Goal: Task Accomplishment & Management: Use online tool/utility

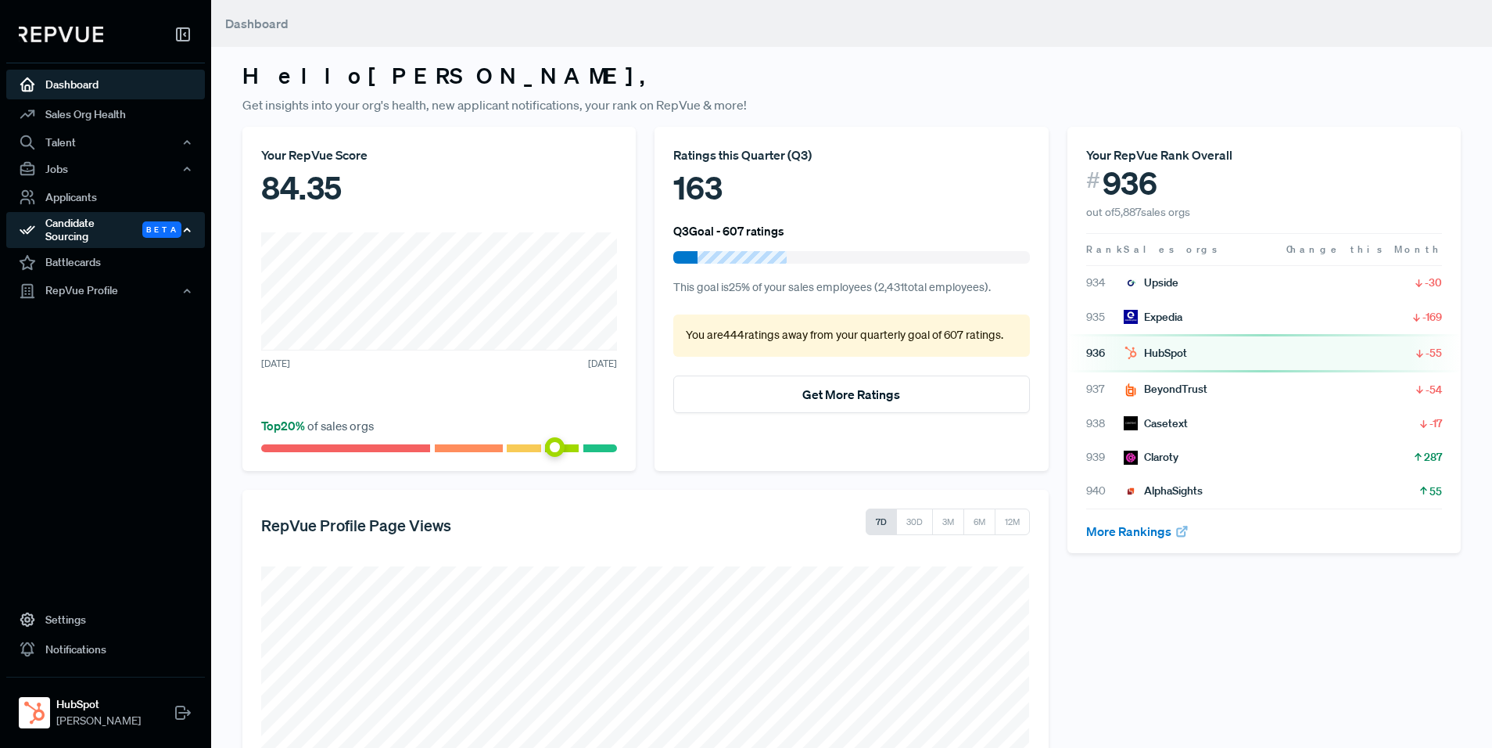
click at [142, 232] on div "Candidate Sourcing Beta" at bounding box center [105, 230] width 199 height 36
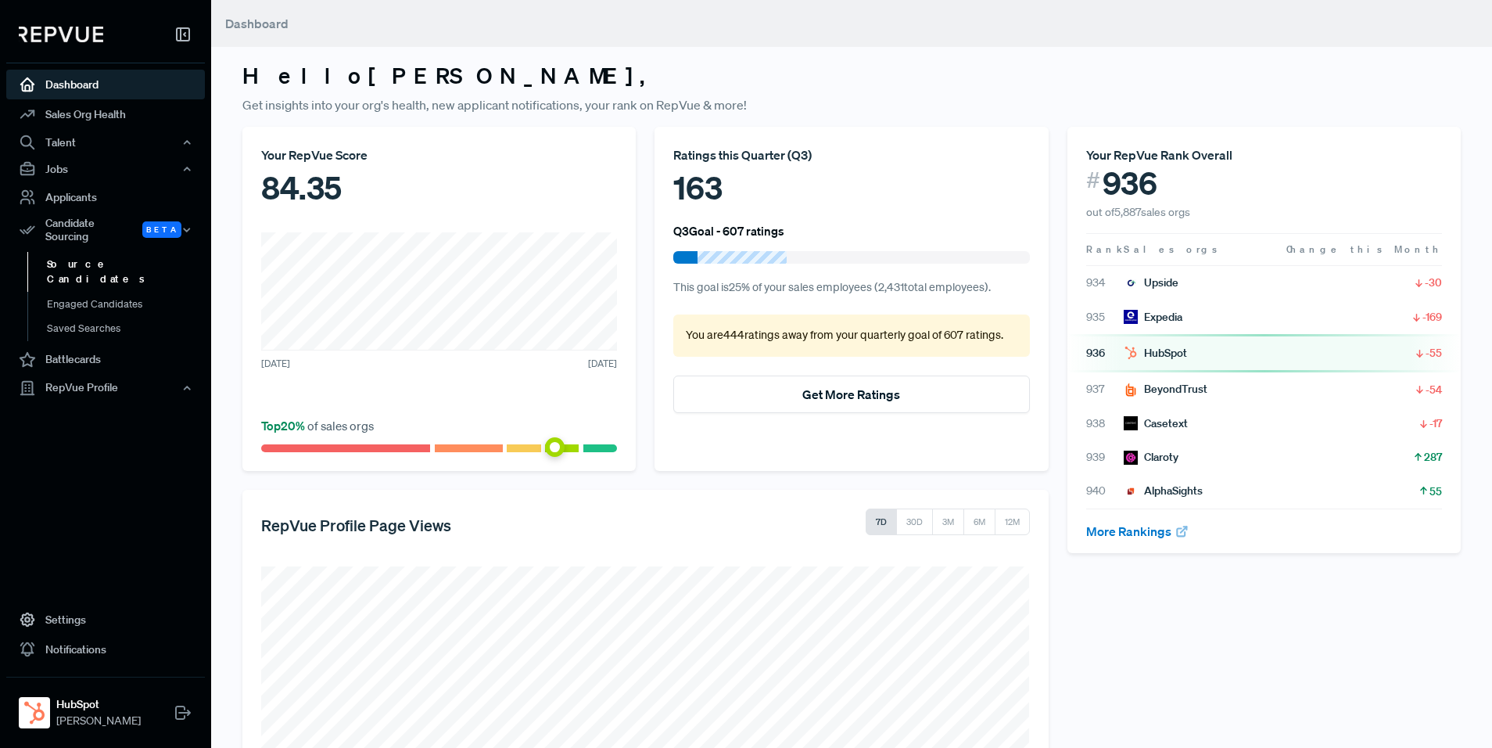
click at [134, 252] on link "Source Candidates" at bounding box center [126, 272] width 199 height 40
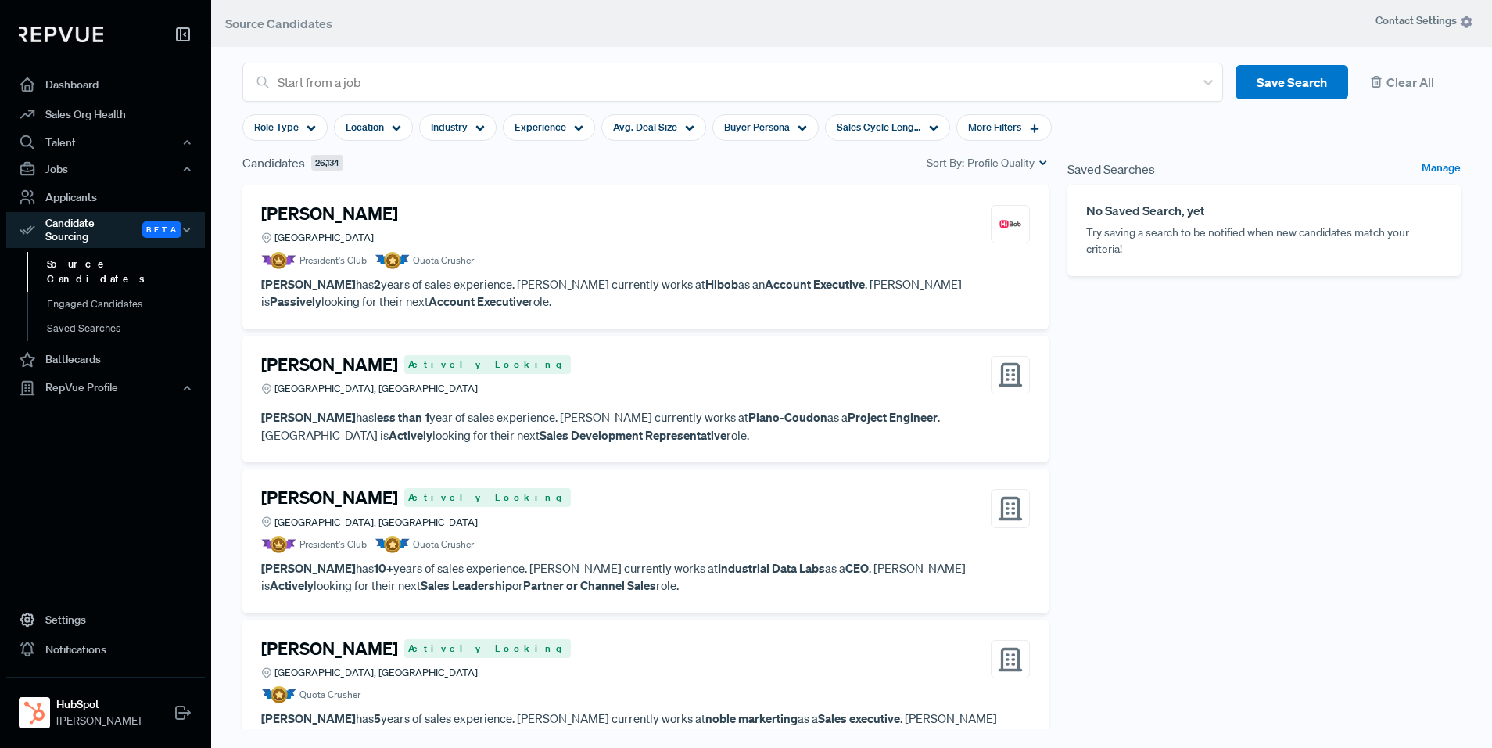
click at [556, 237] on div "[PERSON_NAME] [GEOGRAPHIC_DATA]" at bounding box center [645, 224] width 769 height 42
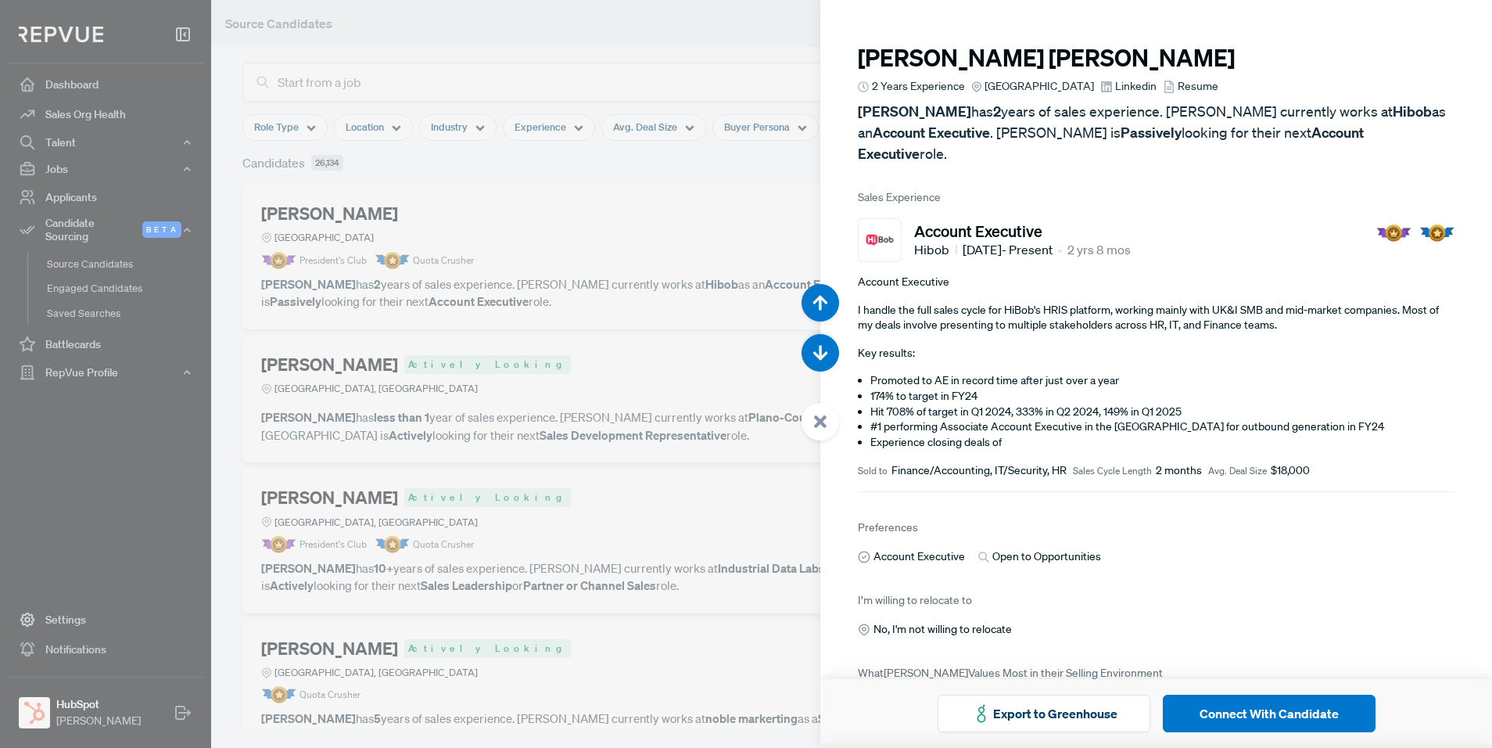
click at [874, 225] on img at bounding box center [880, 240] width 36 height 36
click at [591, 160] on div at bounding box center [746, 374] width 1492 height 748
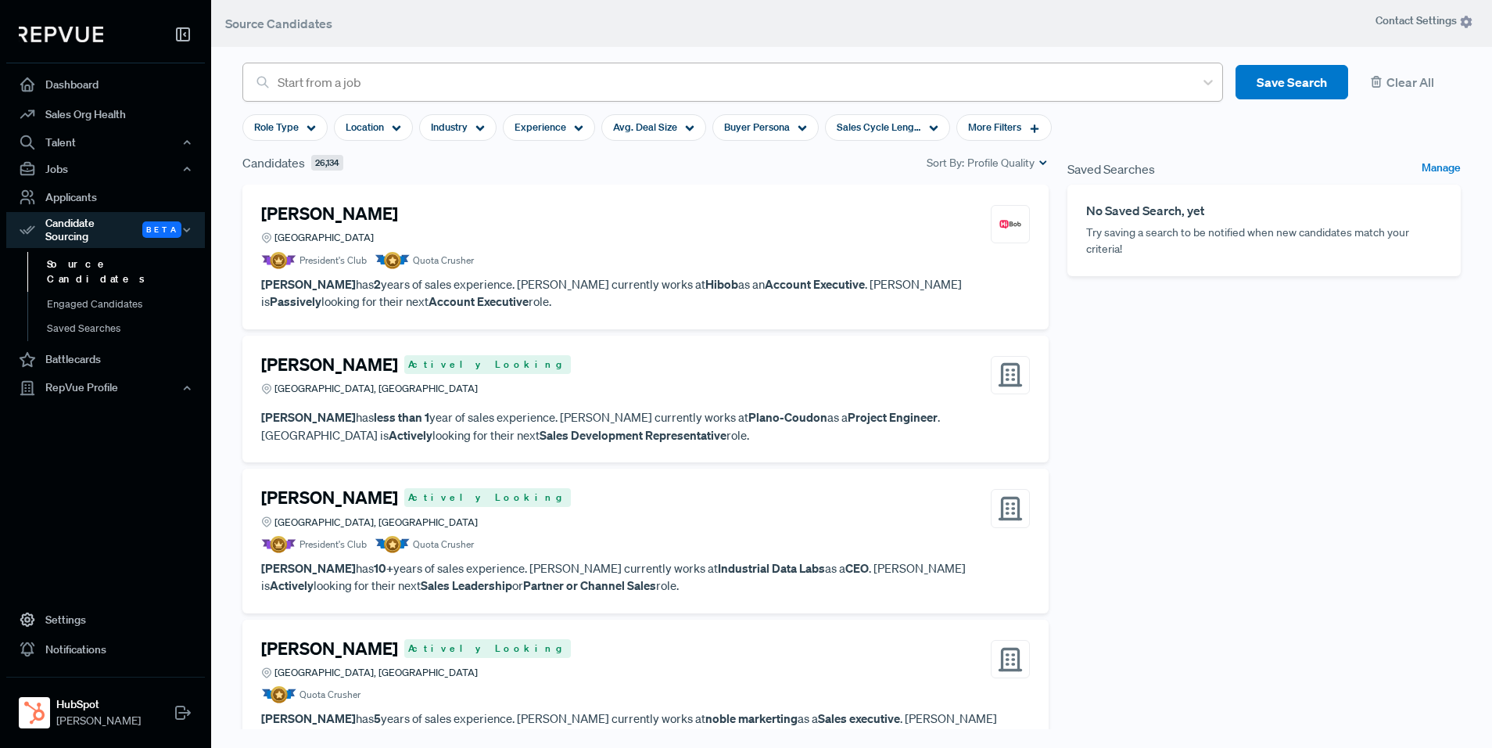
click at [602, 85] on div at bounding box center [732, 82] width 909 height 22
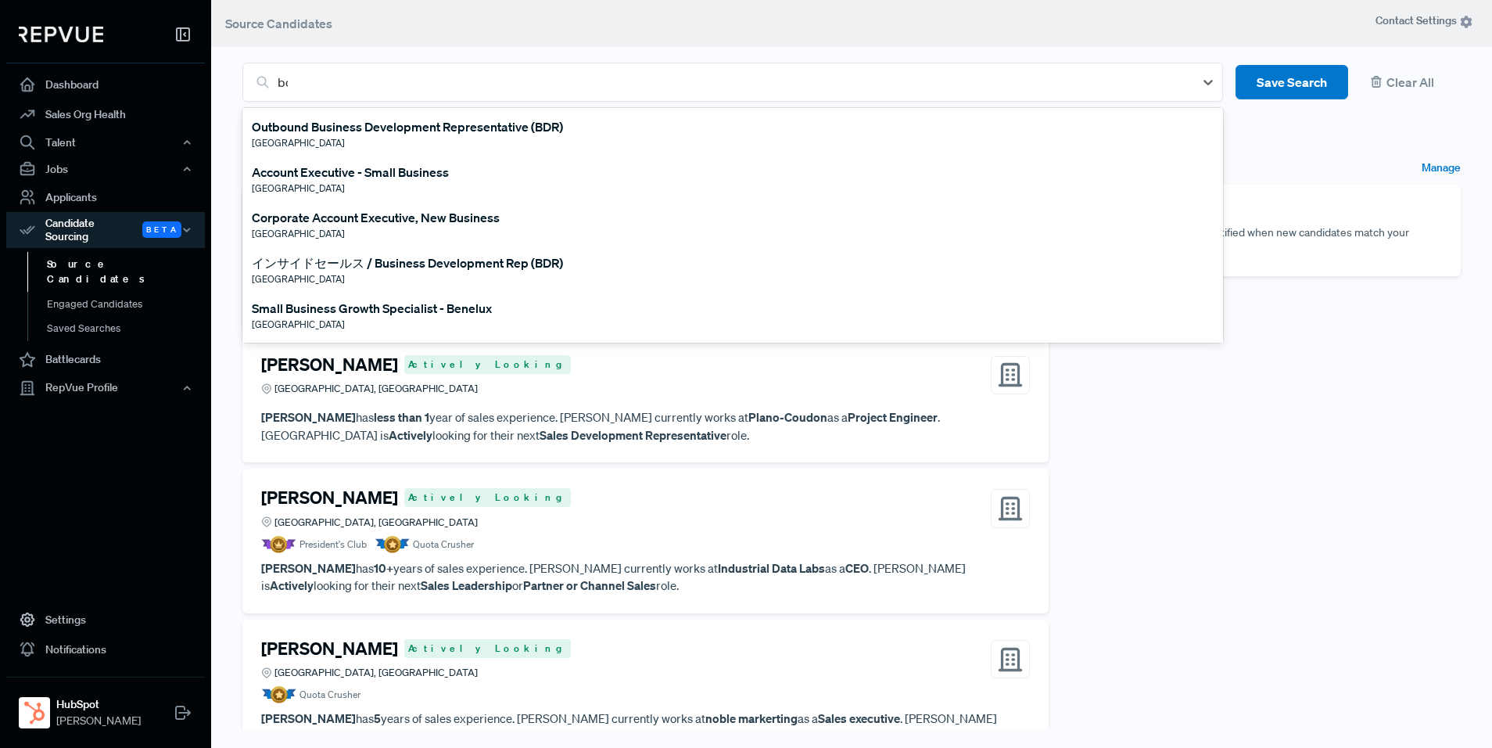
type input "bdr"
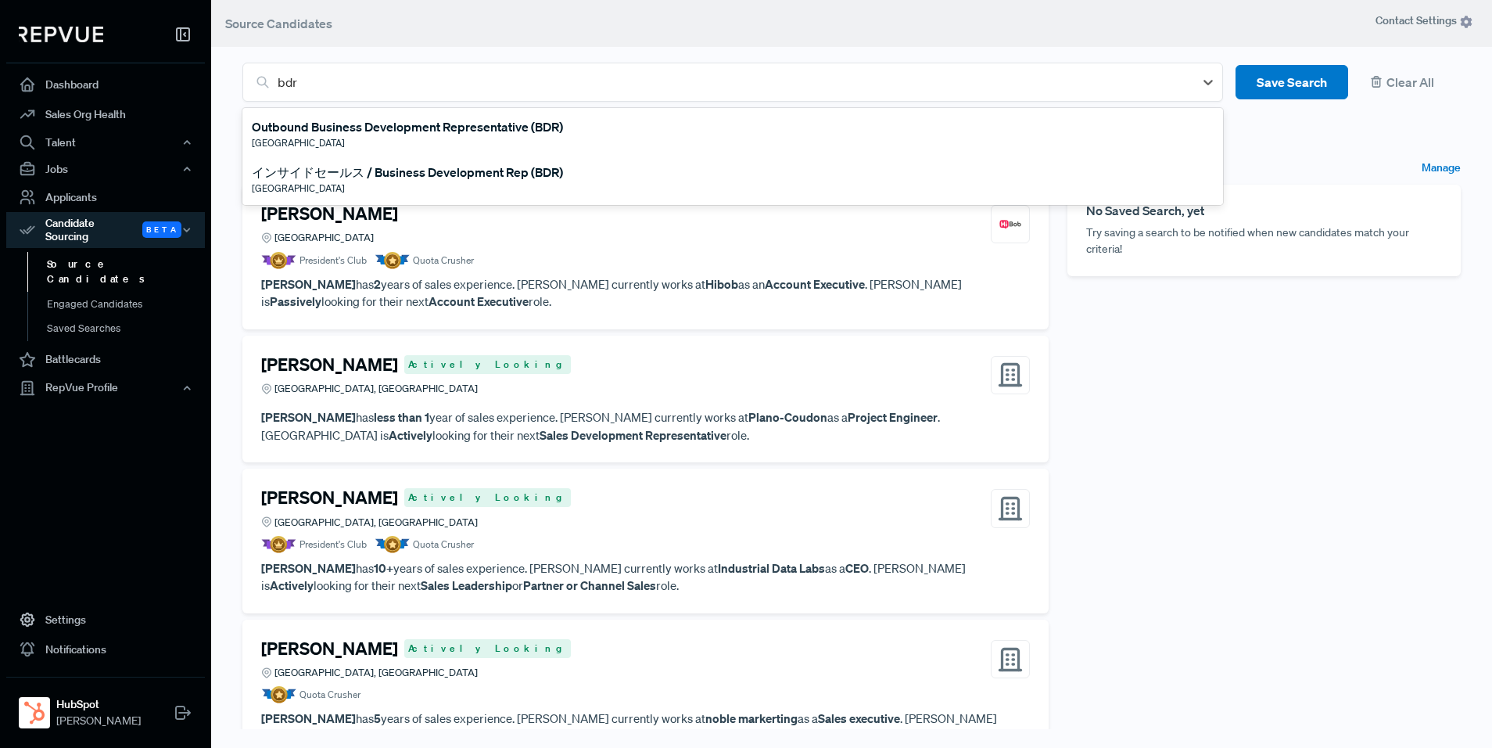
click at [461, 124] on div "Outbound Business Development Representative (BDR)" at bounding box center [407, 126] width 311 height 19
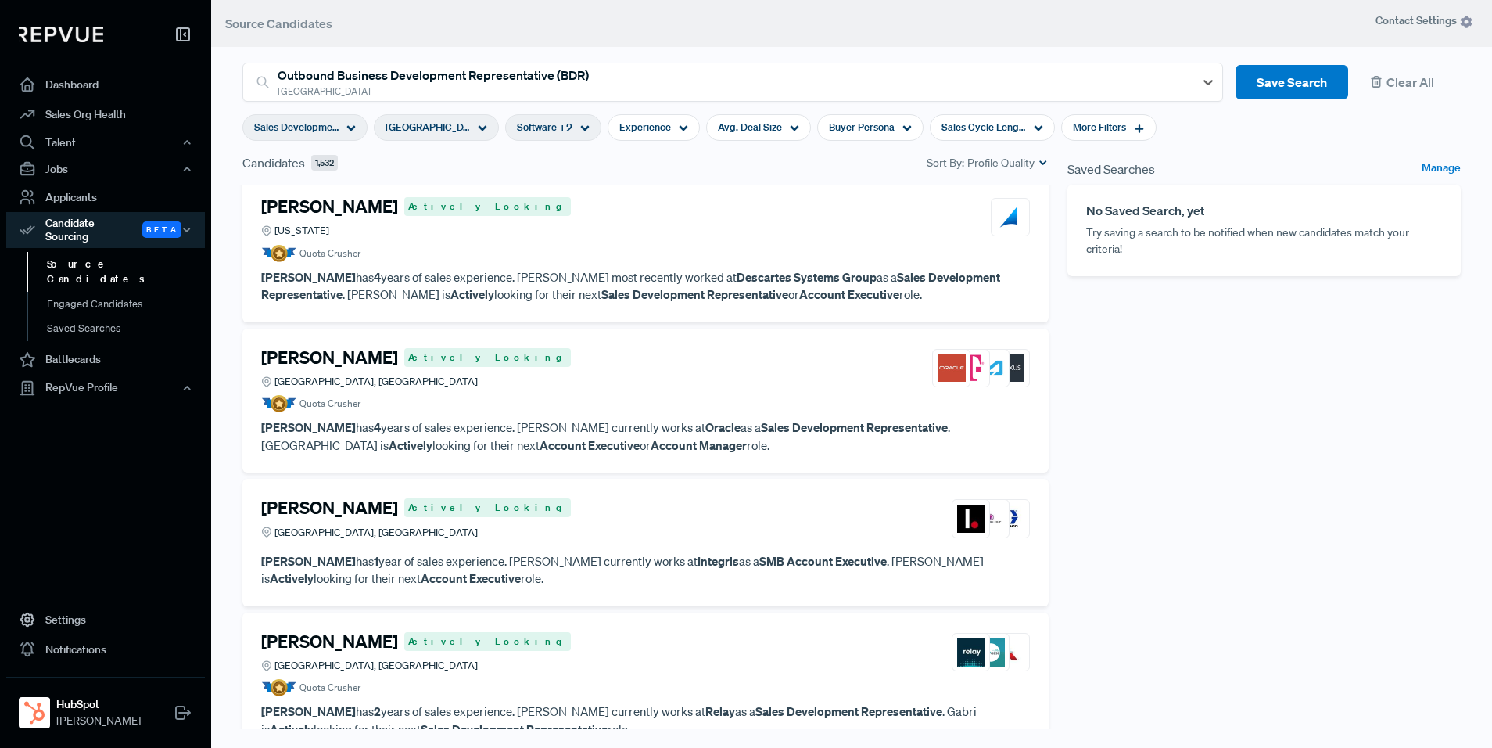
scroll to position [8, 0]
click at [571, 413] on article "[PERSON_NAME] Actively Looking [GEOGRAPHIC_DATA], [GEOGRAPHIC_DATA] Quota Crush…" at bounding box center [645, 400] width 769 height 107
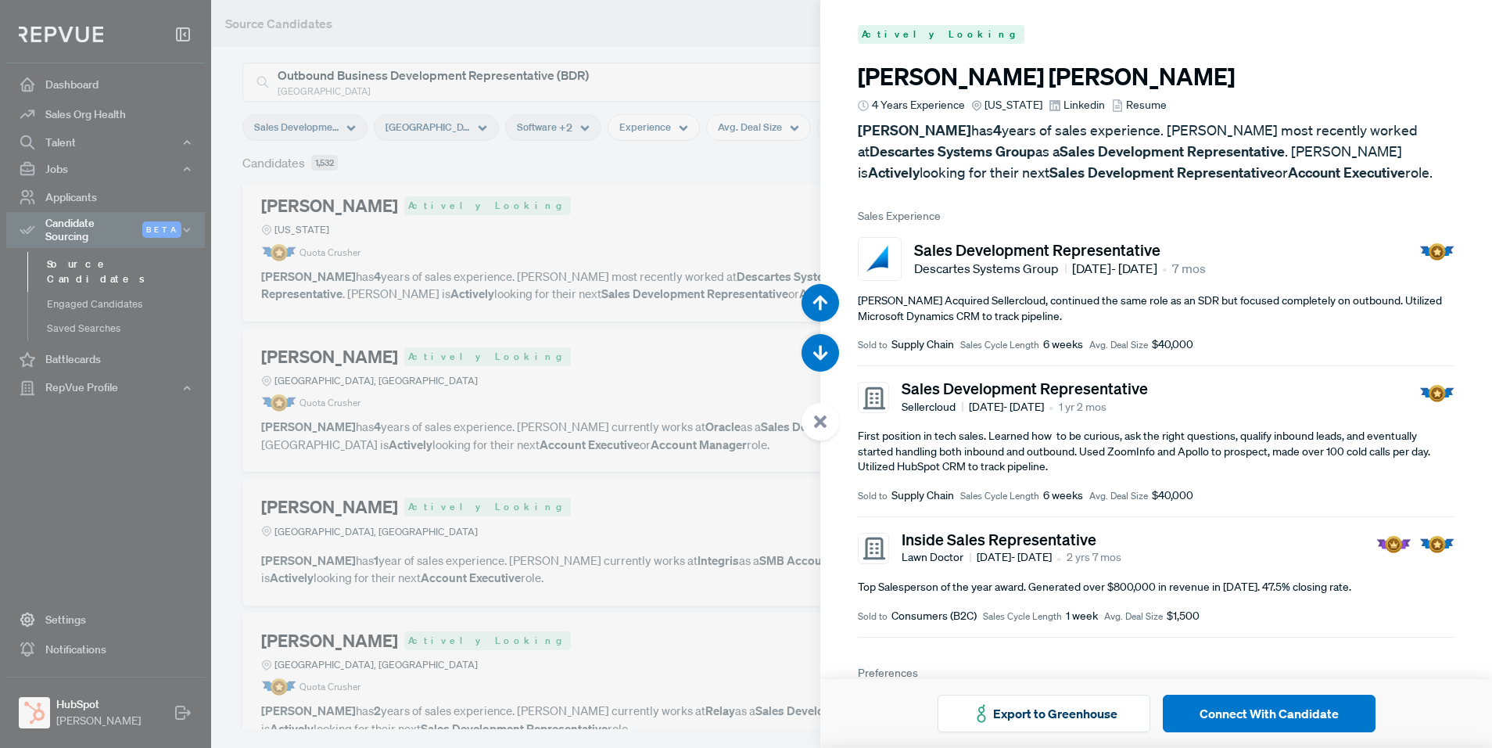
scroll to position [748, 0]
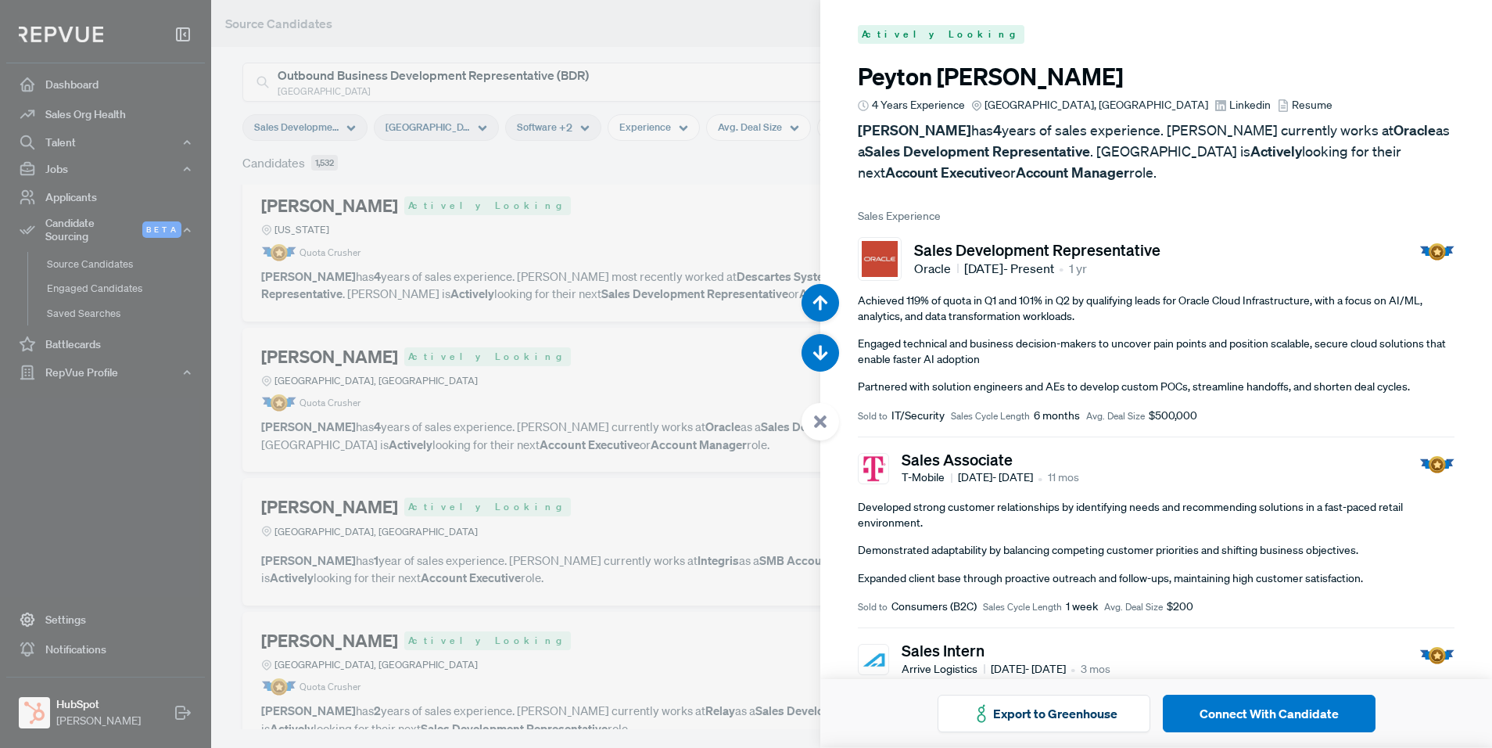
click at [1230, 105] on span "Linkedin" at bounding box center [1250, 105] width 41 height 16
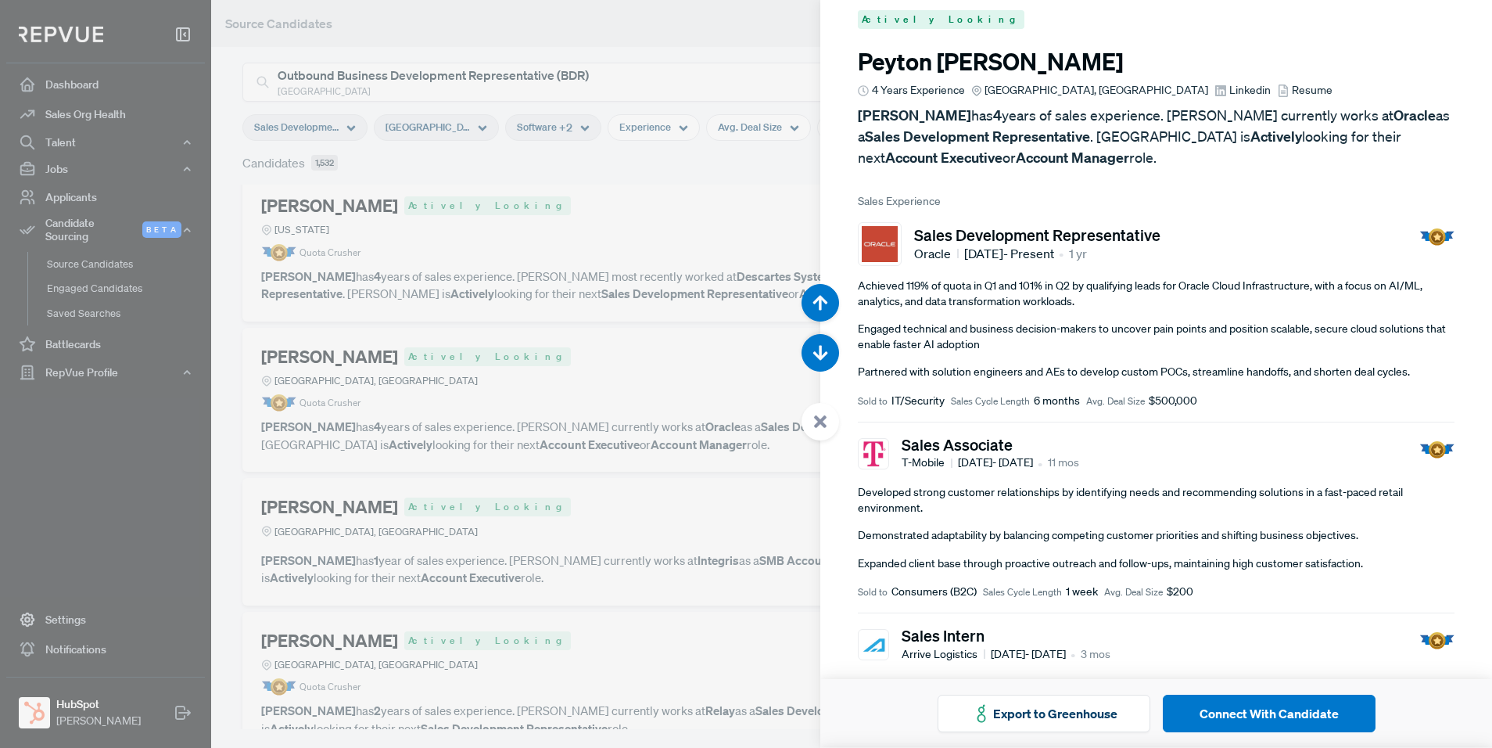
scroll to position [0, 0]
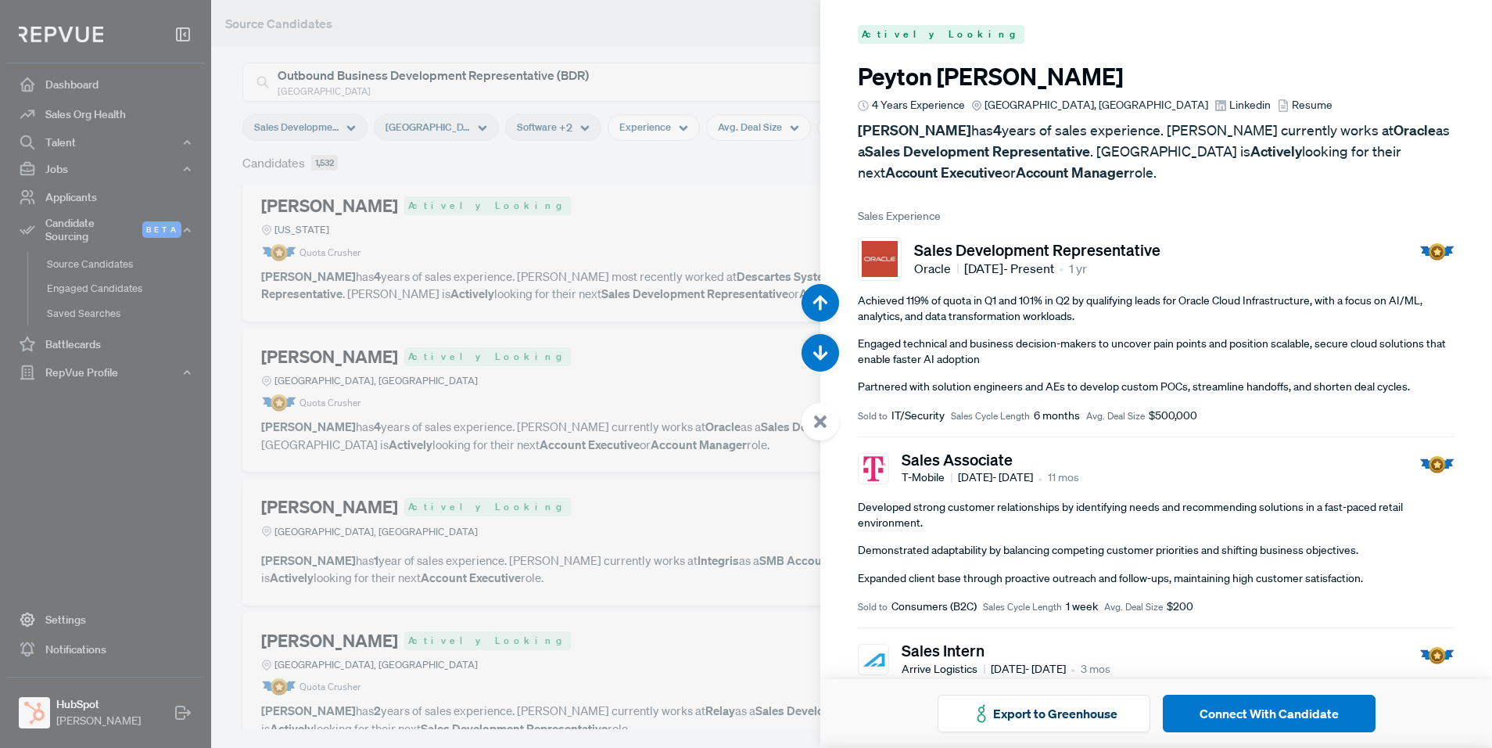
click at [480, 357] on div at bounding box center [746, 374] width 1492 height 748
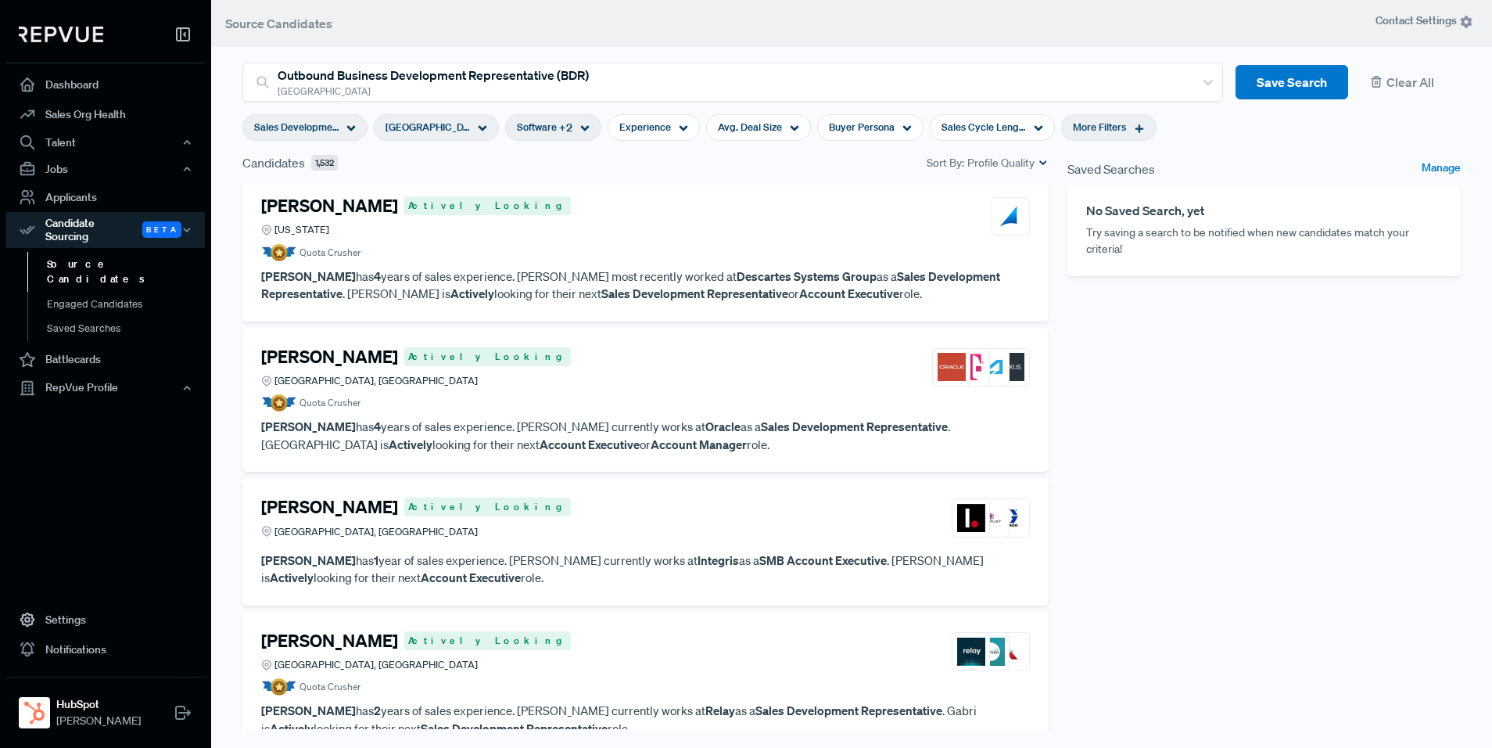
click at [1134, 127] on icon at bounding box center [1139, 128] width 11 height 11
click at [325, 131] on span "Sales Development Representative" at bounding box center [296, 127] width 84 height 15
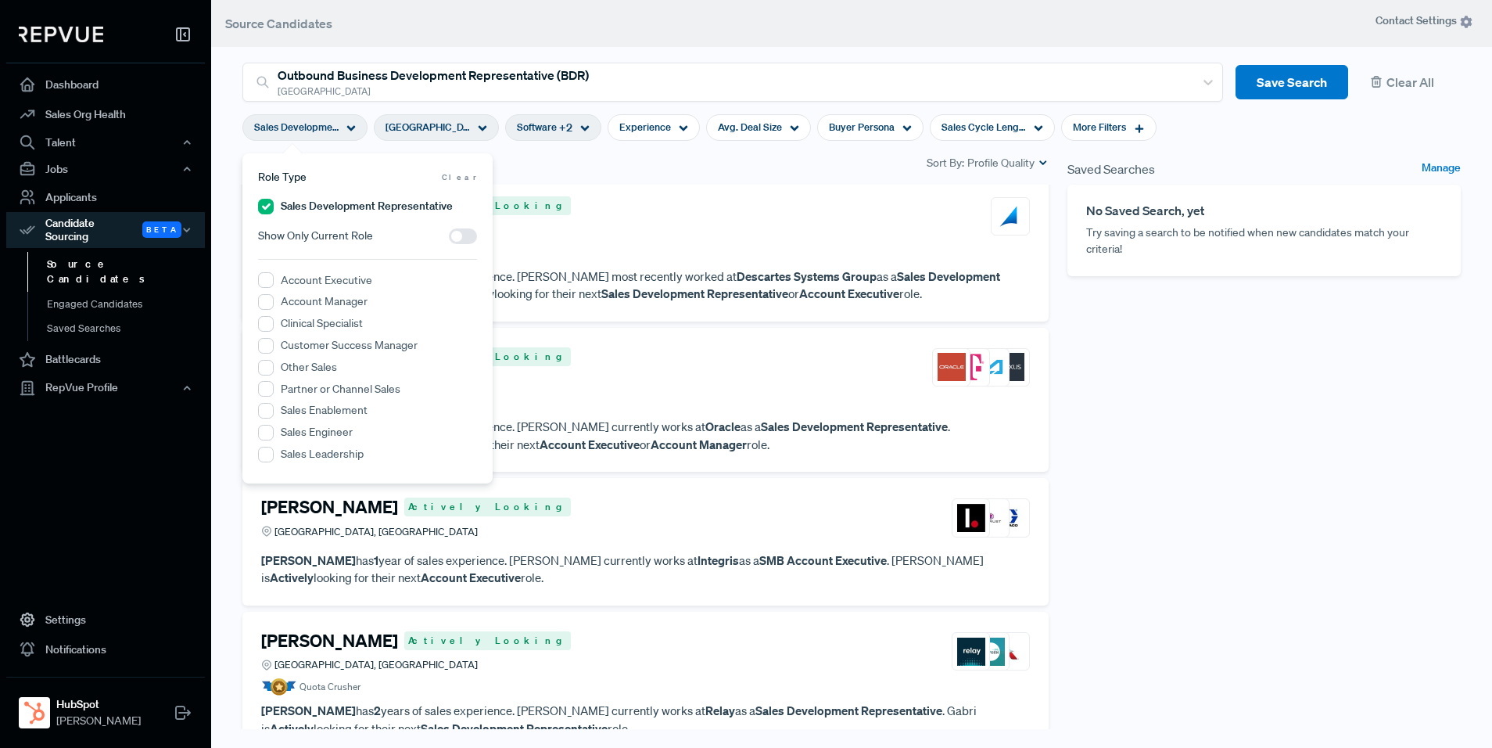
click at [461, 236] on span at bounding box center [463, 236] width 28 height 16
click at [449, 240] on input "checkbox" at bounding box center [449, 240] width 0 height 0
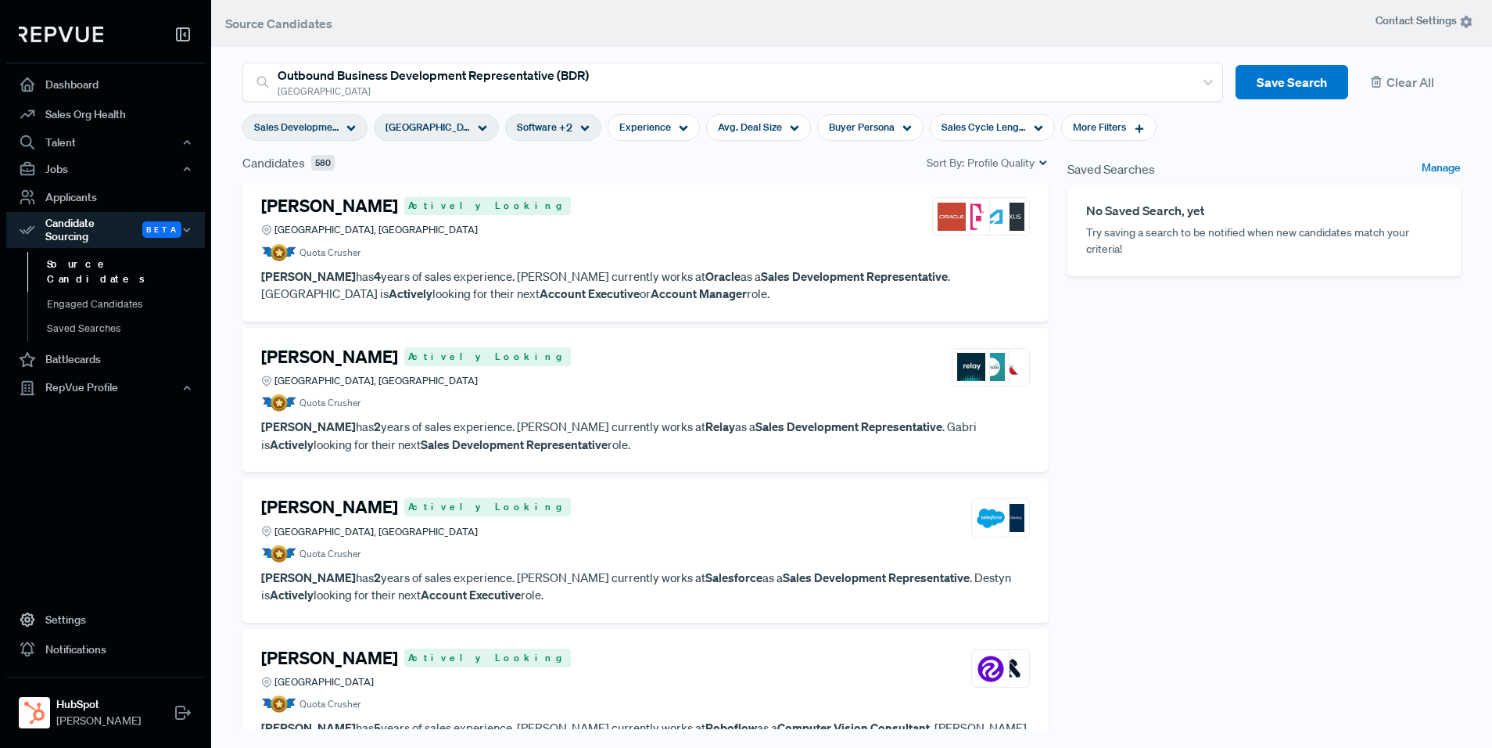
click at [1144, 354] on div "Saved Searches Manage No Saved Search, yet Try saving a search to be notified w…" at bounding box center [1264, 451] width 412 height 596
click at [688, 412] on article "[PERSON_NAME] Actively Looking Raleigh, [GEOGRAPHIC_DATA] Quota Crusher [PERSON…" at bounding box center [645, 400] width 769 height 107
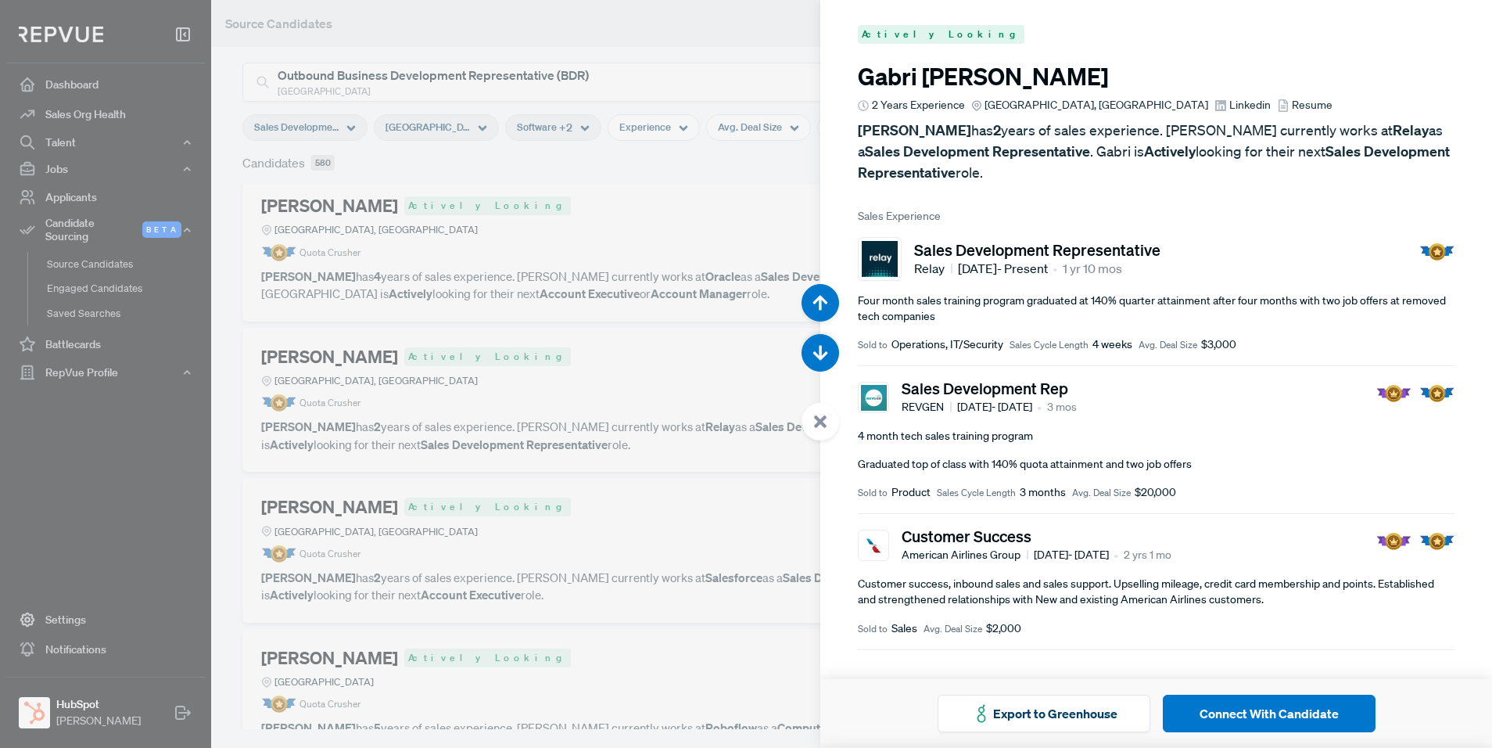
click at [695, 191] on div at bounding box center [746, 374] width 1492 height 748
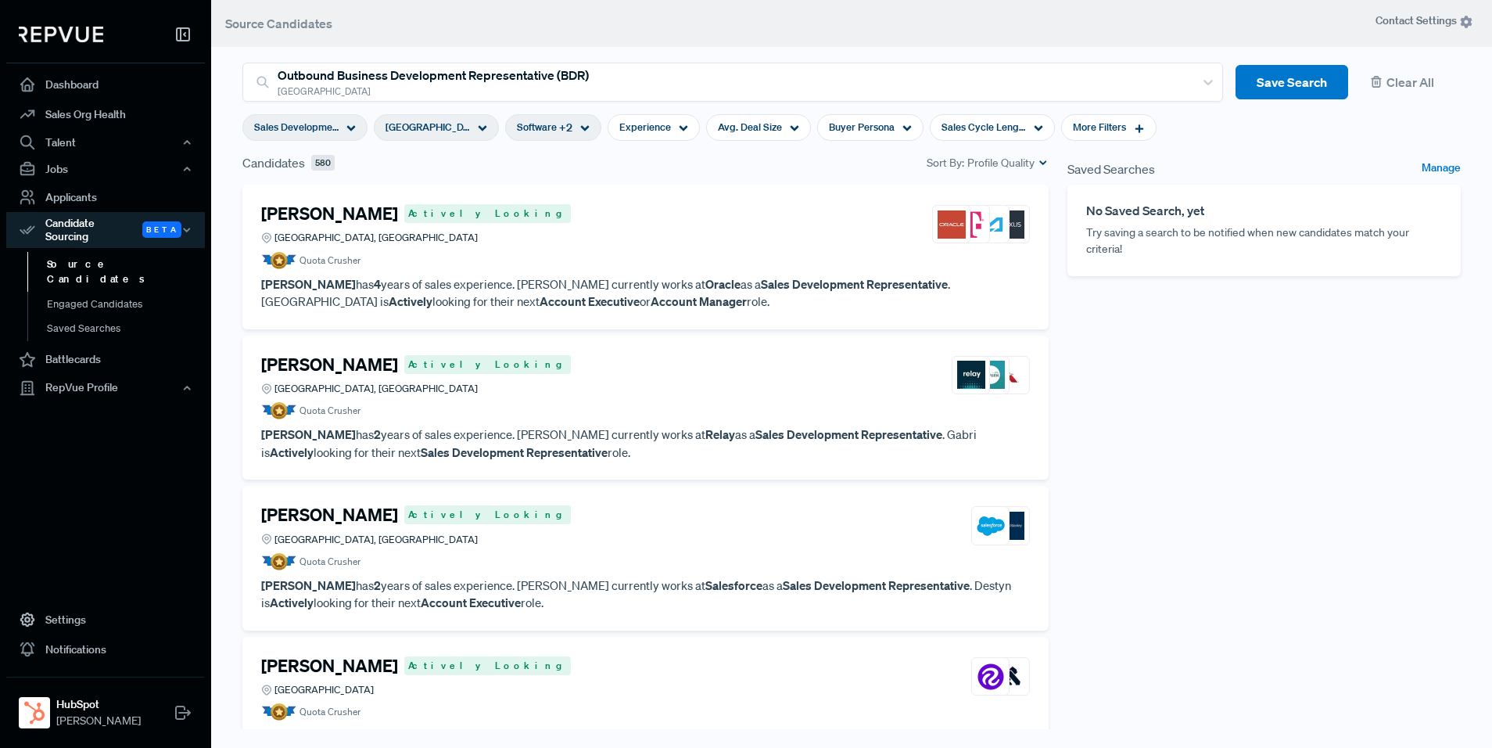
click at [1224, 380] on div "Saved Searches Manage No Saved Search, yet Try saving a search to be notified w…" at bounding box center [1264, 451] width 412 height 596
click at [558, 159] on div "Candidates 580 Sort By: Profile Quality" at bounding box center [645, 162] width 806 height 19
click at [278, 124] on span "Sales Development Representative" at bounding box center [296, 127] width 84 height 15
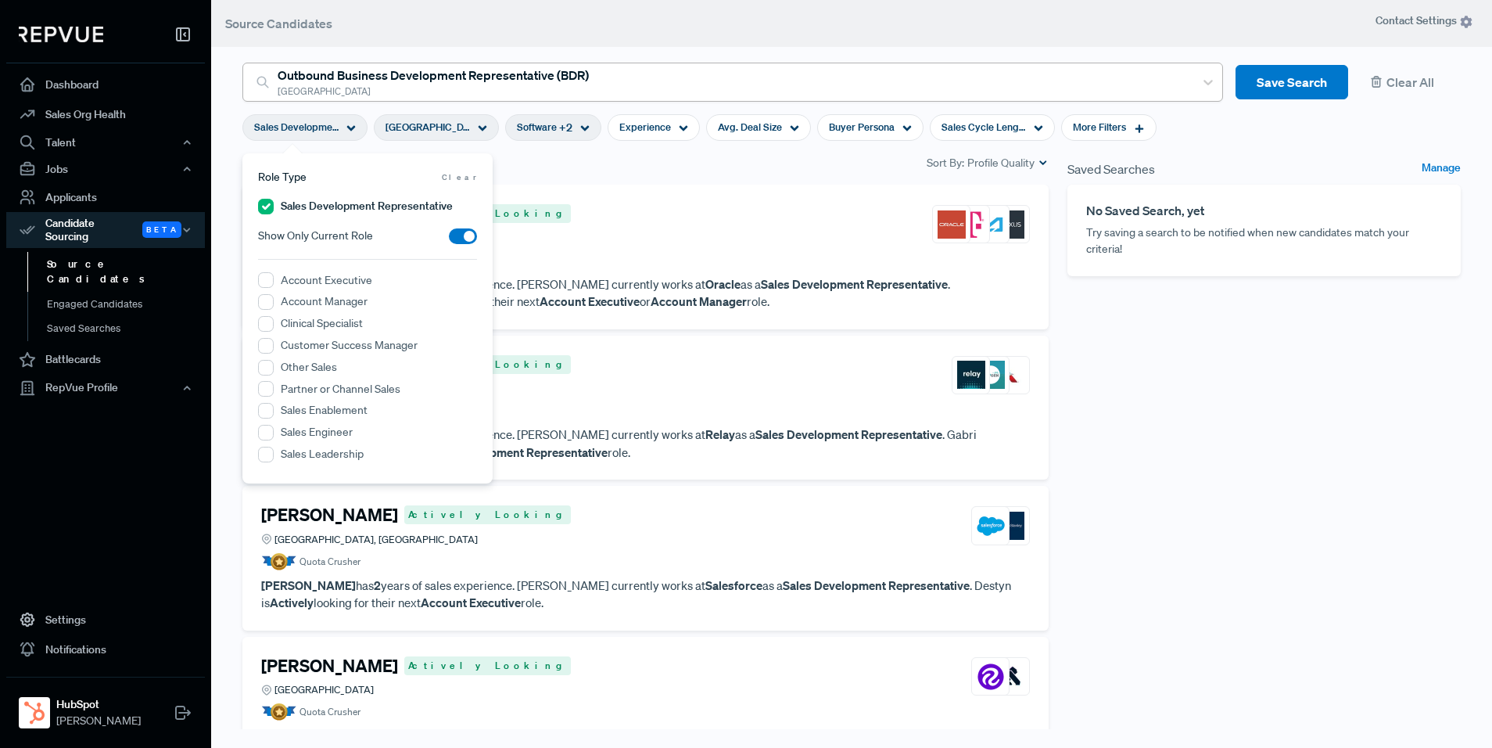
drag, startPoint x: 486, startPoint y: 61, endPoint x: 481, endPoint y: 77, distance: 17.1
click at [483, 66] on article "Outbound Business Development Representative (BDR) [GEOGRAPHIC_DATA] Save Searc…" at bounding box center [851, 73] width 1237 height 58
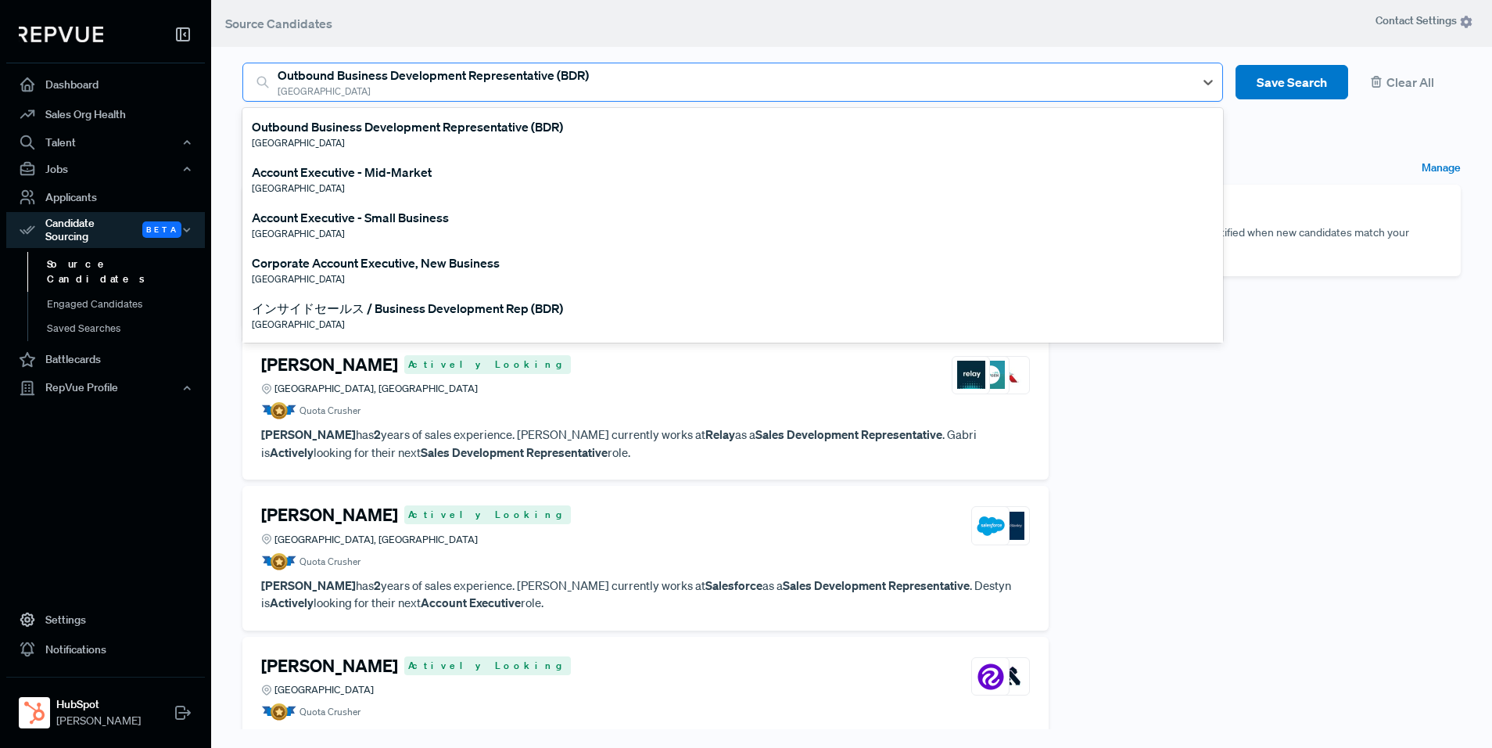
click at [480, 79] on div at bounding box center [732, 82] width 909 height 22
click at [404, 174] on div "Account Executive - Mid-Market" at bounding box center [342, 172] width 180 height 19
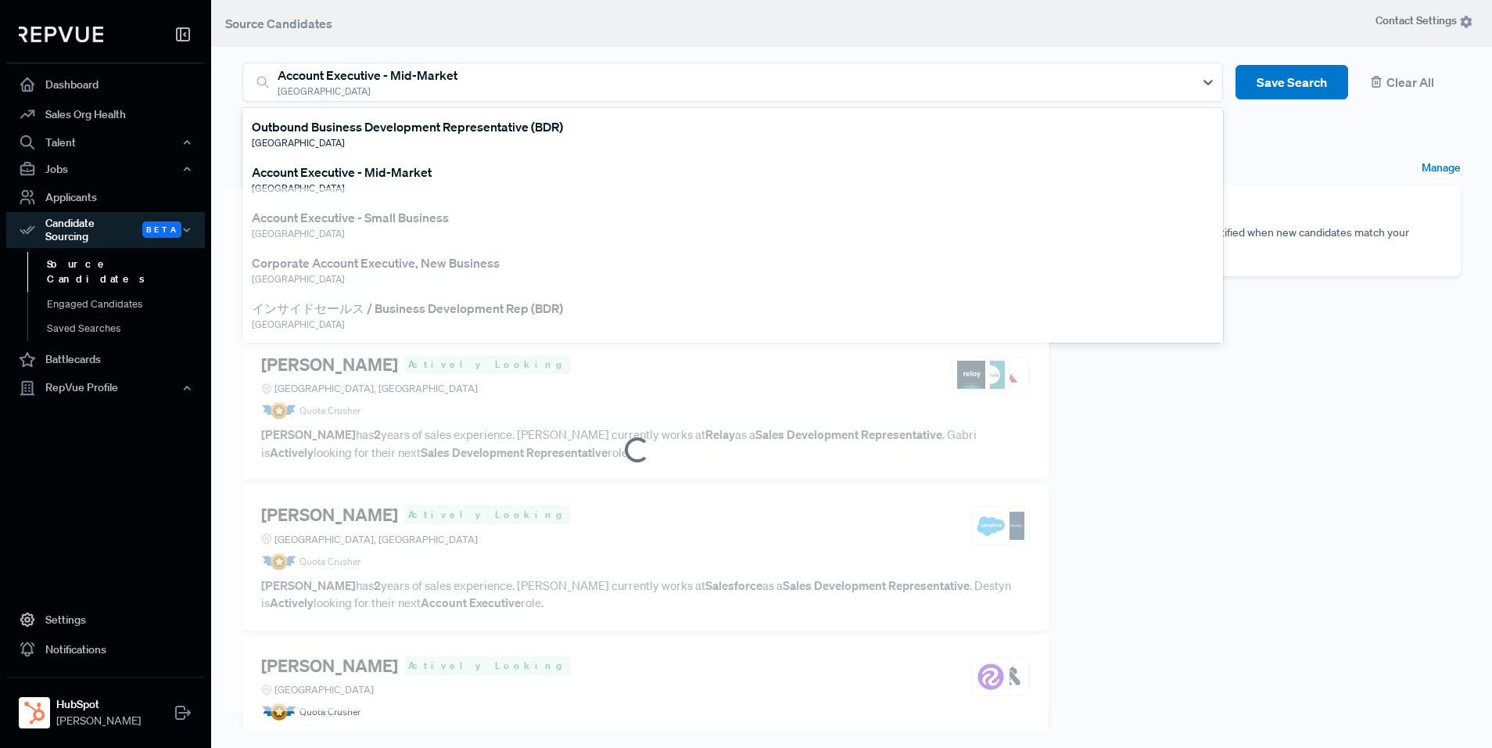
drag, startPoint x: 433, startPoint y: 79, endPoint x: 421, endPoint y: 141, distance: 63.0
click at [433, 80] on div at bounding box center [732, 82] width 909 height 22
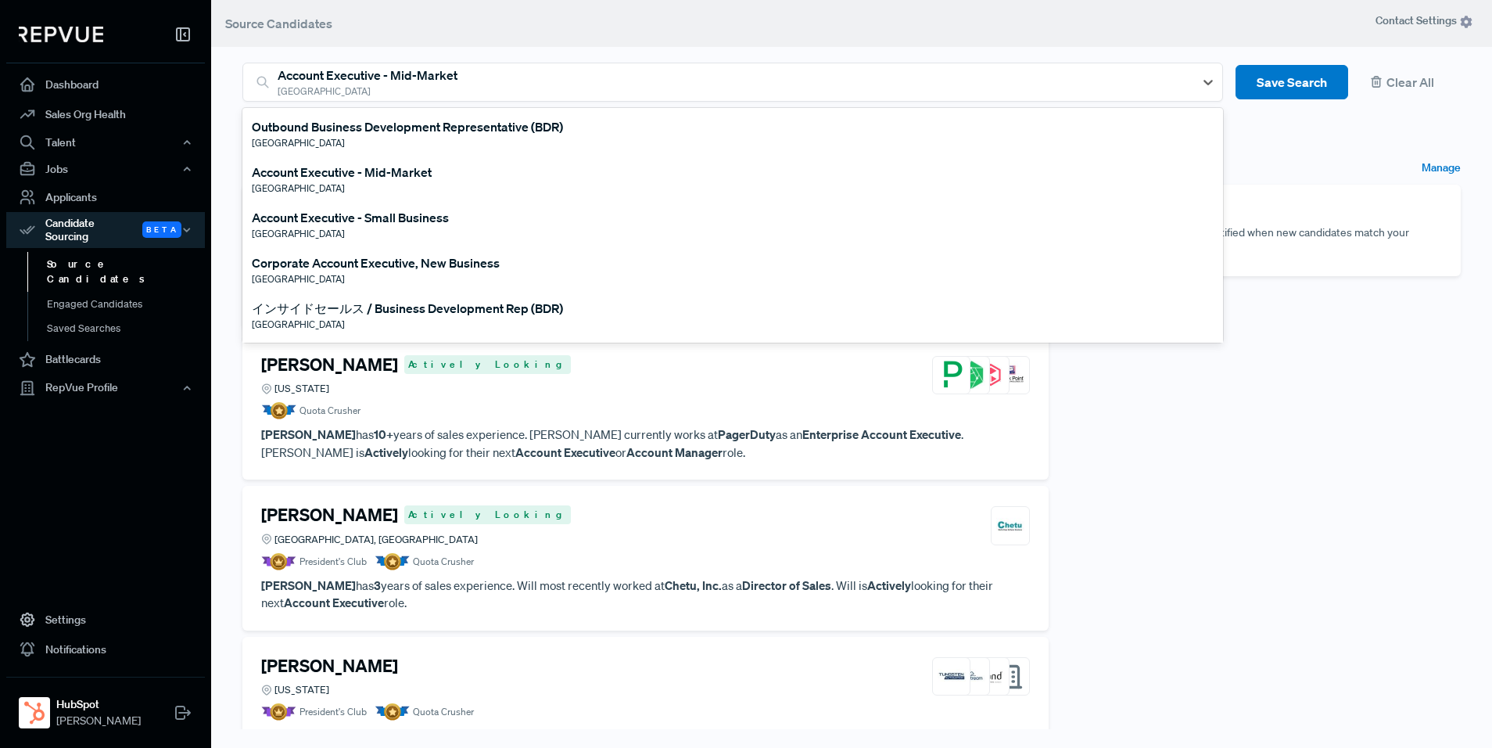
click at [404, 219] on div "Account Executive - Small Business" at bounding box center [350, 217] width 197 height 19
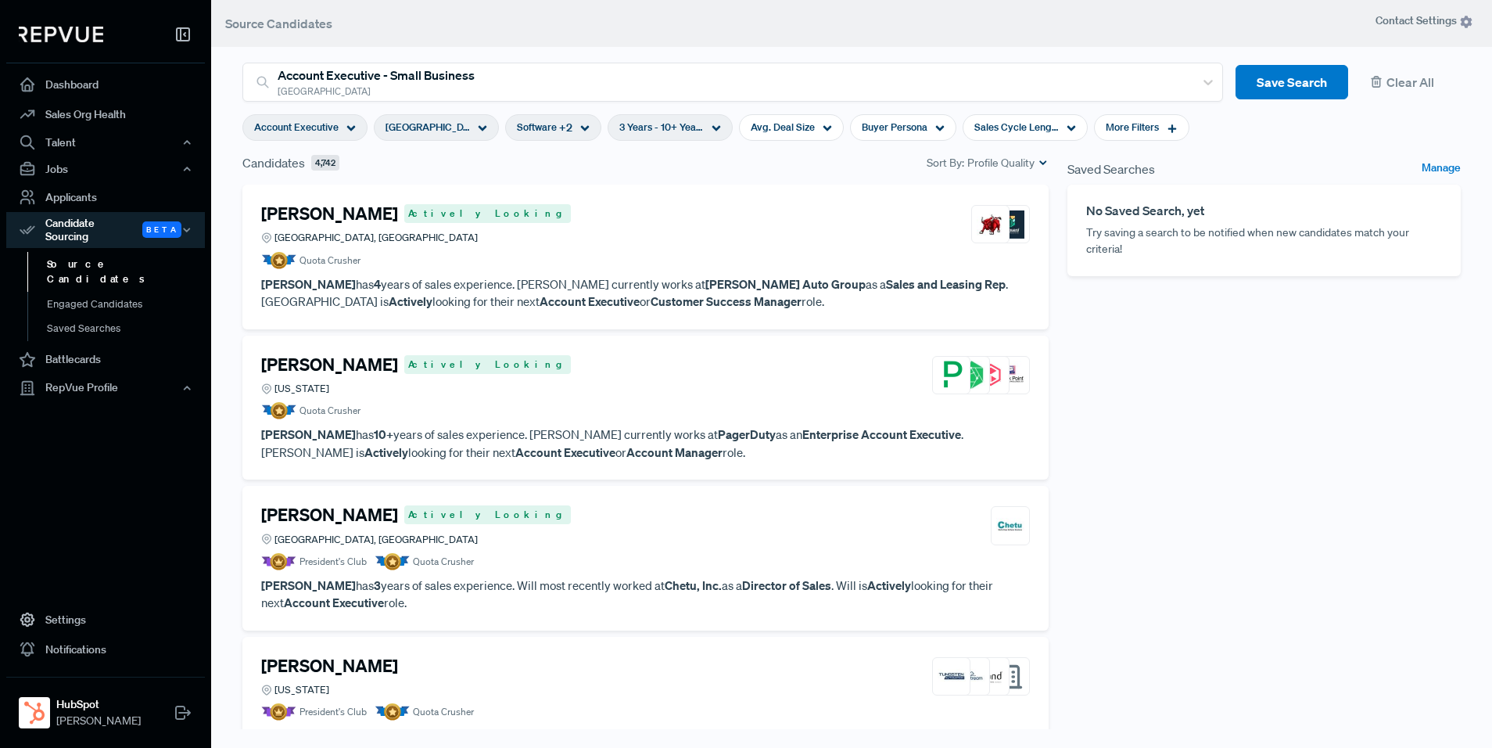
drag, startPoint x: 541, startPoint y: 172, endPoint x: 550, endPoint y: 172, distance: 8.6
click at [541, 172] on div "Candidates 4,742 Sort By: Profile Quality" at bounding box center [645, 168] width 825 height 31
click at [634, 134] on span "3 Years - 10+ Years" at bounding box center [661, 127] width 84 height 15
type input "5 Years"
drag, startPoint x: 710, startPoint y: 205, endPoint x: 630, endPoint y: 209, distance: 80.7
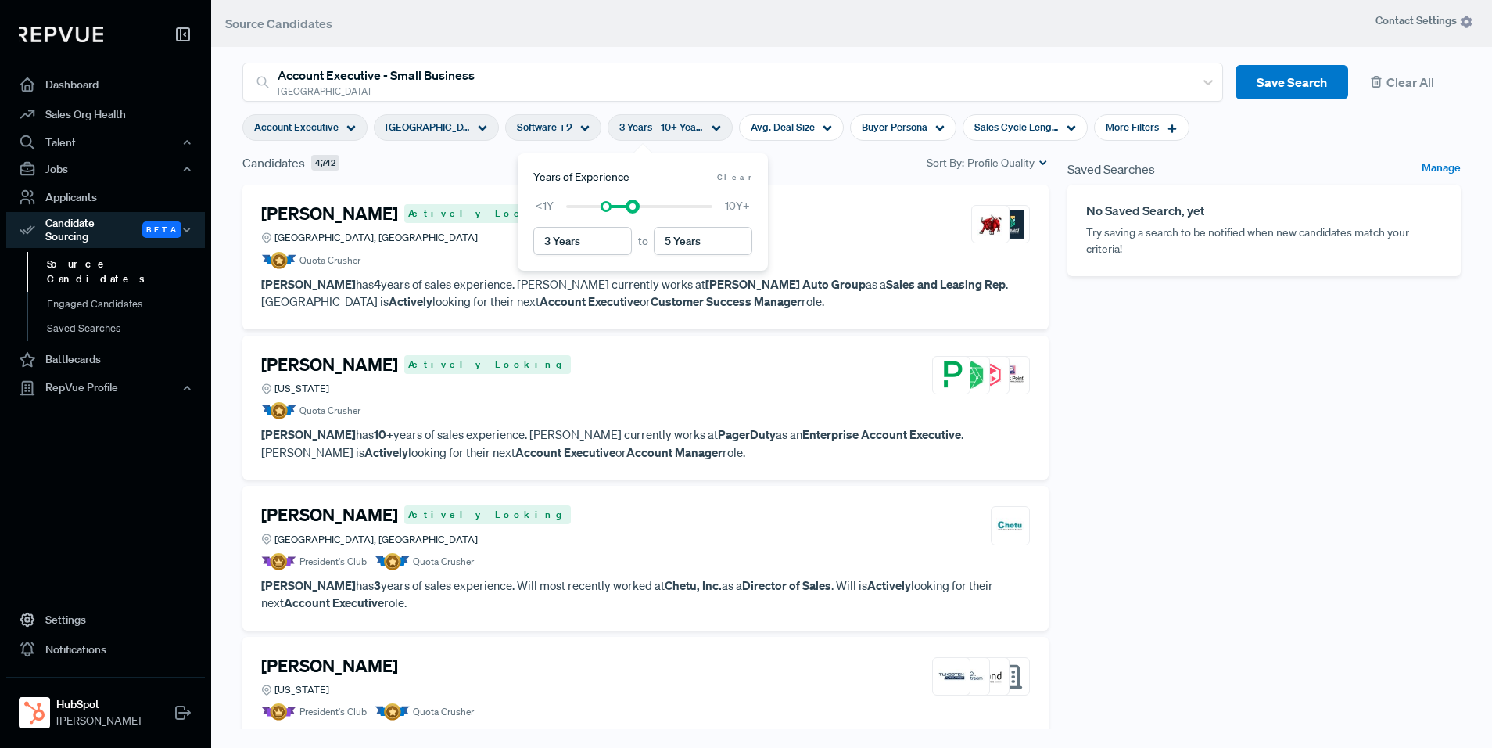
click at [630, 209] on div at bounding box center [632, 206] width 11 height 11
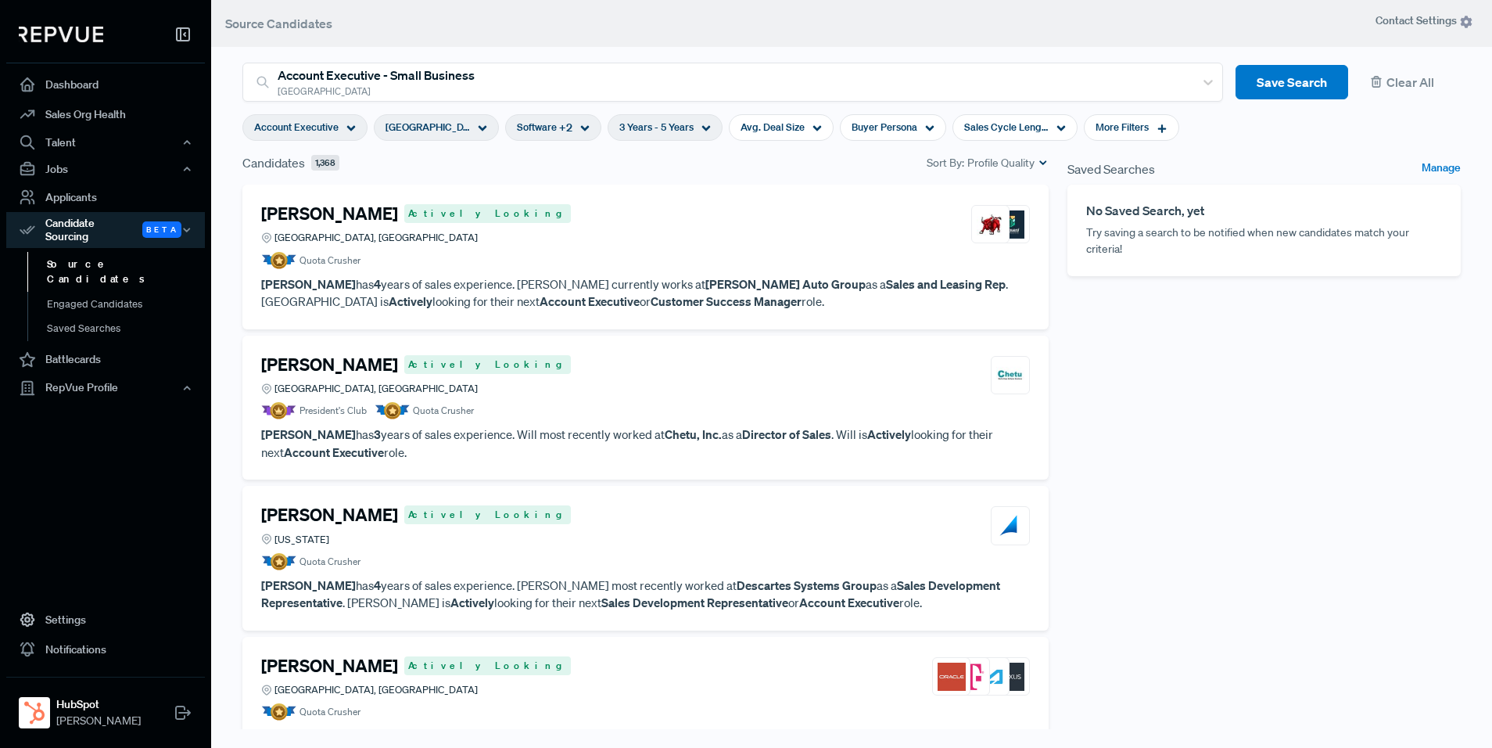
click at [438, 163] on div "Candidates 1,368 Sort By: Profile Quality" at bounding box center [645, 162] width 806 height 19
click at [526, 284] on p "[PERSON_NAME] has 4 years of sales experience. [PERSON_NAME] currently works at…" at bounding box center [645, 292] width 769 height 35
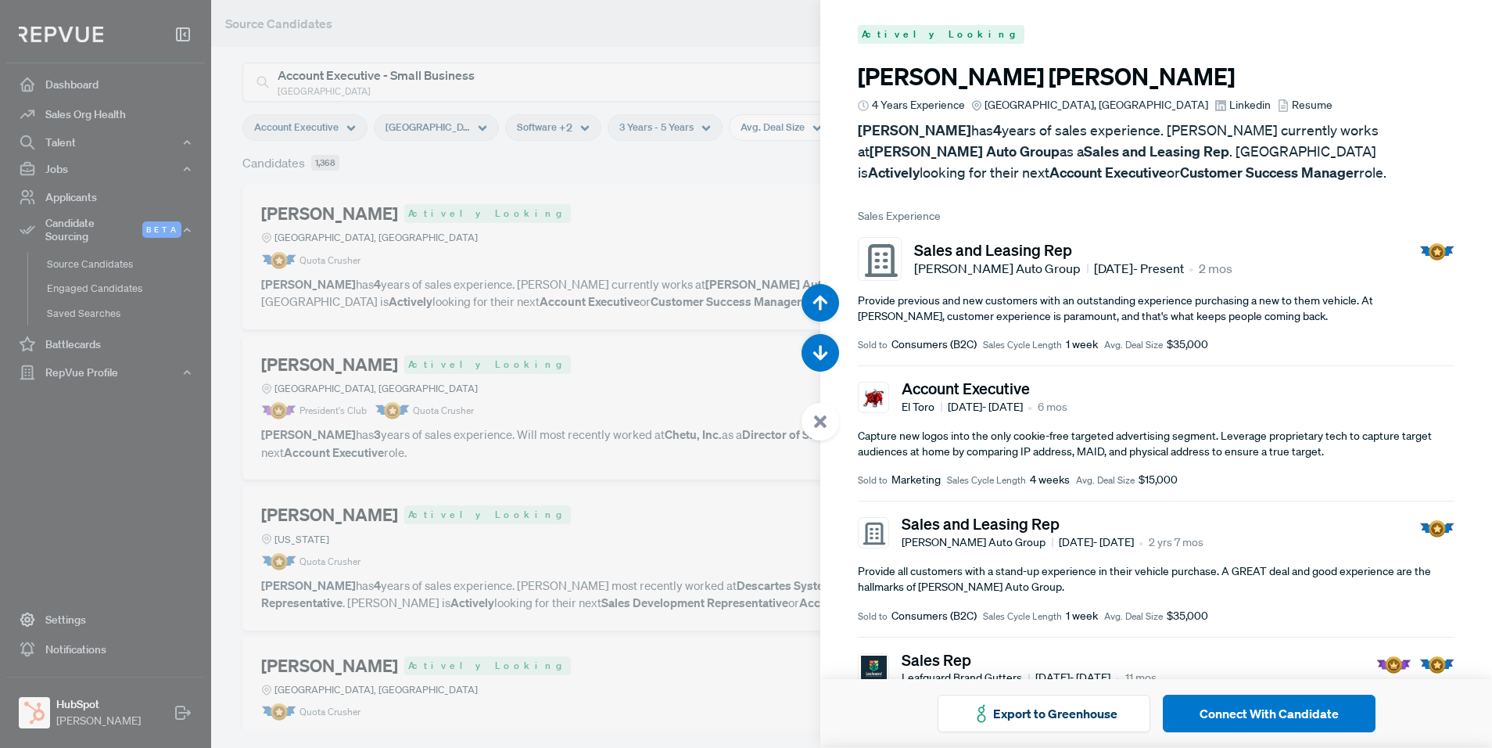
scroll to position [11, 0]
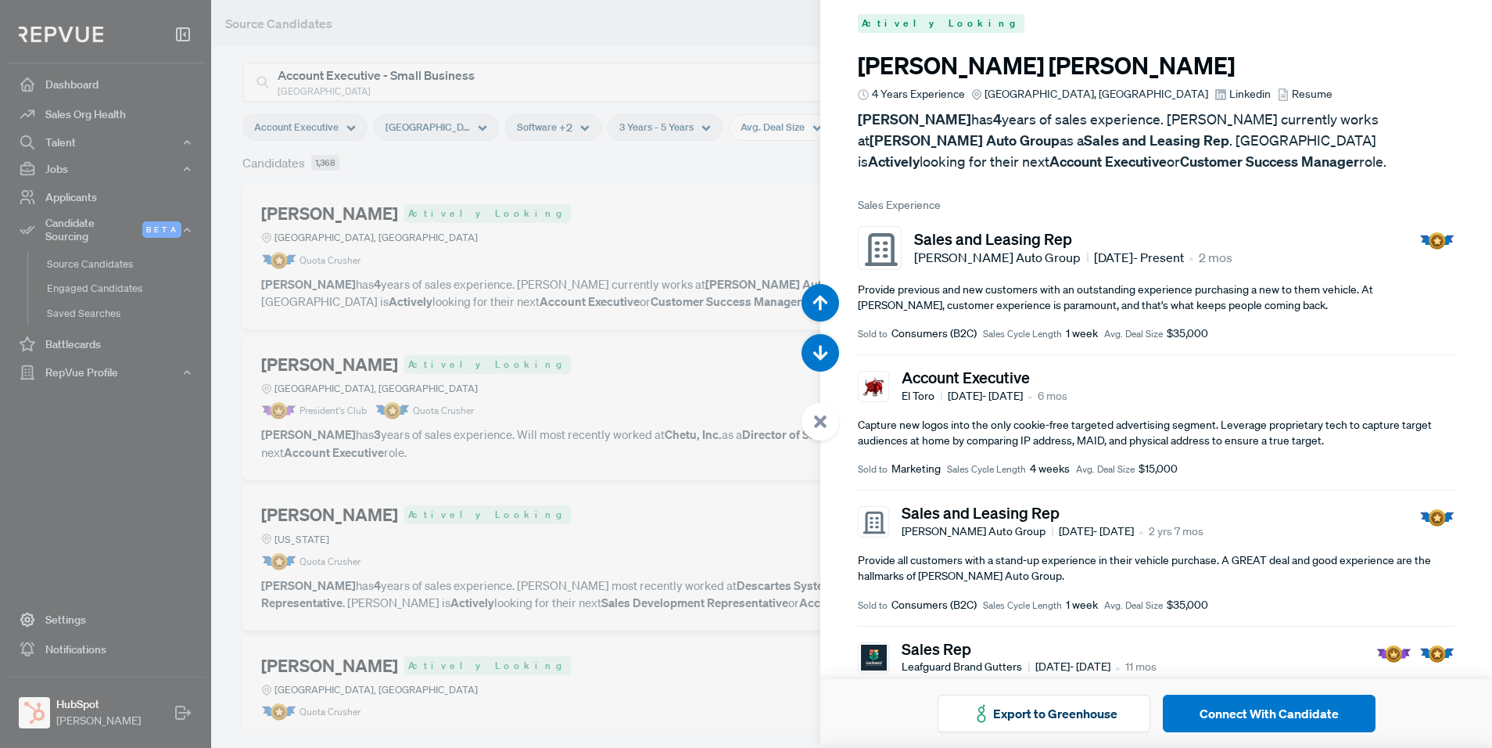
drag, startPoint x: 666, startPoint y: 280, endPoint x: 645, endPoint y: 370, distance: 92.4
click at [667, 280] on div at bounding box center [746, 374] width 1492 height 748
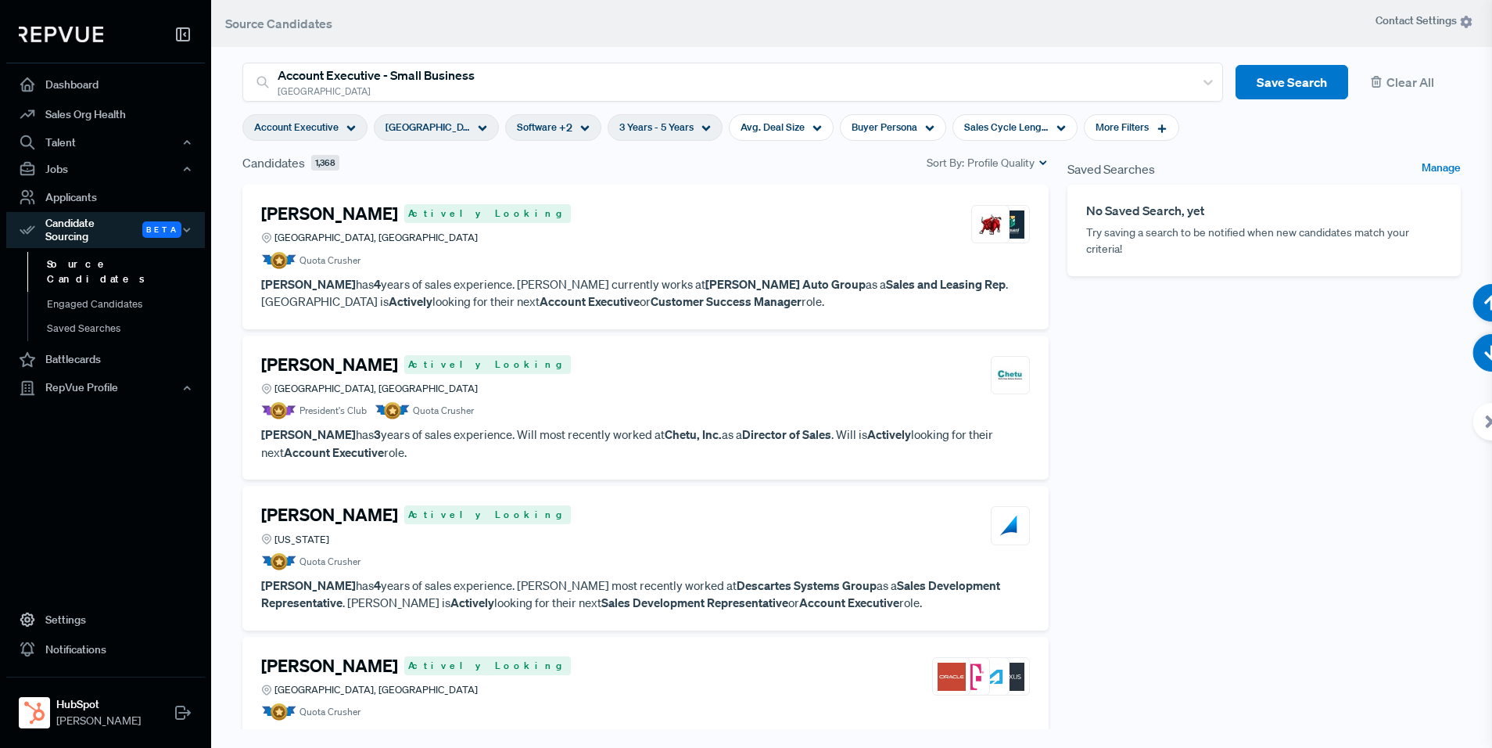
click at [590, 461] on div "[PERSON_NAME] Actively Looking Chicago, IL President's Club Quota Crusher [PERS…" at bounding box center [645, 408] width 806 height 145
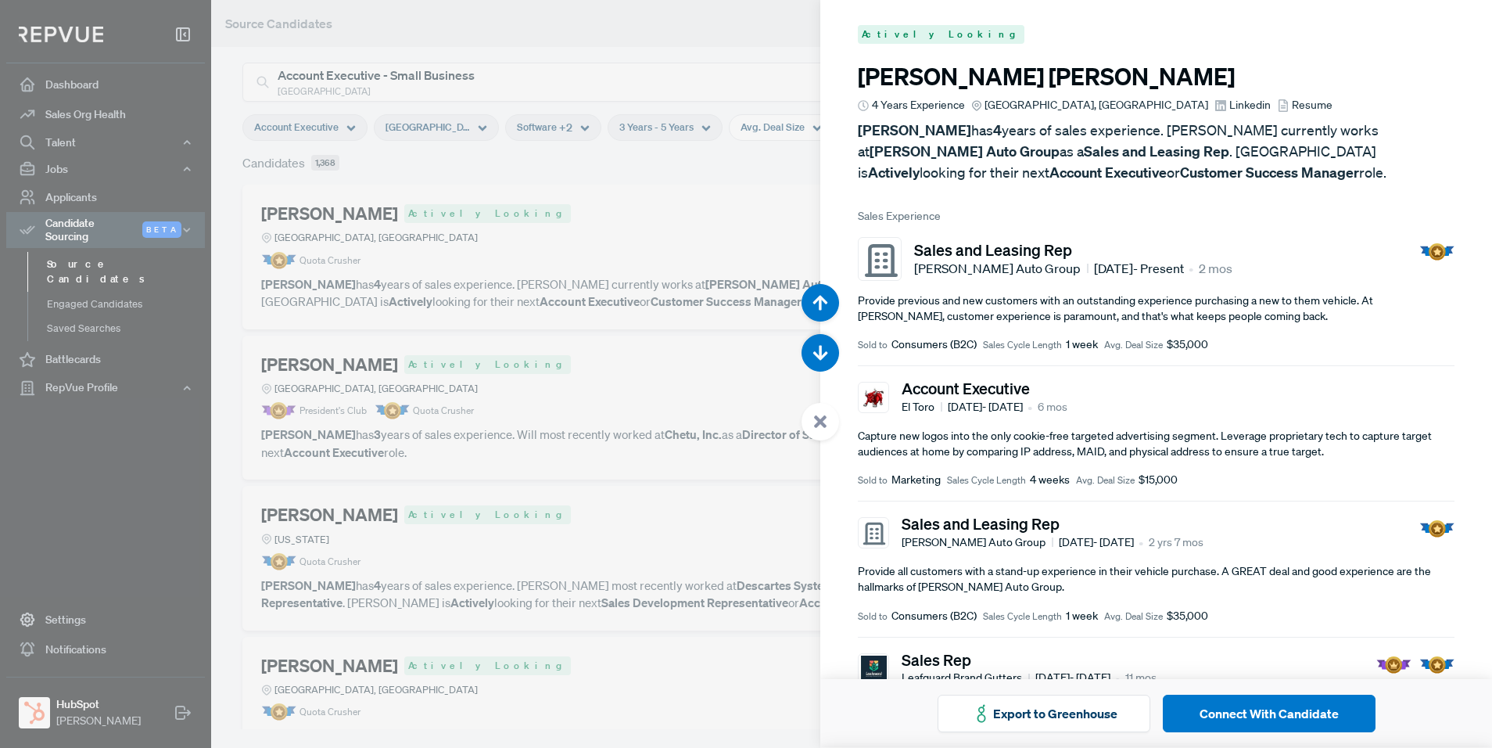
scroll to position [748, 0]
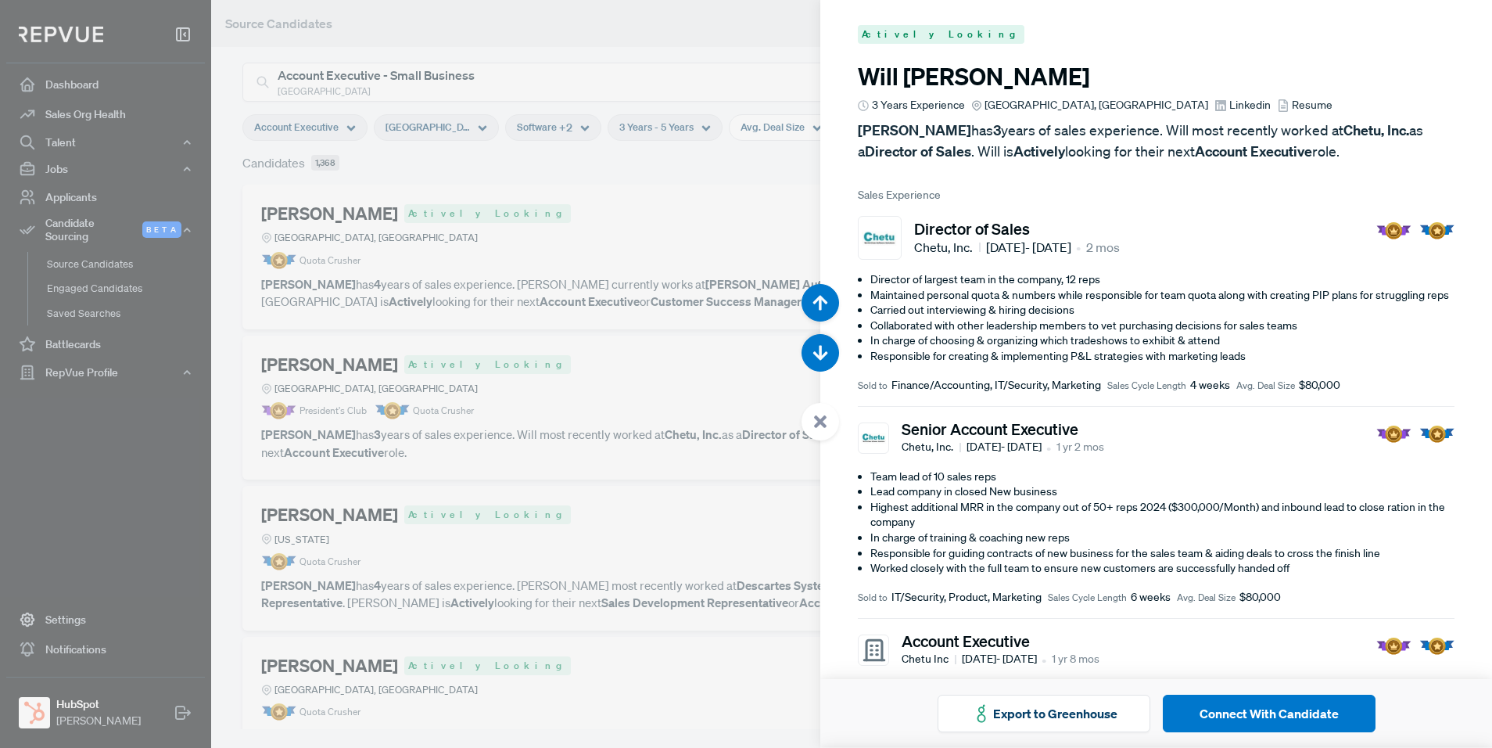
click at [544, 339] on div at bounding box center [746, 374] width 1492 height 748
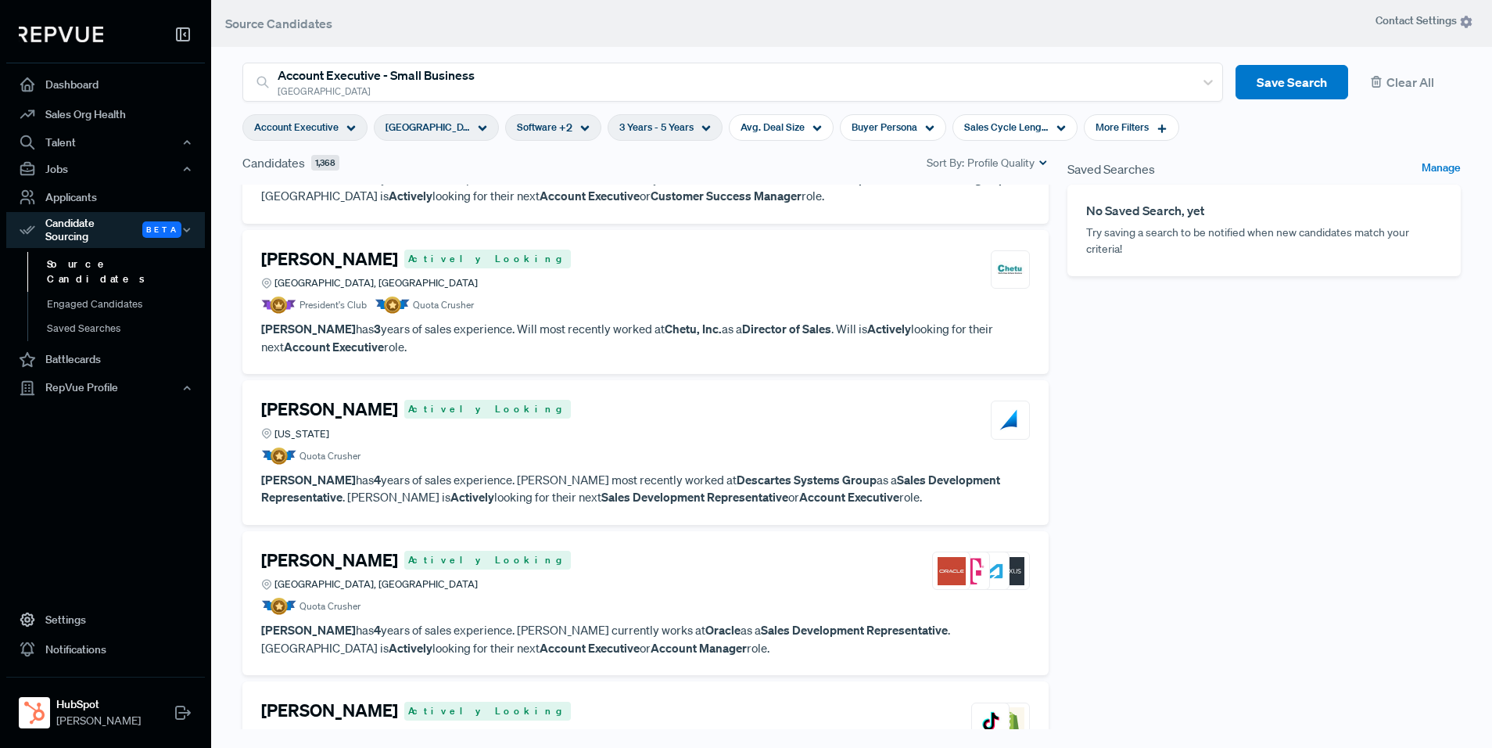
scroll to position [107, 0]
click at [547, 461] on article "Quota Crusher" at bounding box center [645, 454] width 769 height 17
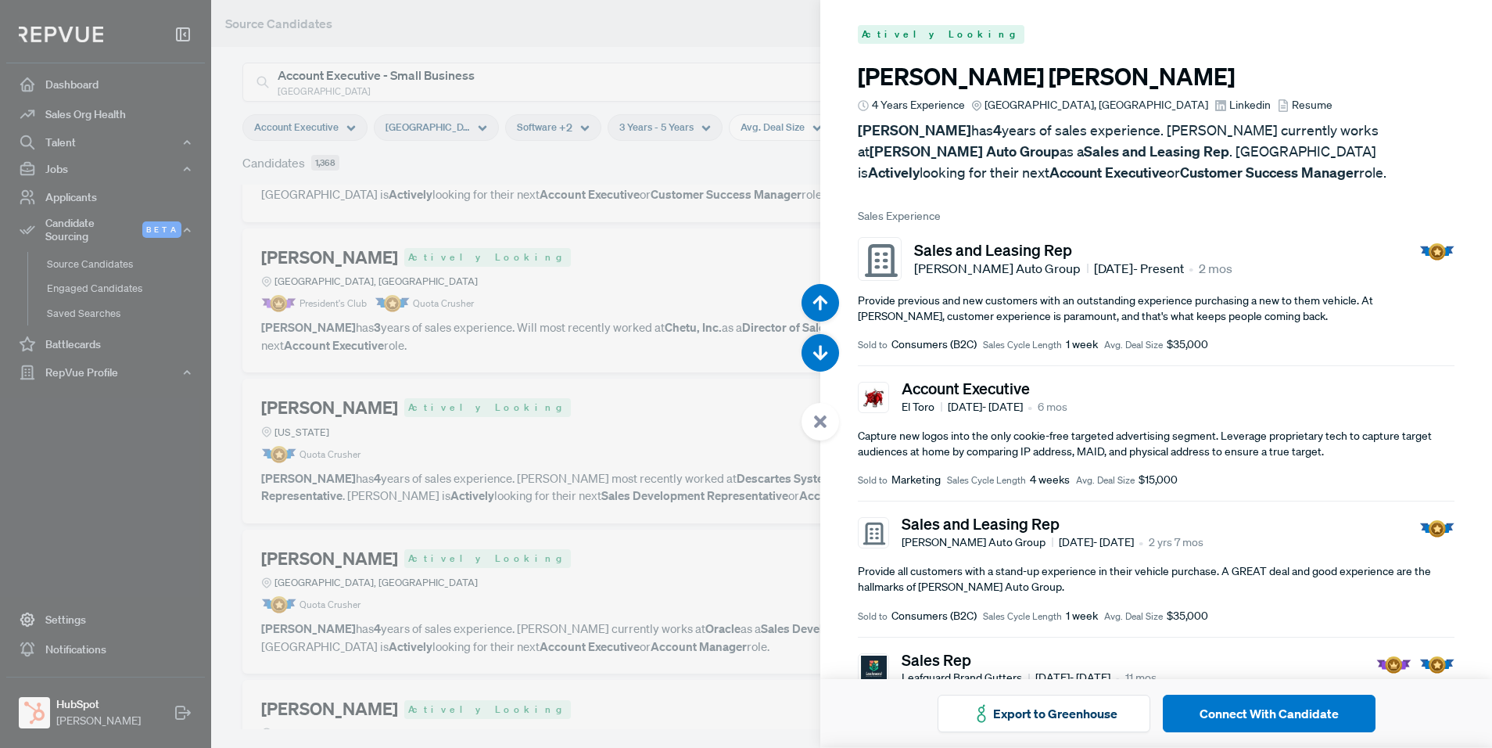
scroll to position [1496, 0]
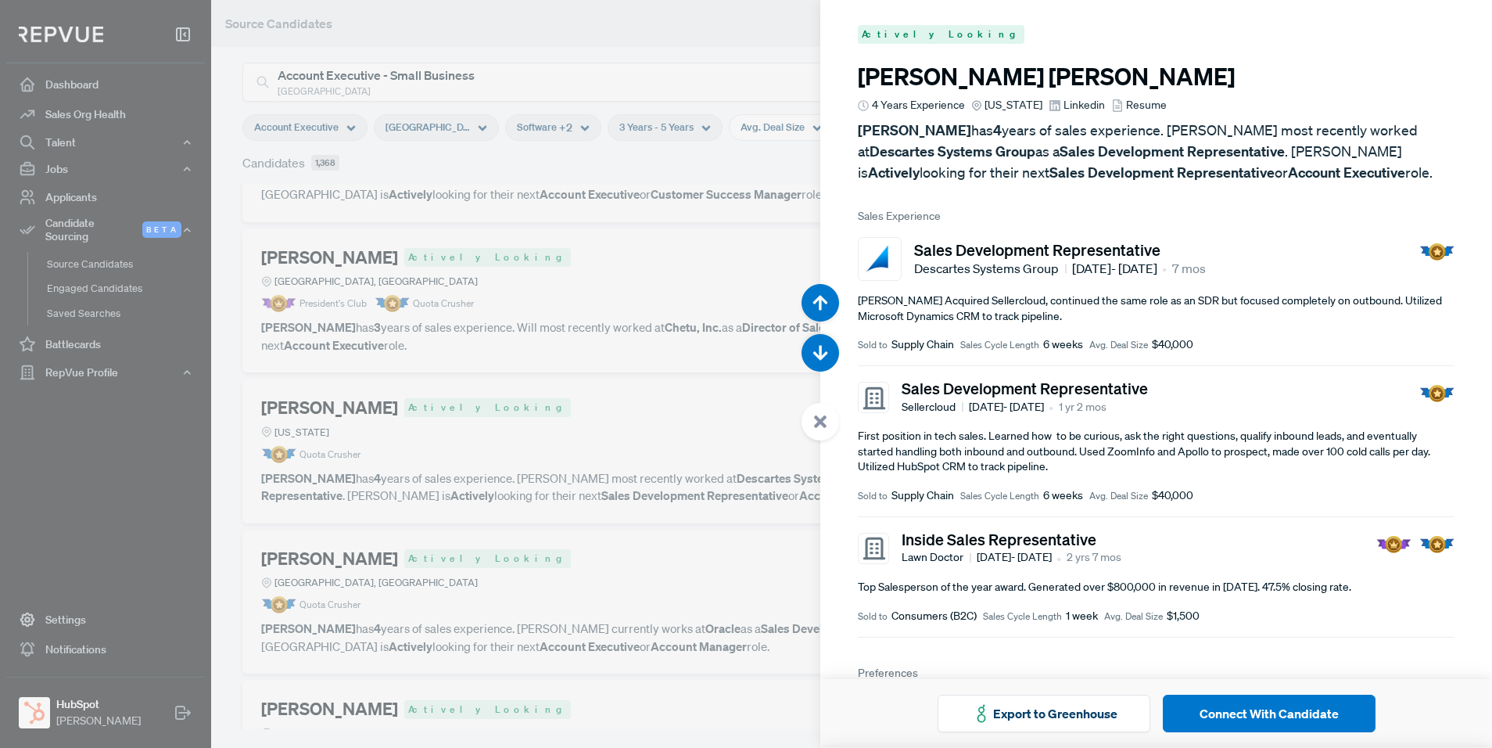
click at [518, 311] on div at bounding box center [746, 374] width 1492 height 748
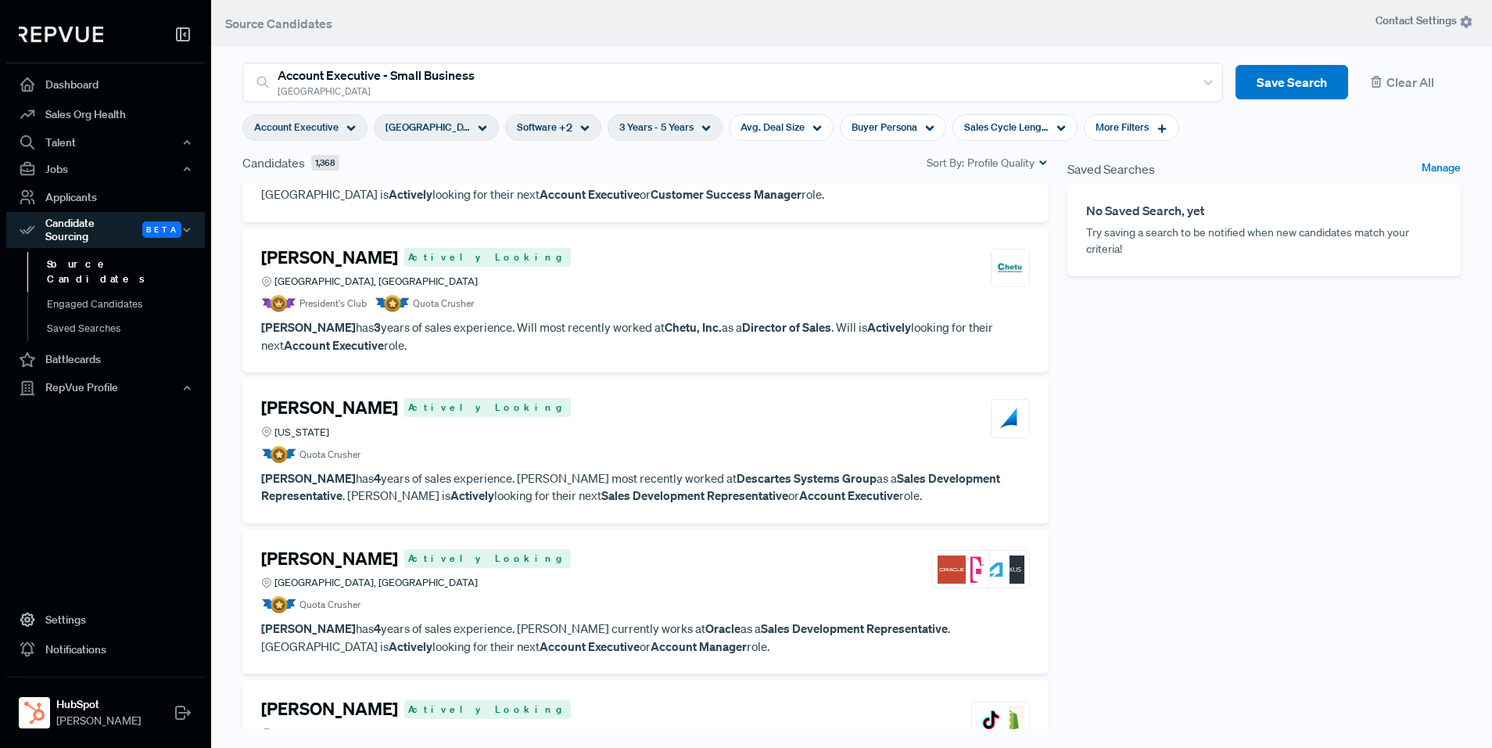
click at [518, 311] on article "President's Club Quota Crusher" at bounding box center [645, 303] width 769 height 17
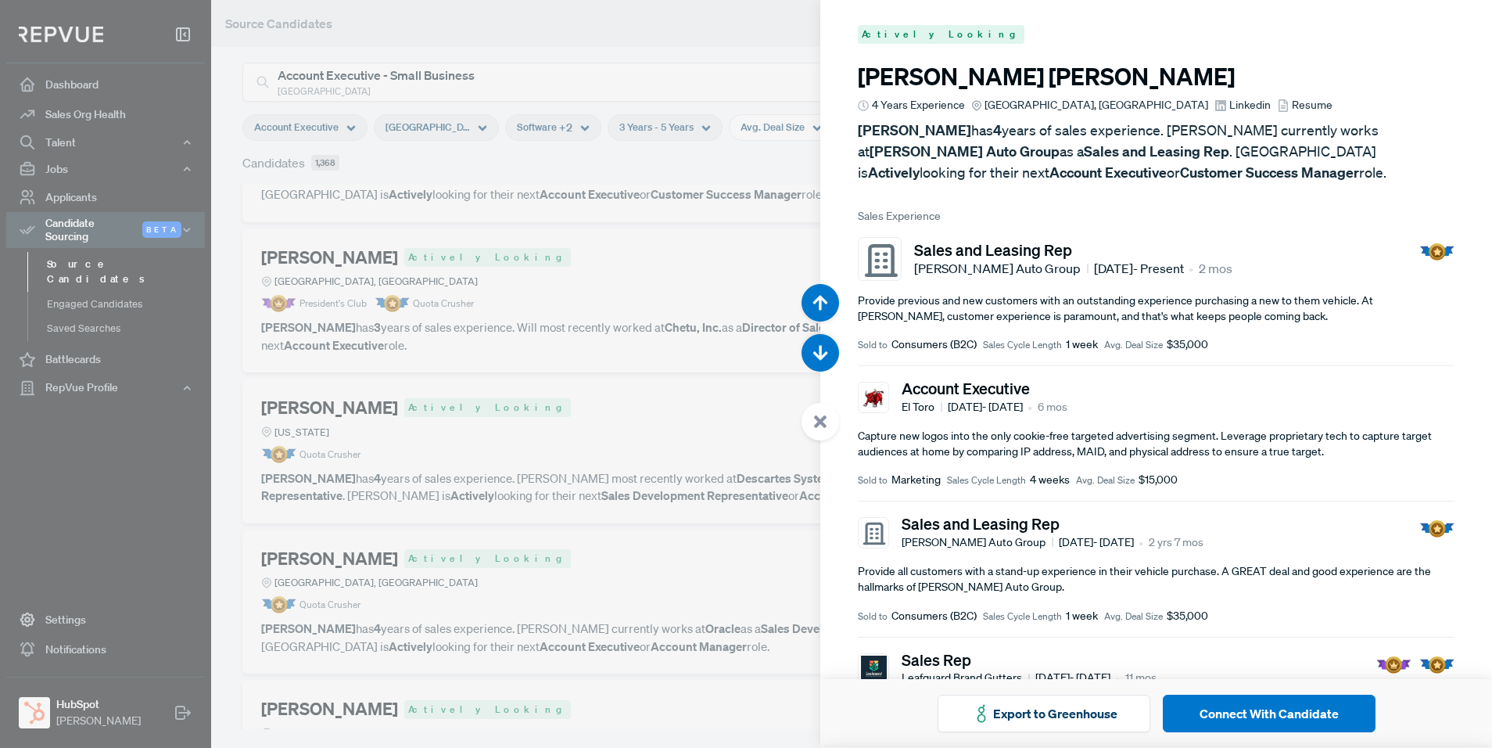
scroll to position [748, 0]
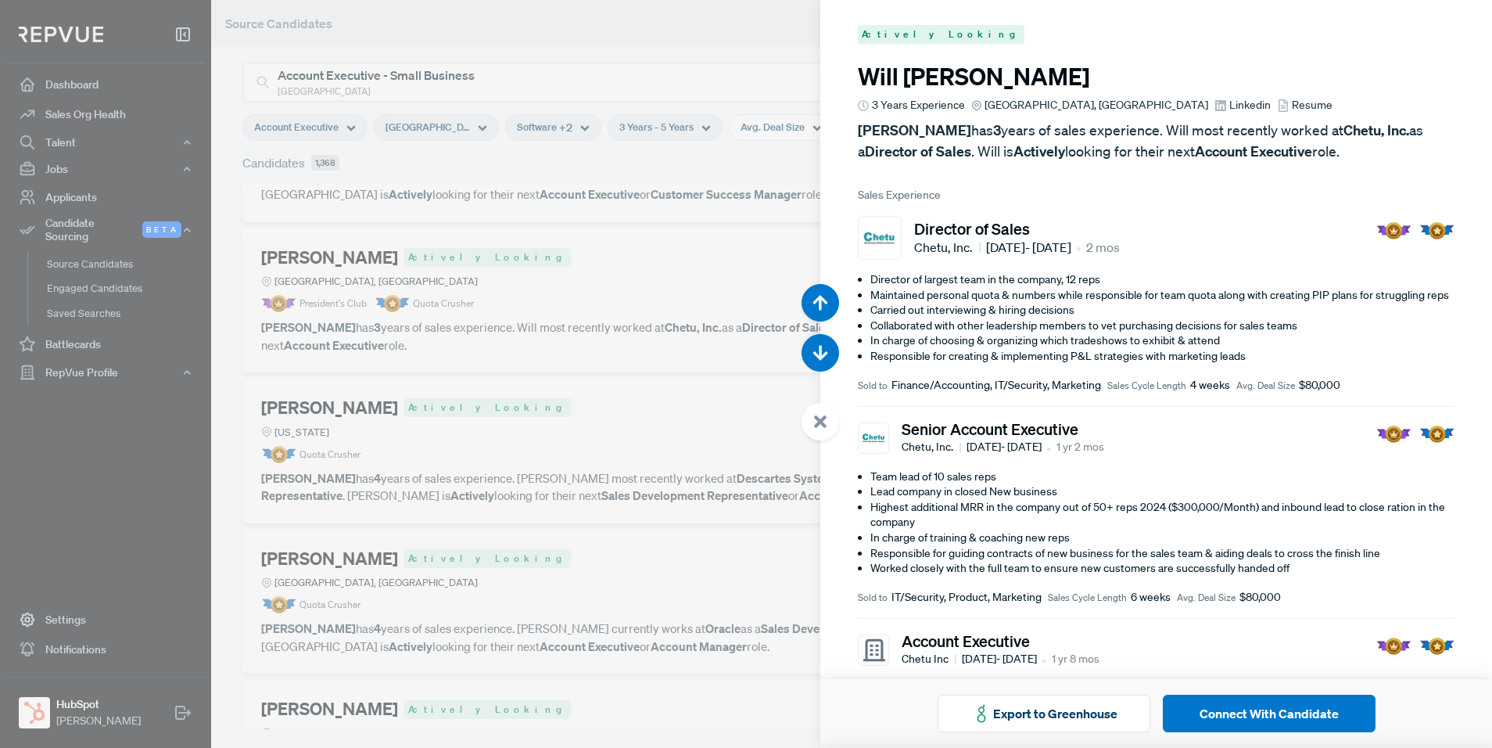
click at [518, 311] on div at bounding box center [746, 374] width 1492 height 748
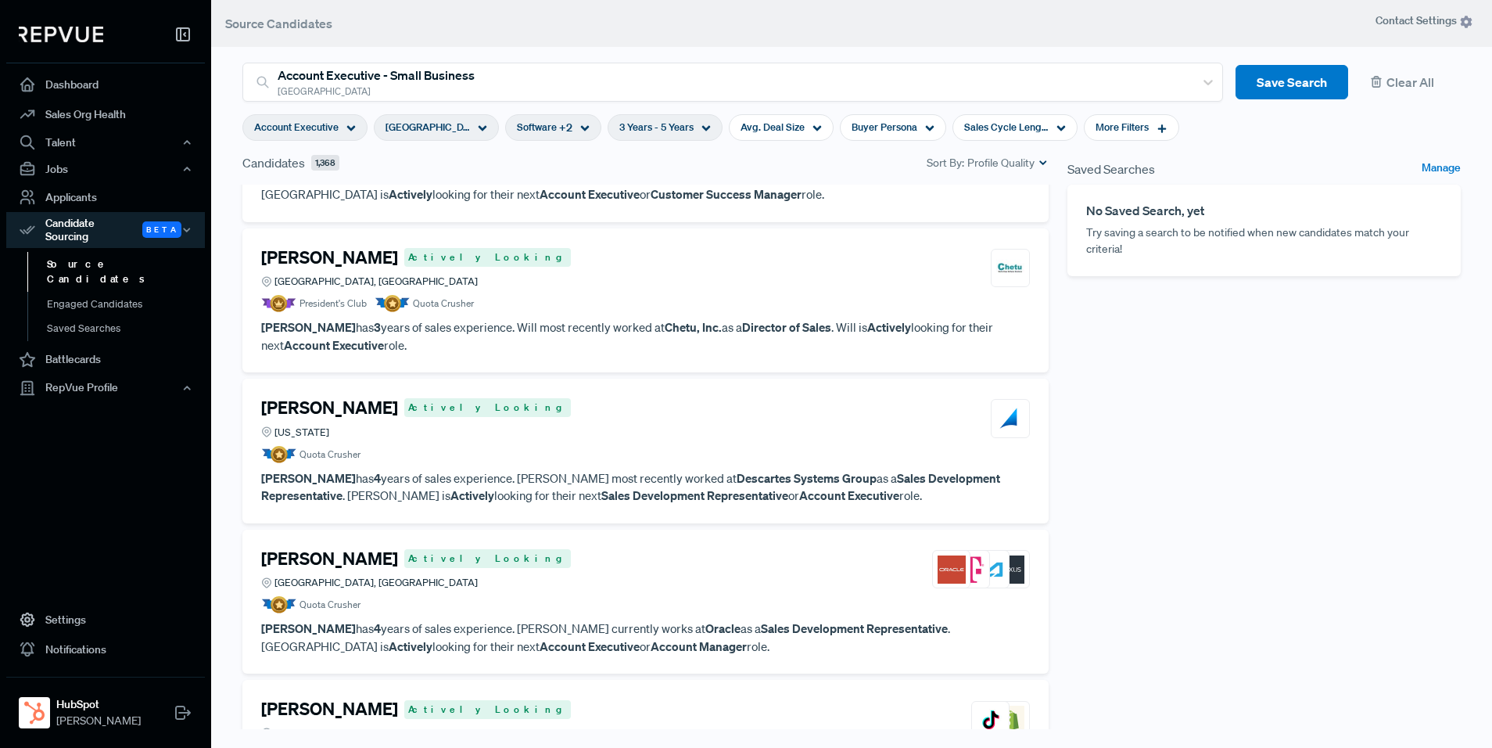
click at [665, 320] on strong "Chetu, Inc." at bounding box center [693, 327] width 57 height 16
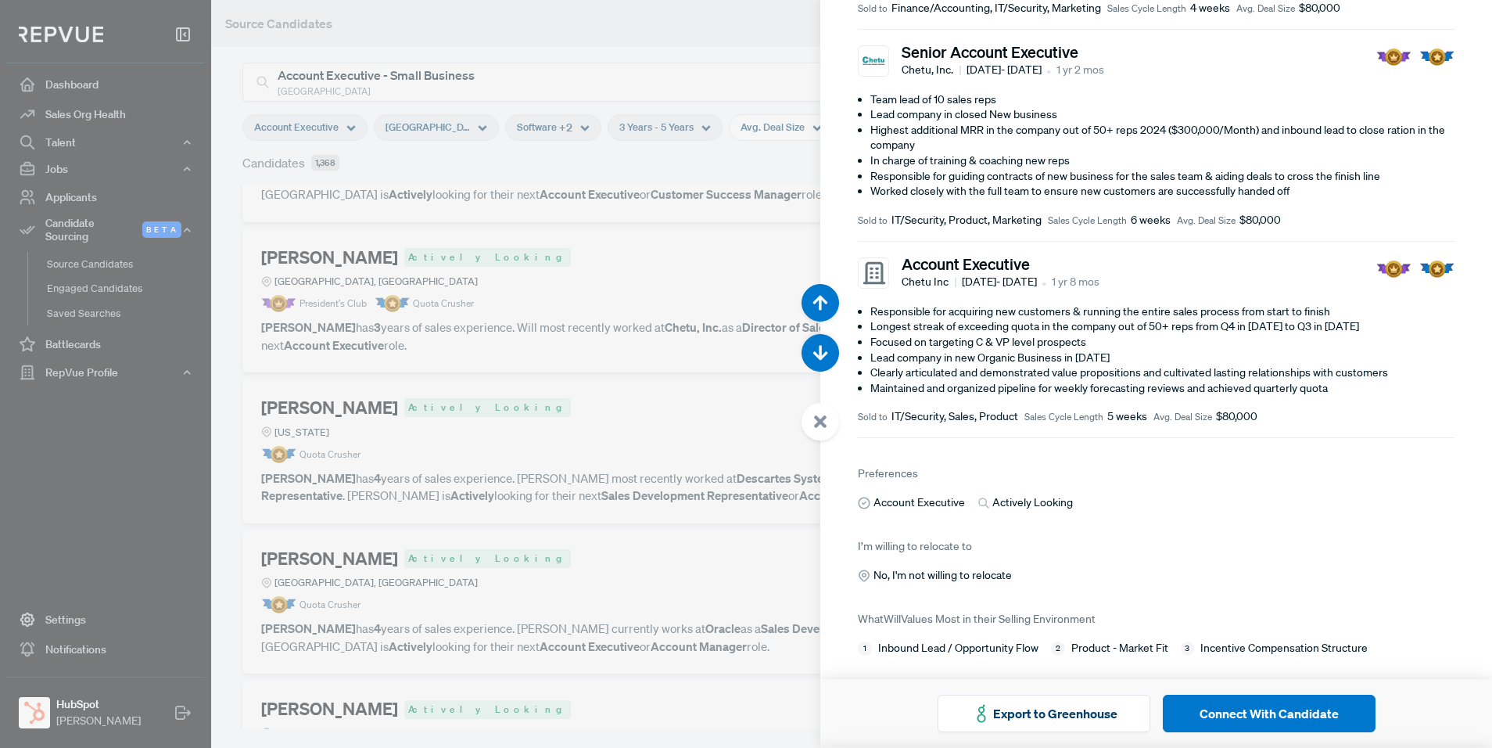
scroll to position [386, 0]
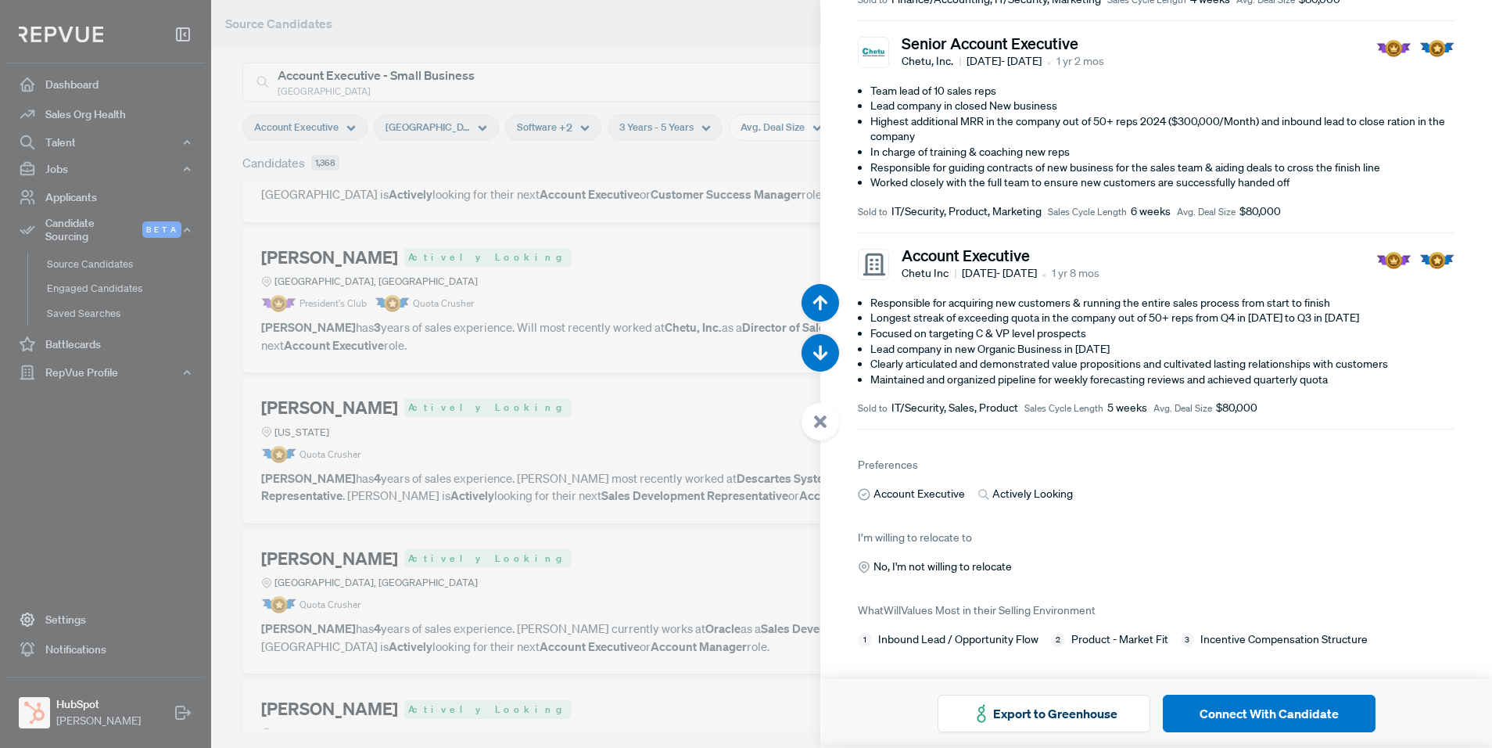
click at [654, 474] on div at bounding box center [746, 374] width 1492 height 748
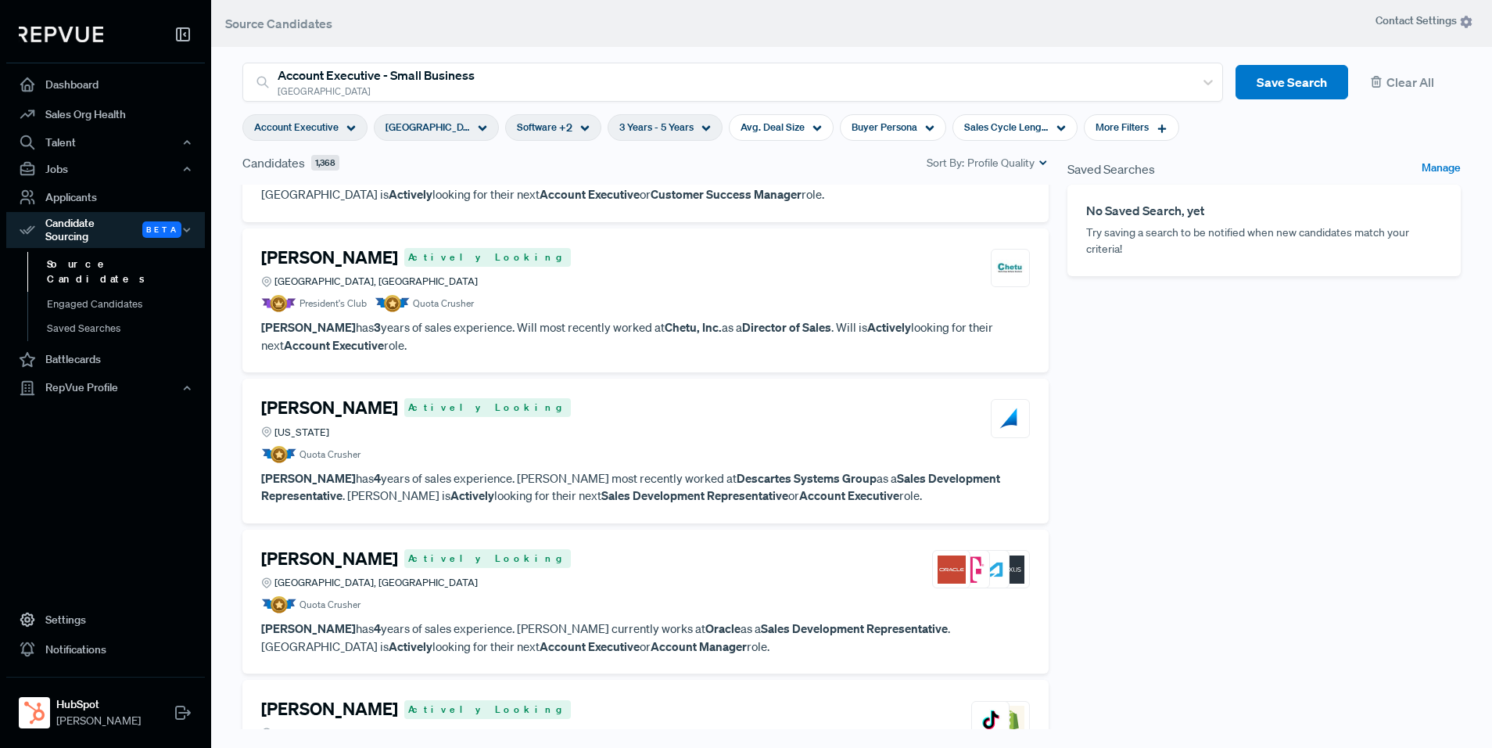
click at [652, 472] on p "[PERSON_NAME] has 4 years of sales experience. [PERSON_NAME] most recently work…" at bounding box center [645, 486] width 769 height 35
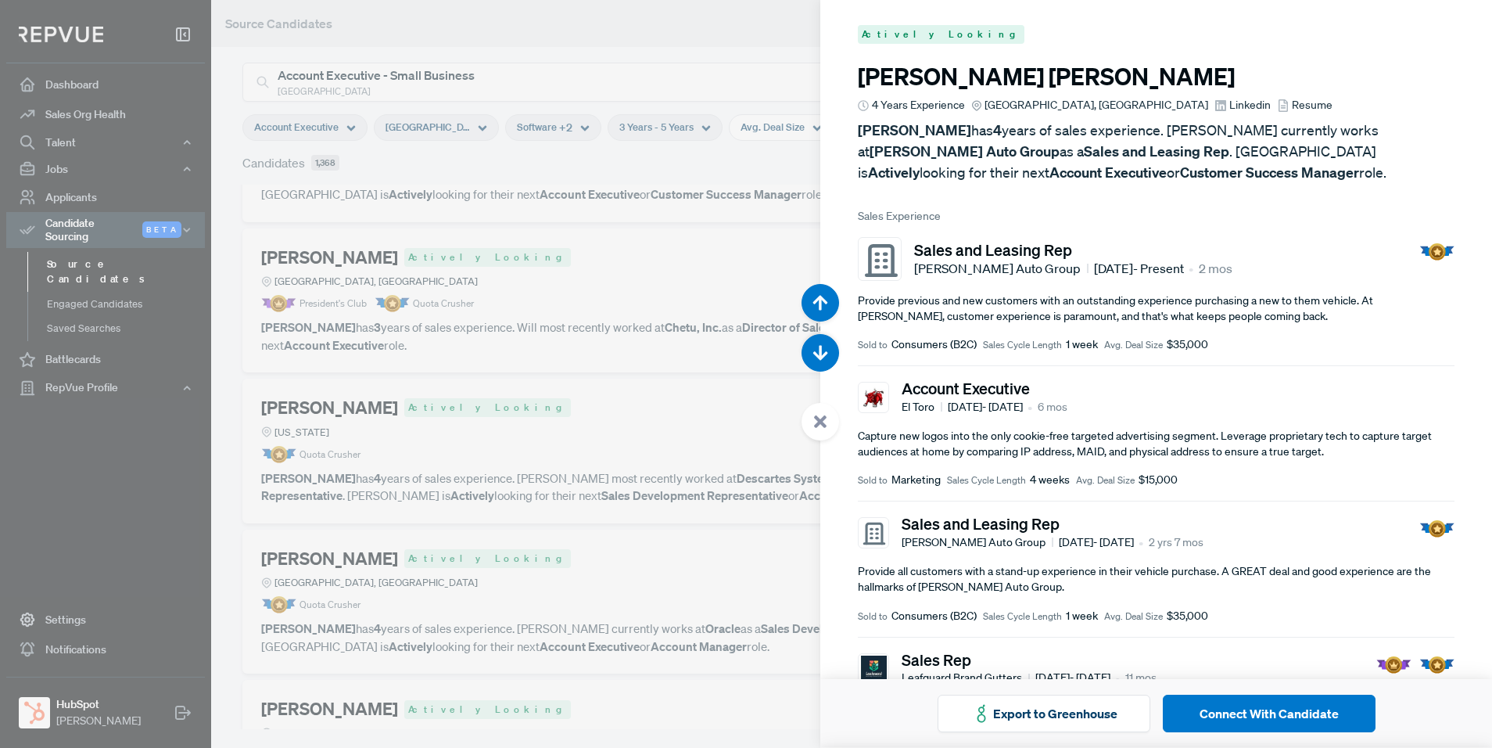
scroll to position [1496, 0]
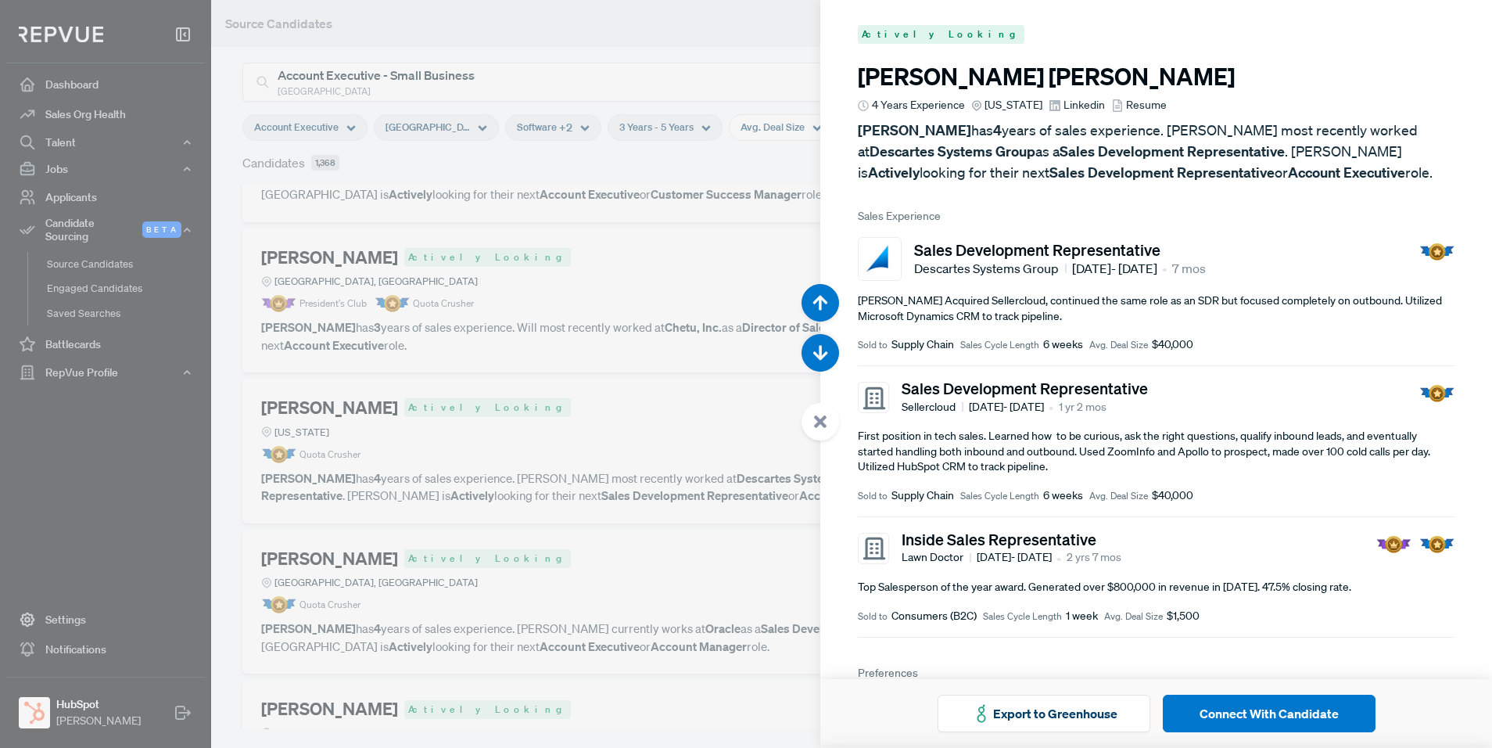
click at [622, 423] on div at bounding box center [746, 374] width 1492 height 748
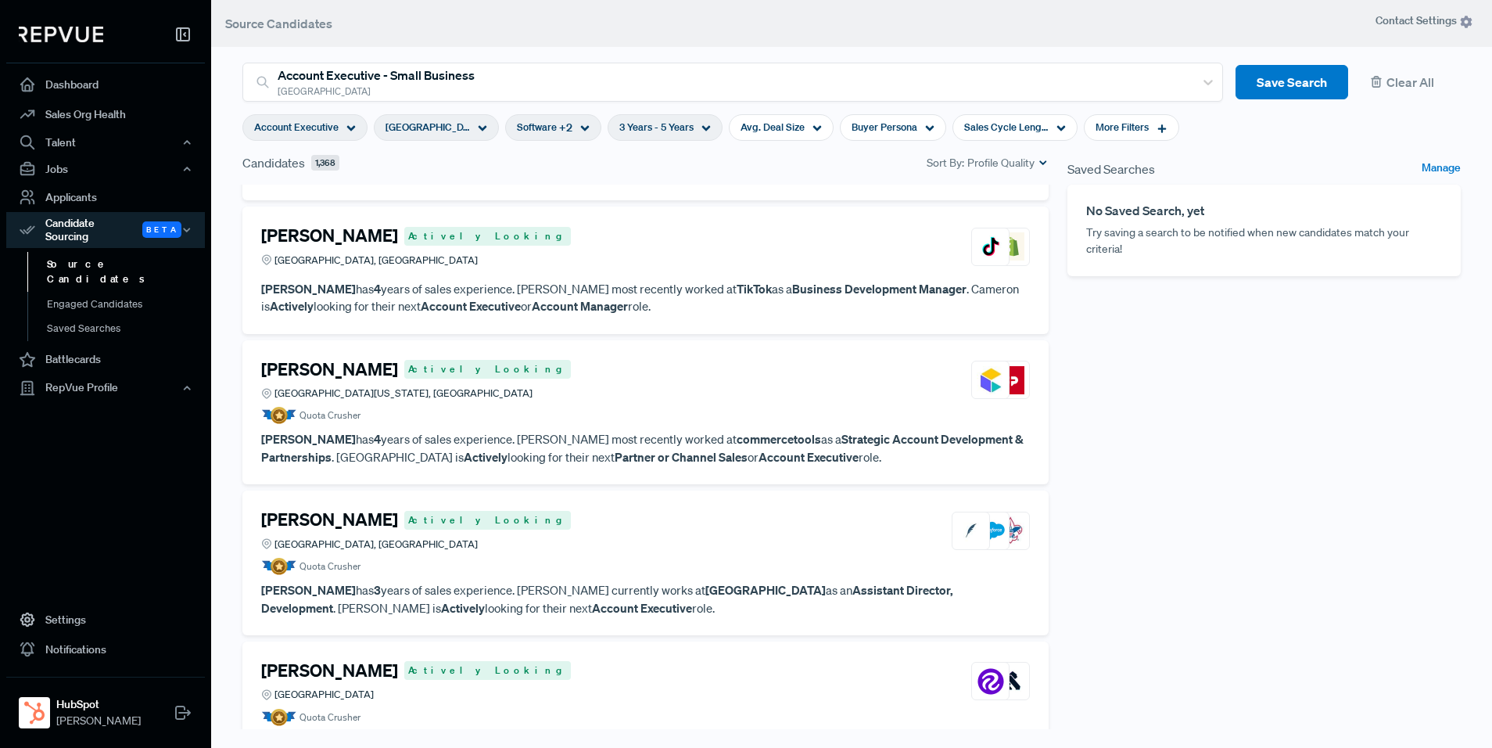
scroll to position [584, 0]
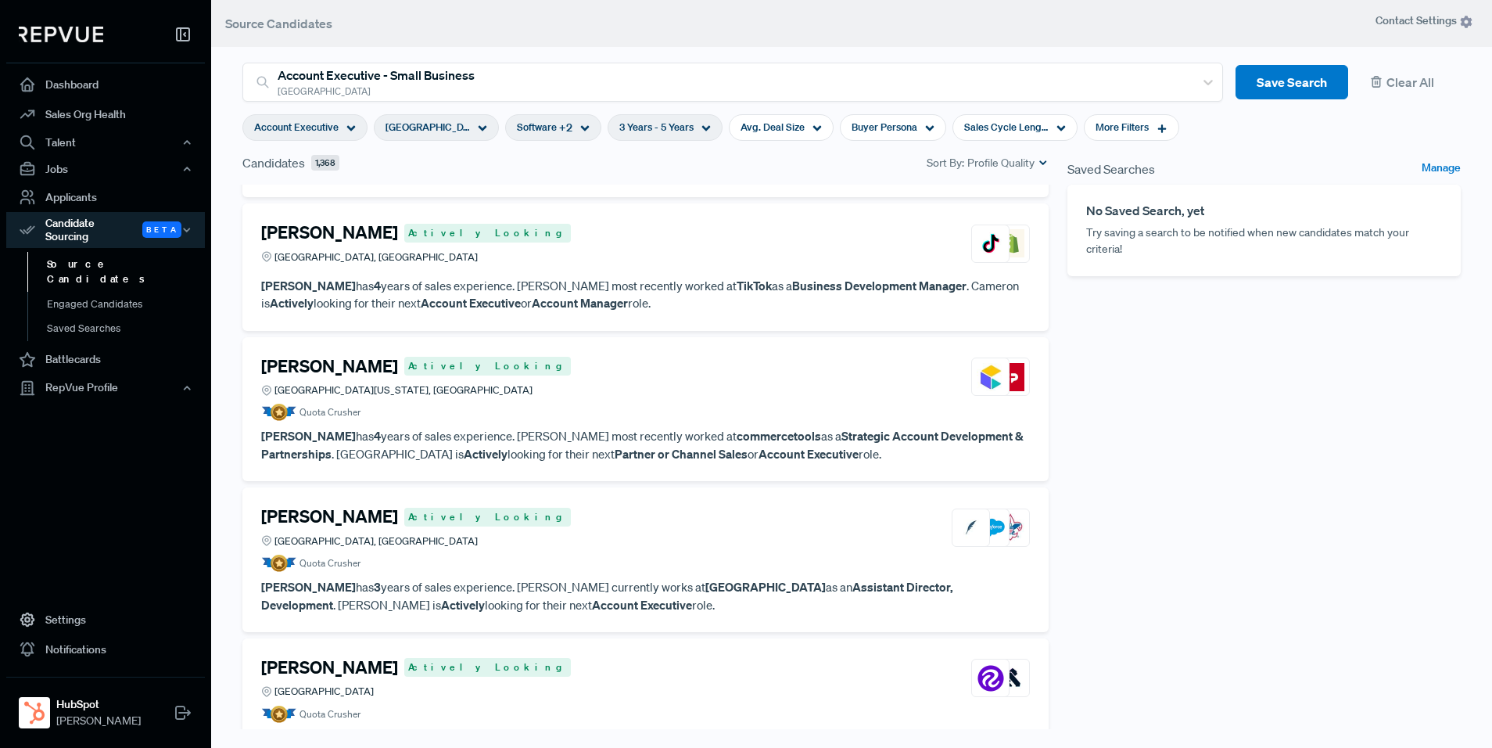
click at [315, 123] on span "Account Executive" at bounding box center [296, 127] width 84 height 15
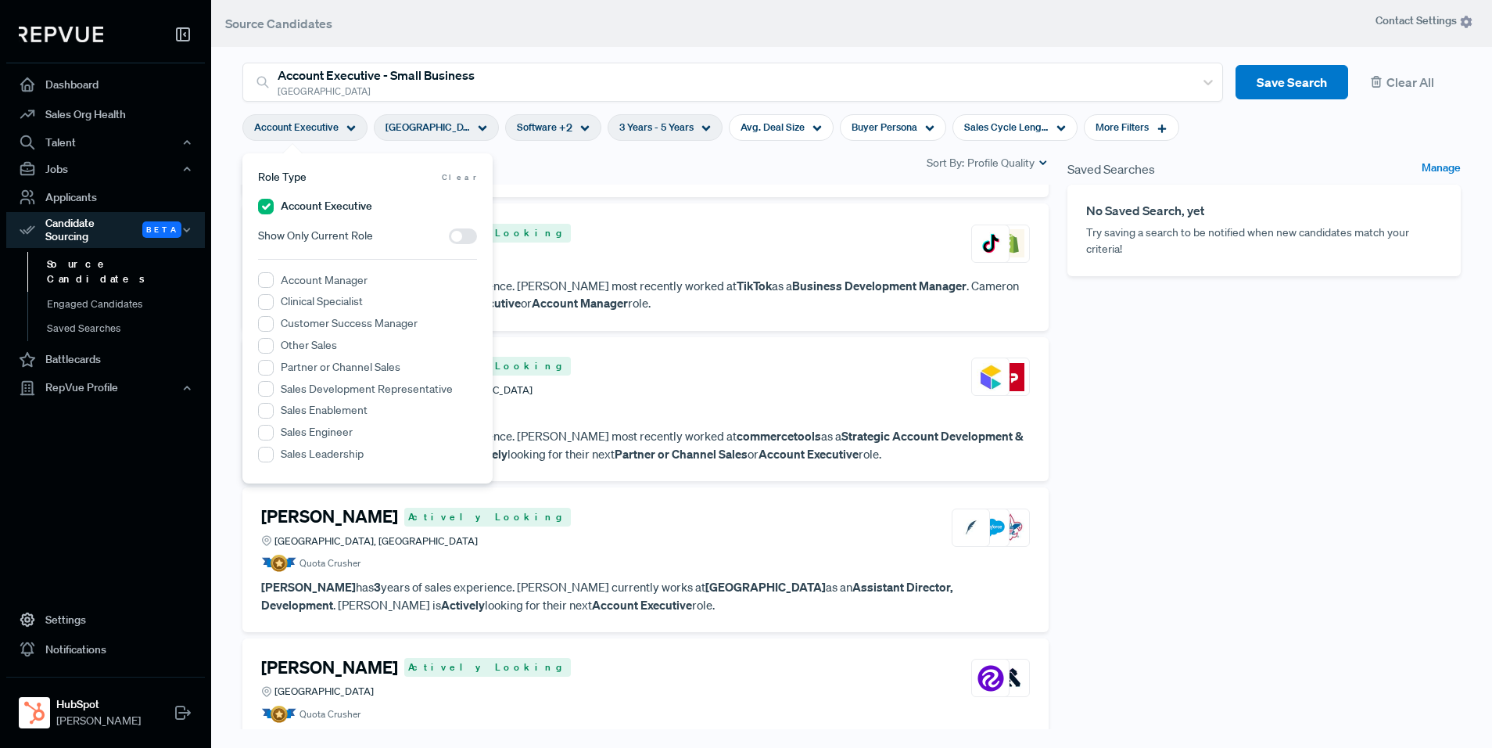
click at [453, 237] on span at bounding box center [463, 236] width 28 height 16
click at [449, 240] on input "checkbox" at bounding box center [449, 240] width 0 height 0
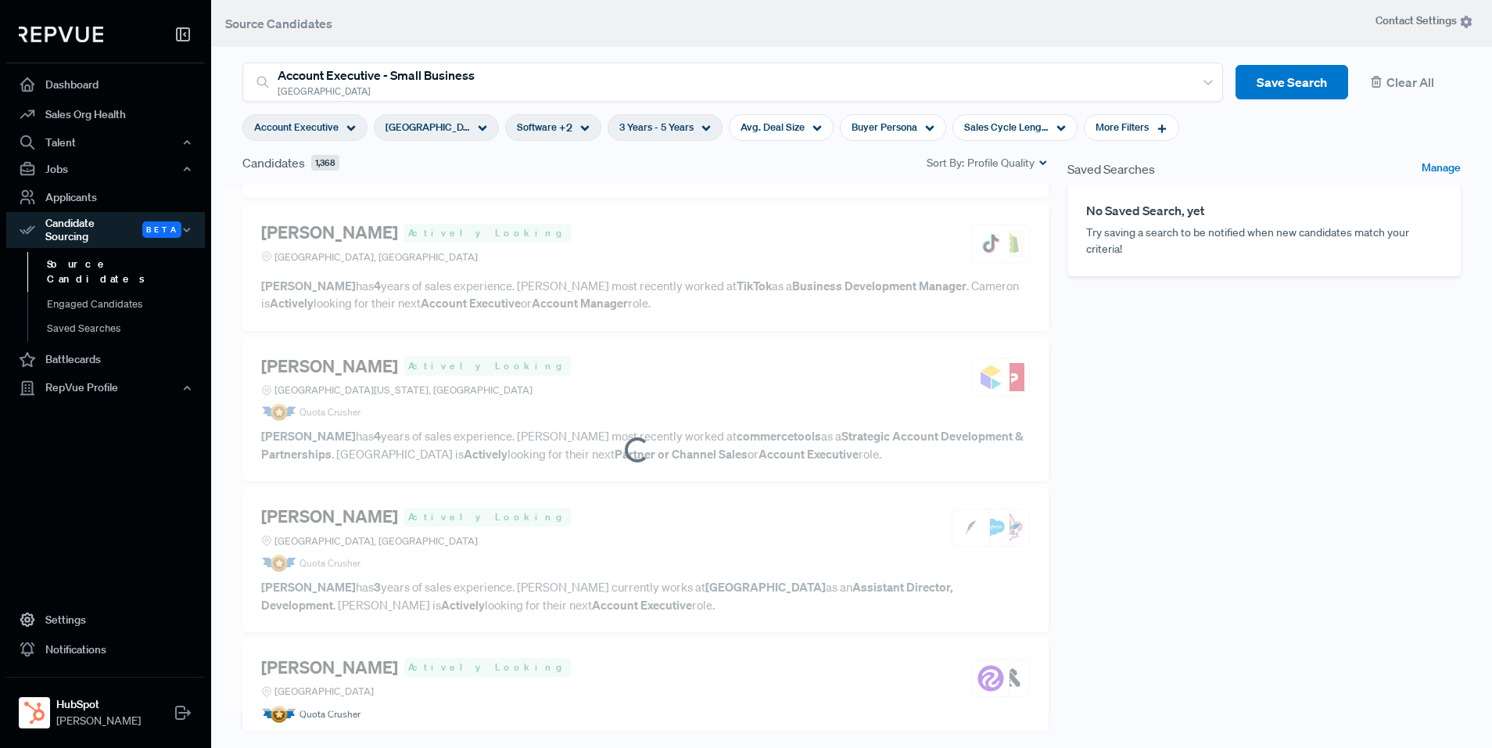
click at [1179, 465] on div "Saved Searches Manage No Saved Search, yet Try saving a search to be notified w…" at bounding box center [1264, 451] width 412 height 596
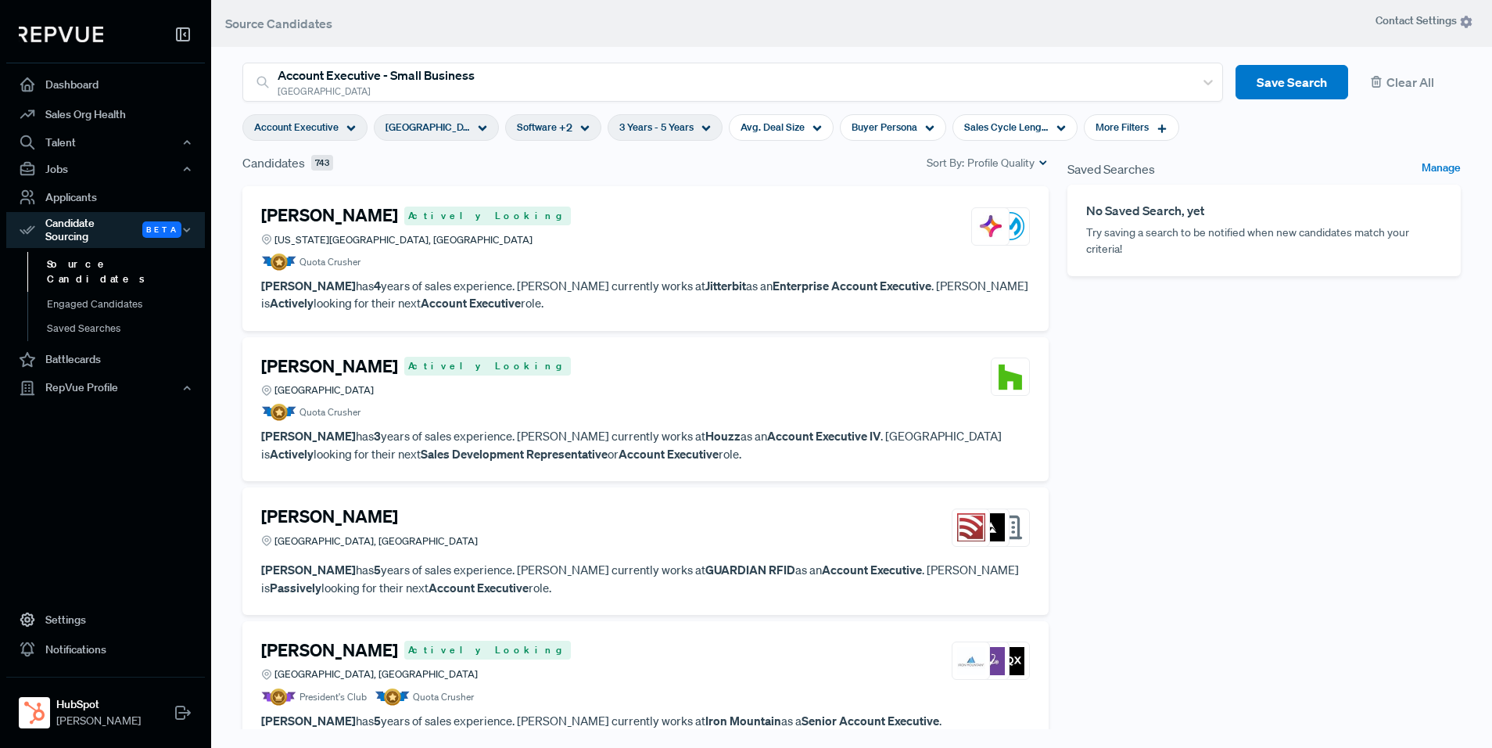
click at [706, 280] on strong "Jitterbit" at bounding box center [726, 286] width 41 height 16
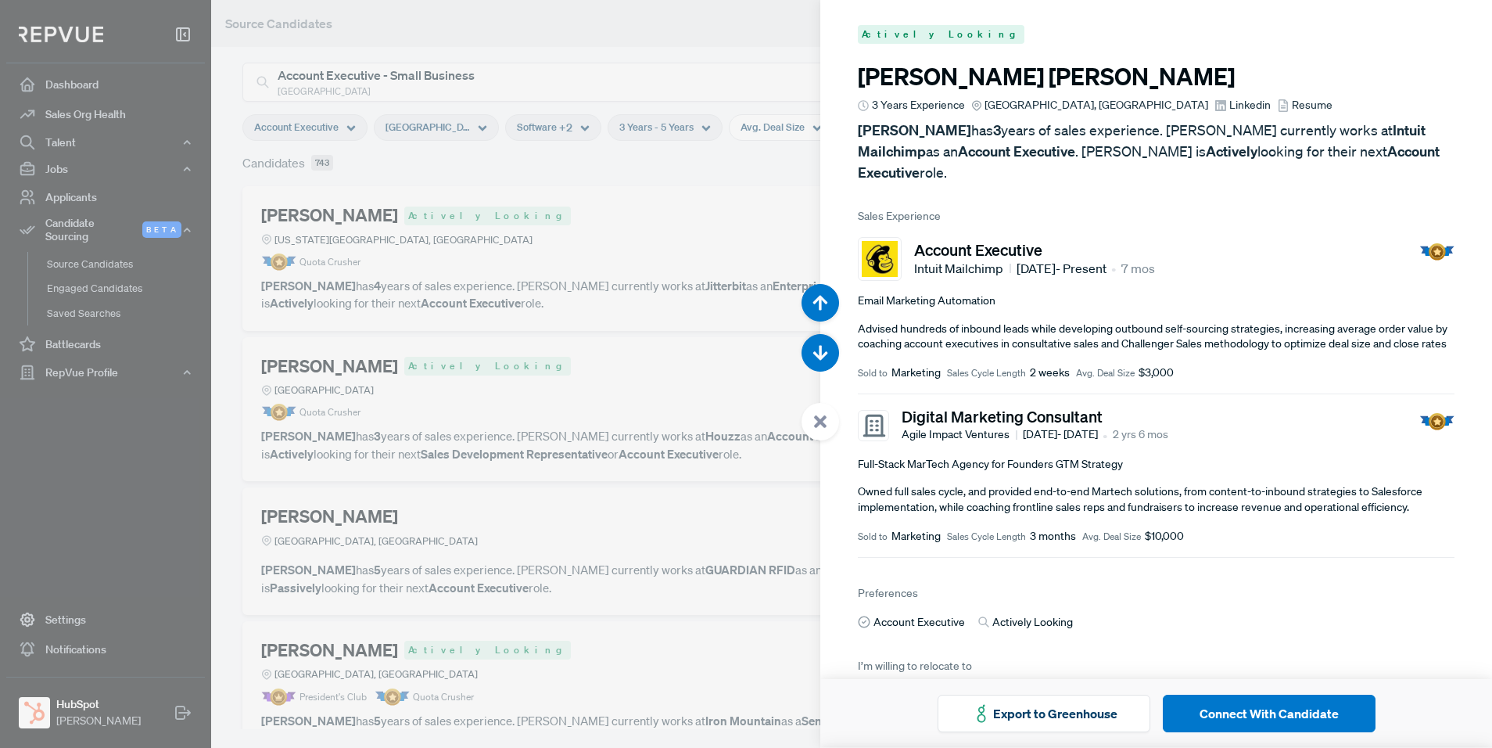
scroll to position [2991, 0]
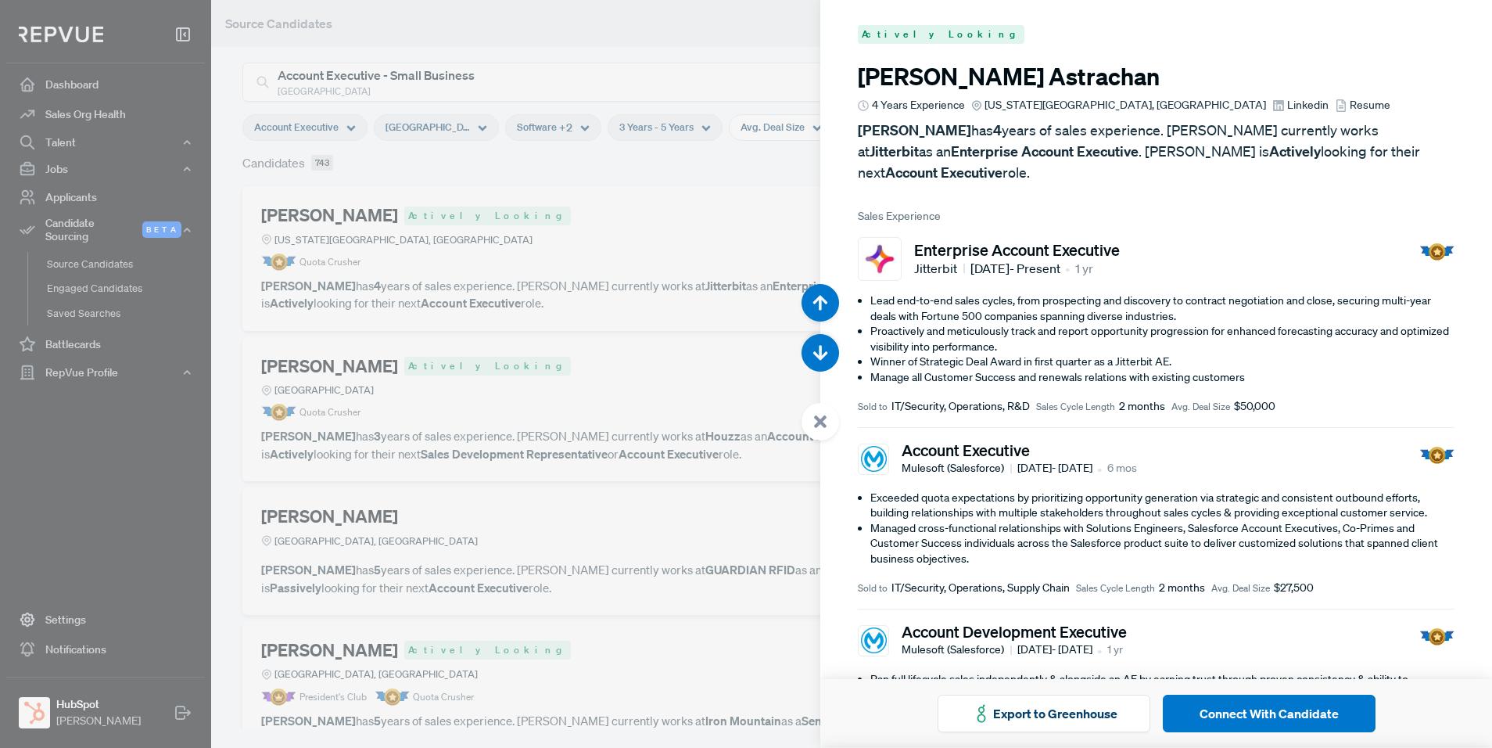
click at [870, 241] on img at bounding box center [880, 259] width 36 height 36
drag, startPoint x: 679, startPoint y: 229, endPoint x: 681, endPoint y: 244, distance: 14.9
click at [680, 229] on div at bounding box center [746, 374] width 1492 height 748
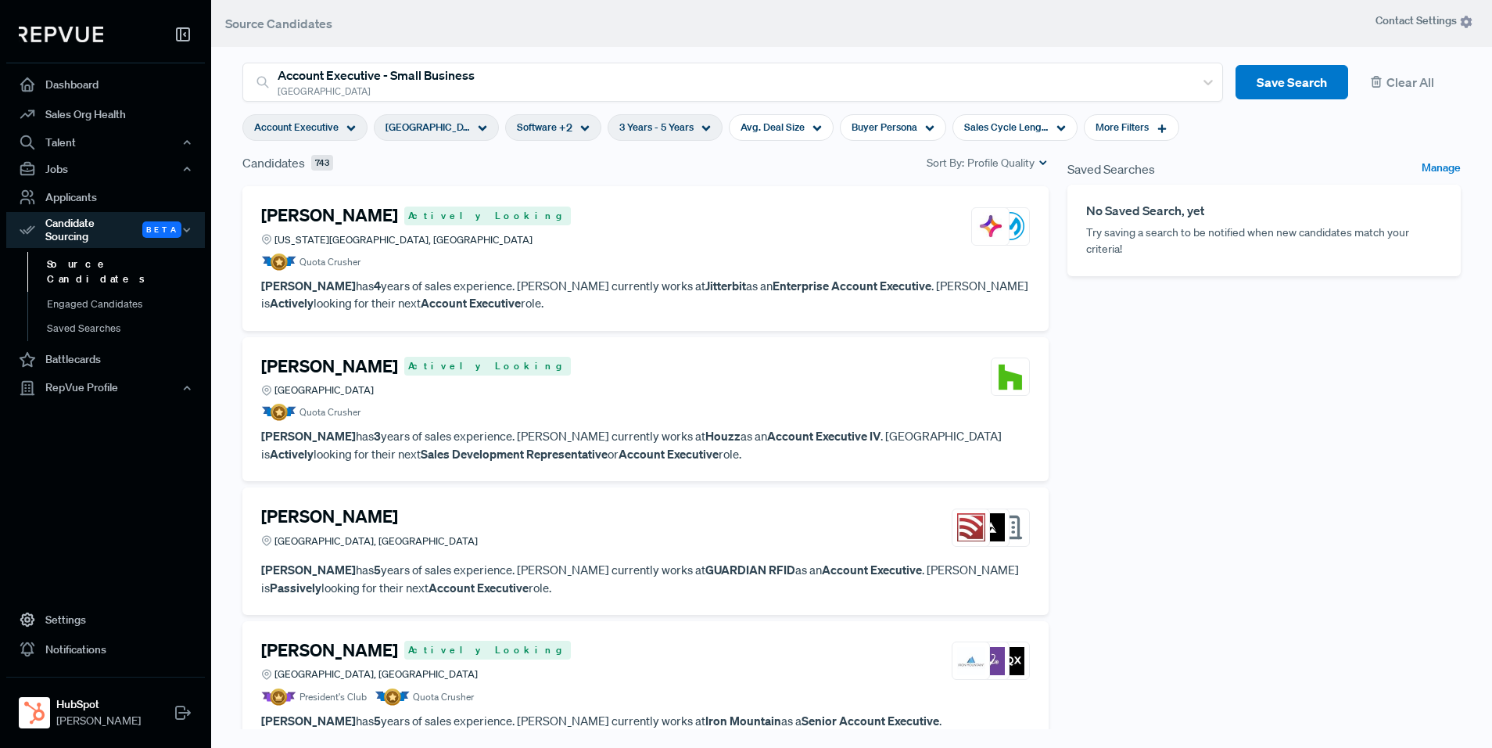
click at [576, 394] on div "[PERSON_NAME] Actively Looking [GEOGRAPHIC_DATA]" at bounding box center [645, 377] width 769 height 42
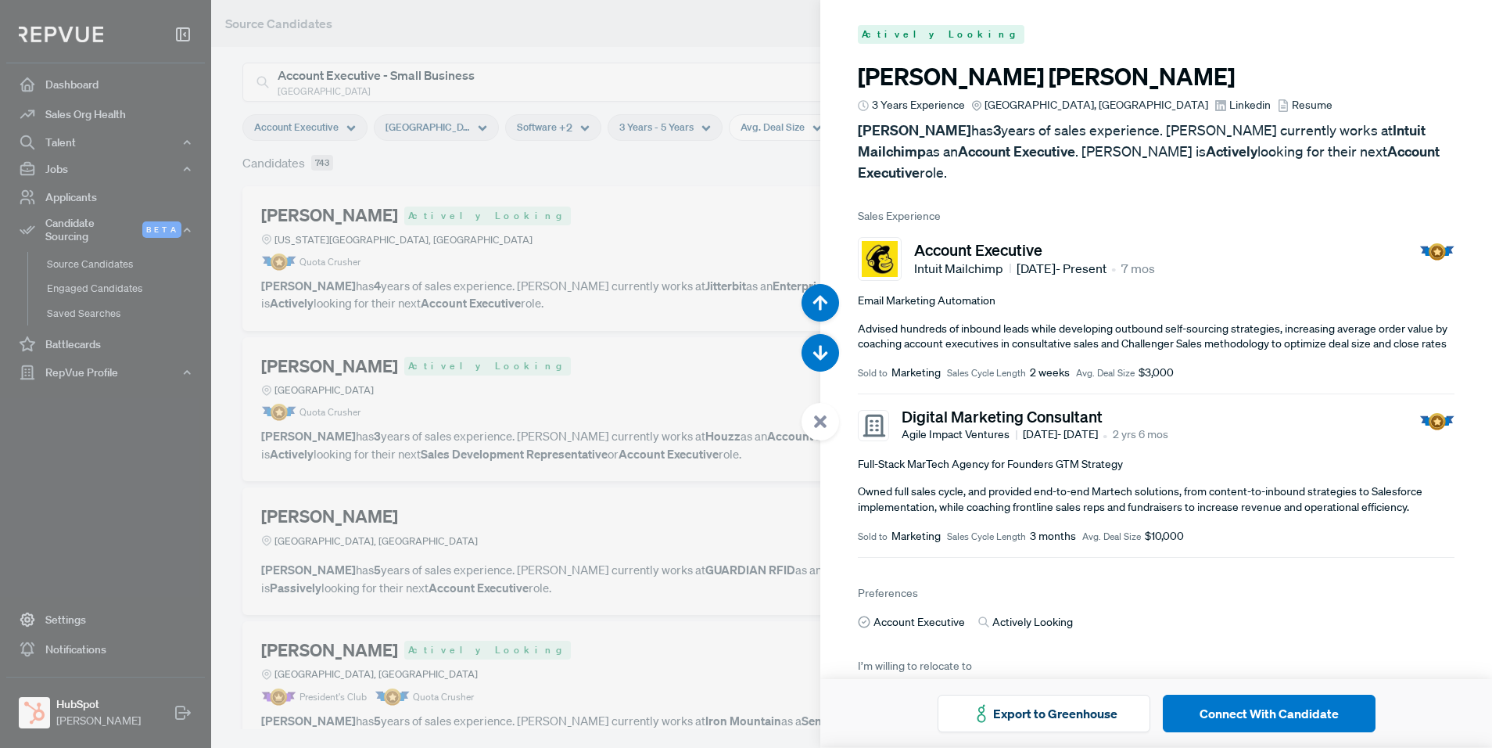
scroll to position [3739, 0]
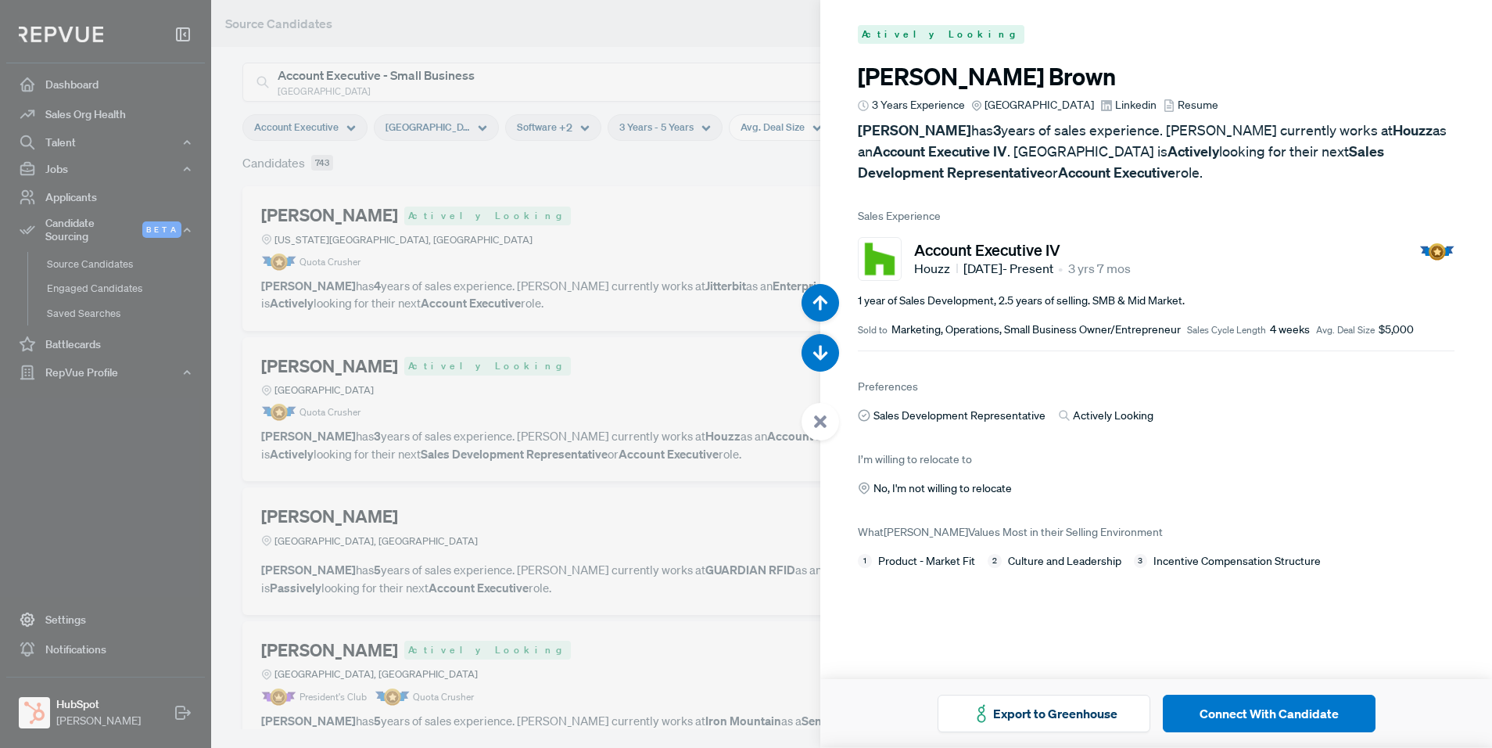
click at [623, 307] on div at bounding box center [746, 374] width 1492 height 748
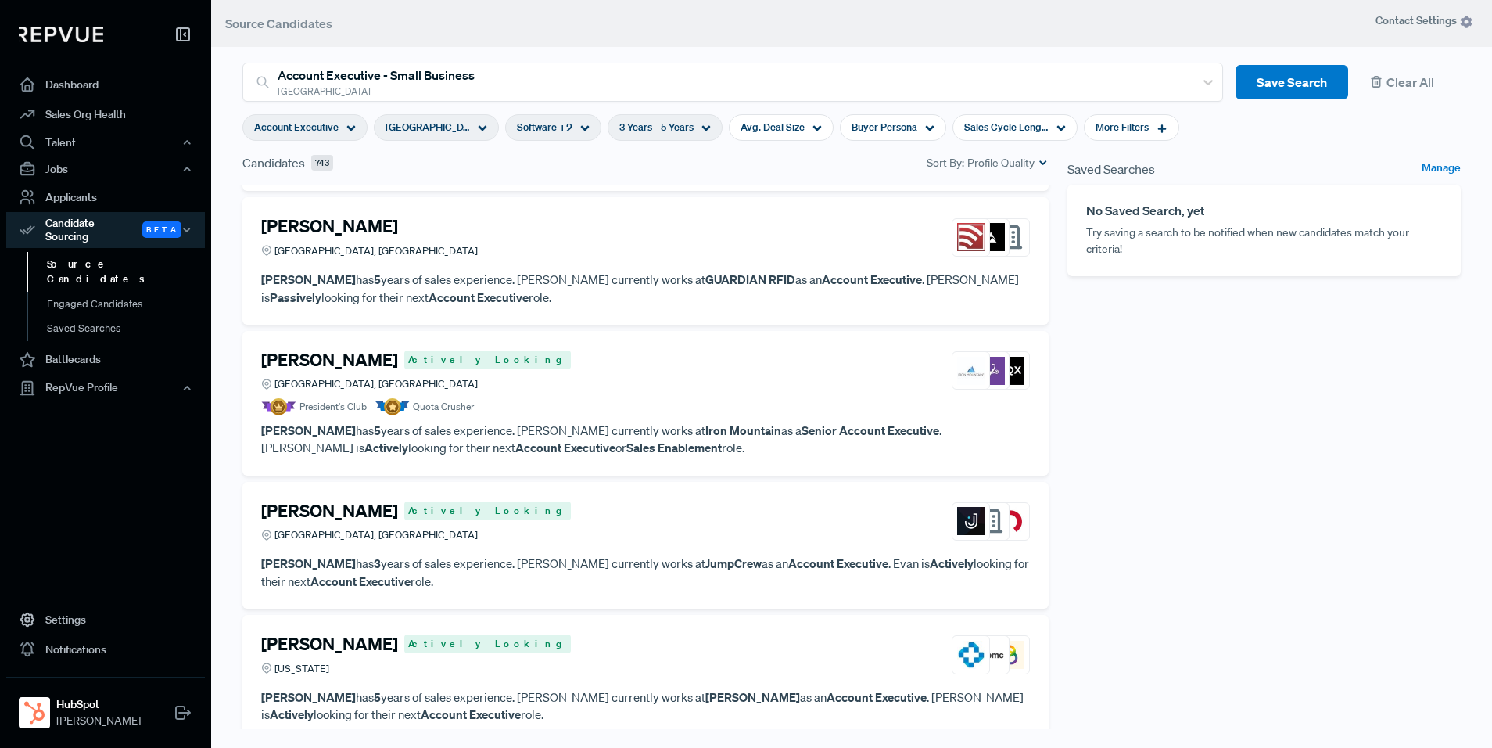
scroll to position [861, 0]
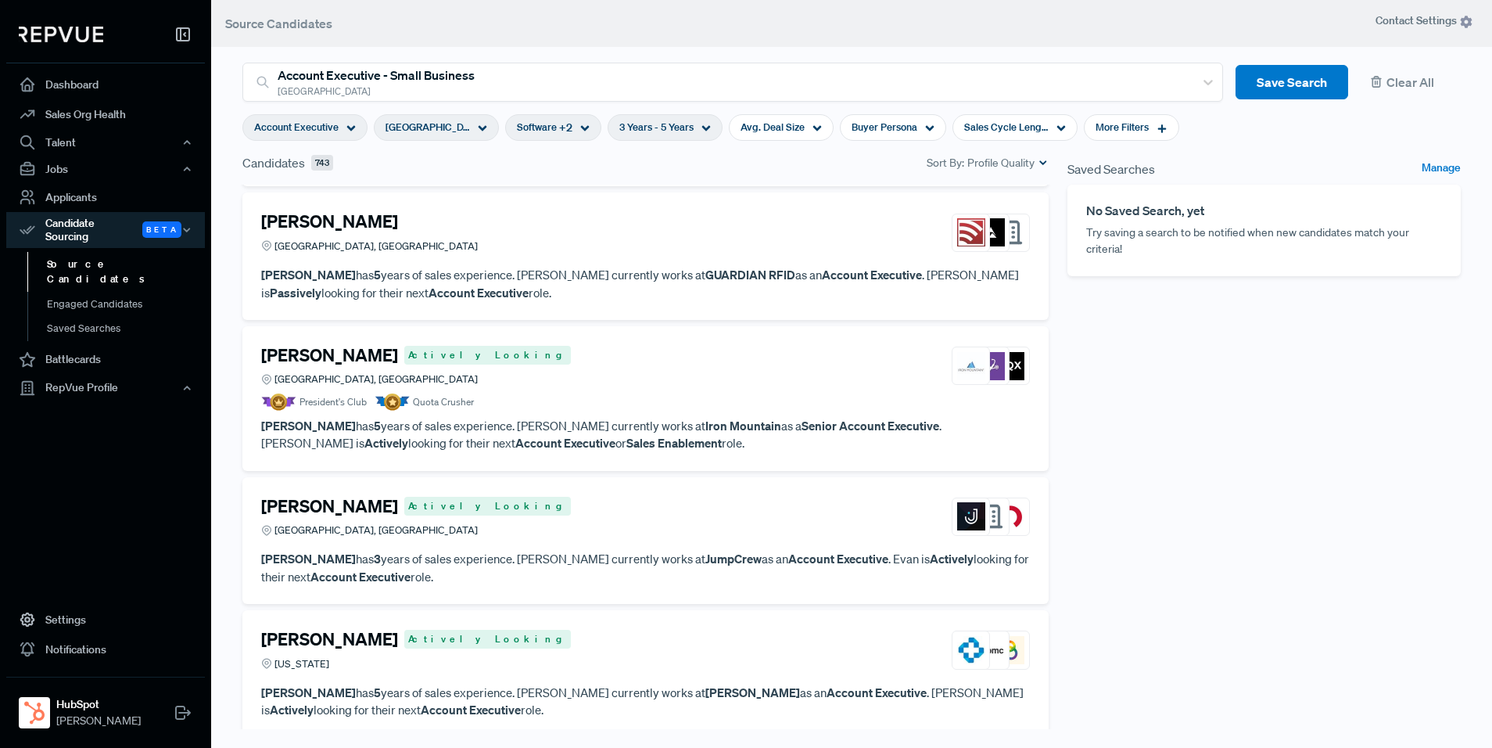
click at [648, 402] on article "President's Club Quota Crusher" at bounding box center [645, 401] width 769 height 17
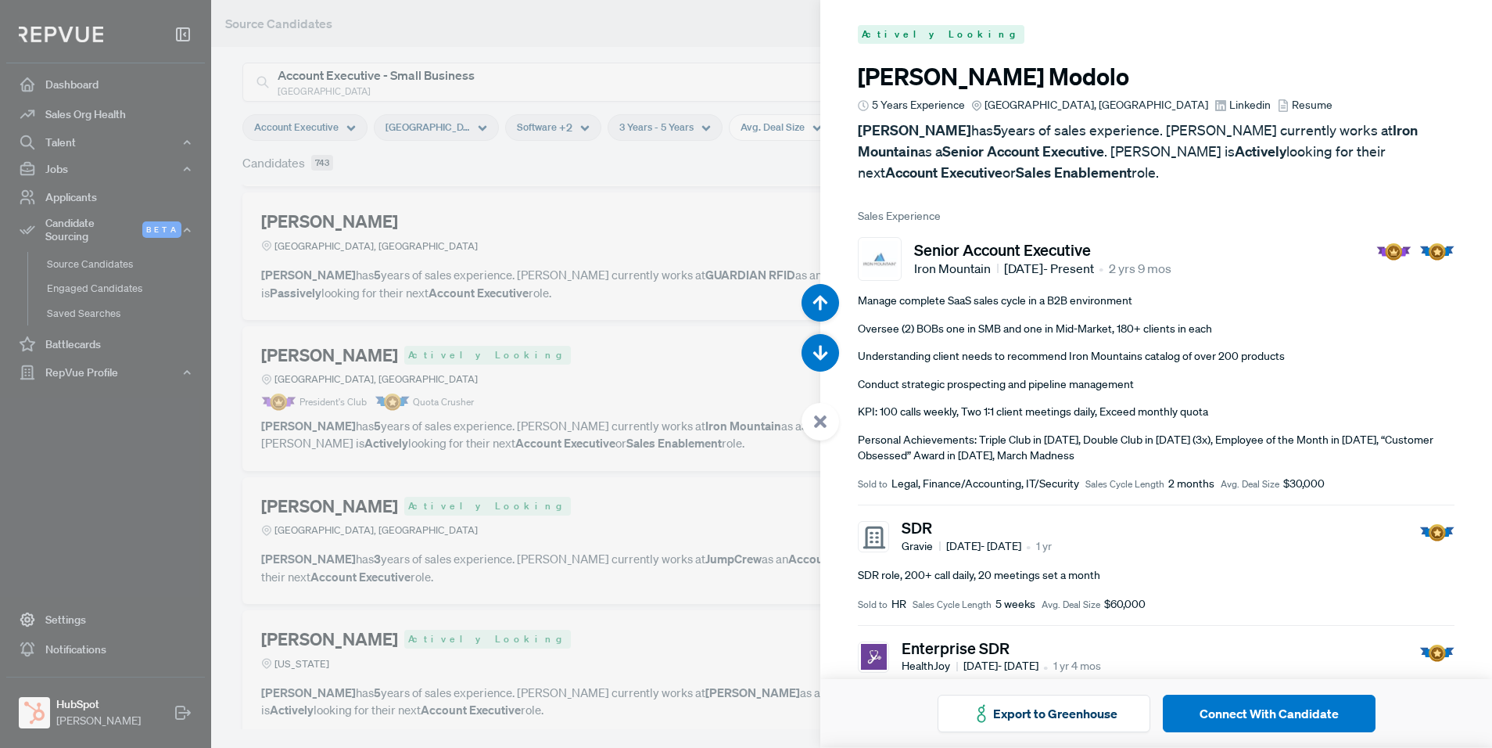
click at [1230, 107] on span "Linkedin" at bounding box center [1250, 105] width 41 height 16
click at [574, 466] on div at bounding box center [746, 374] width 1492 height 748
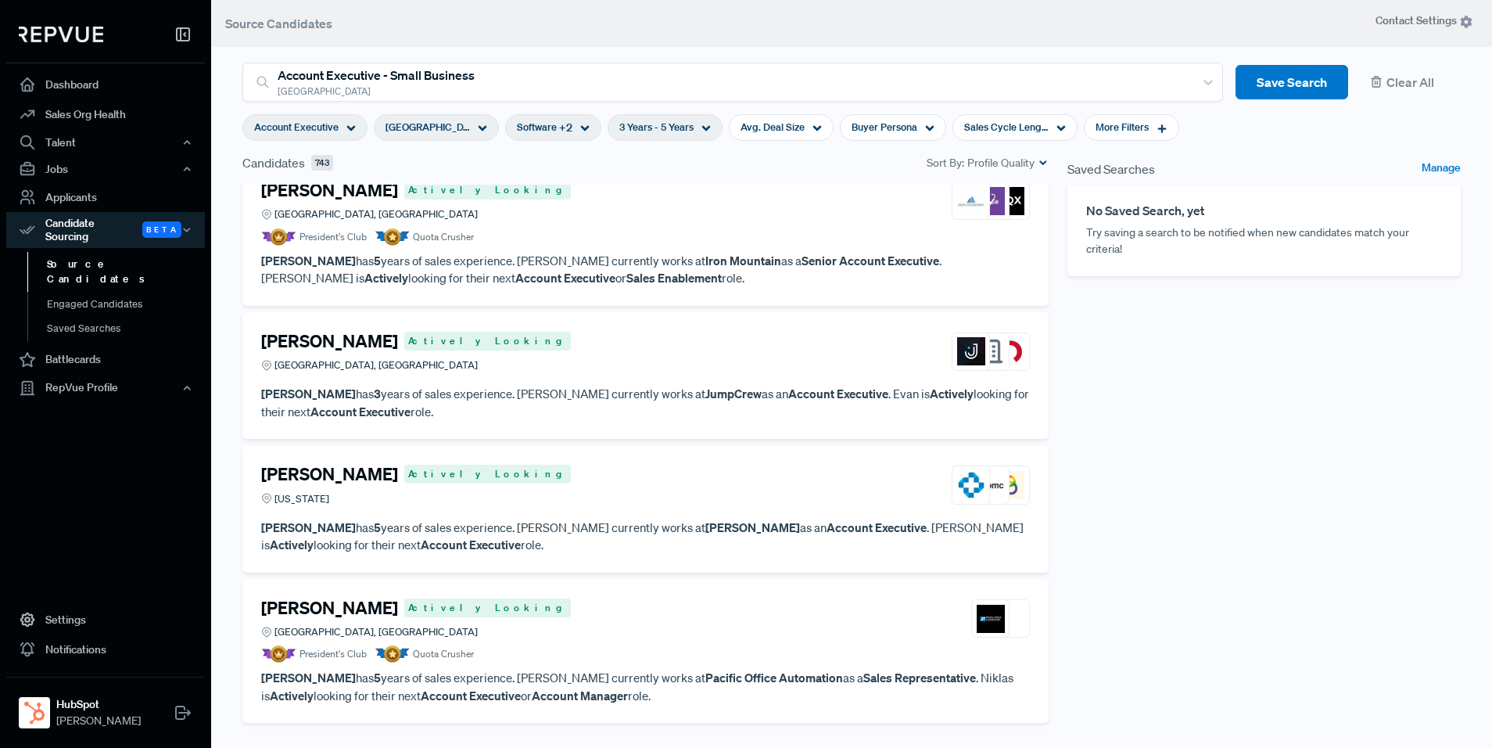
scroll to position [1115, 0]
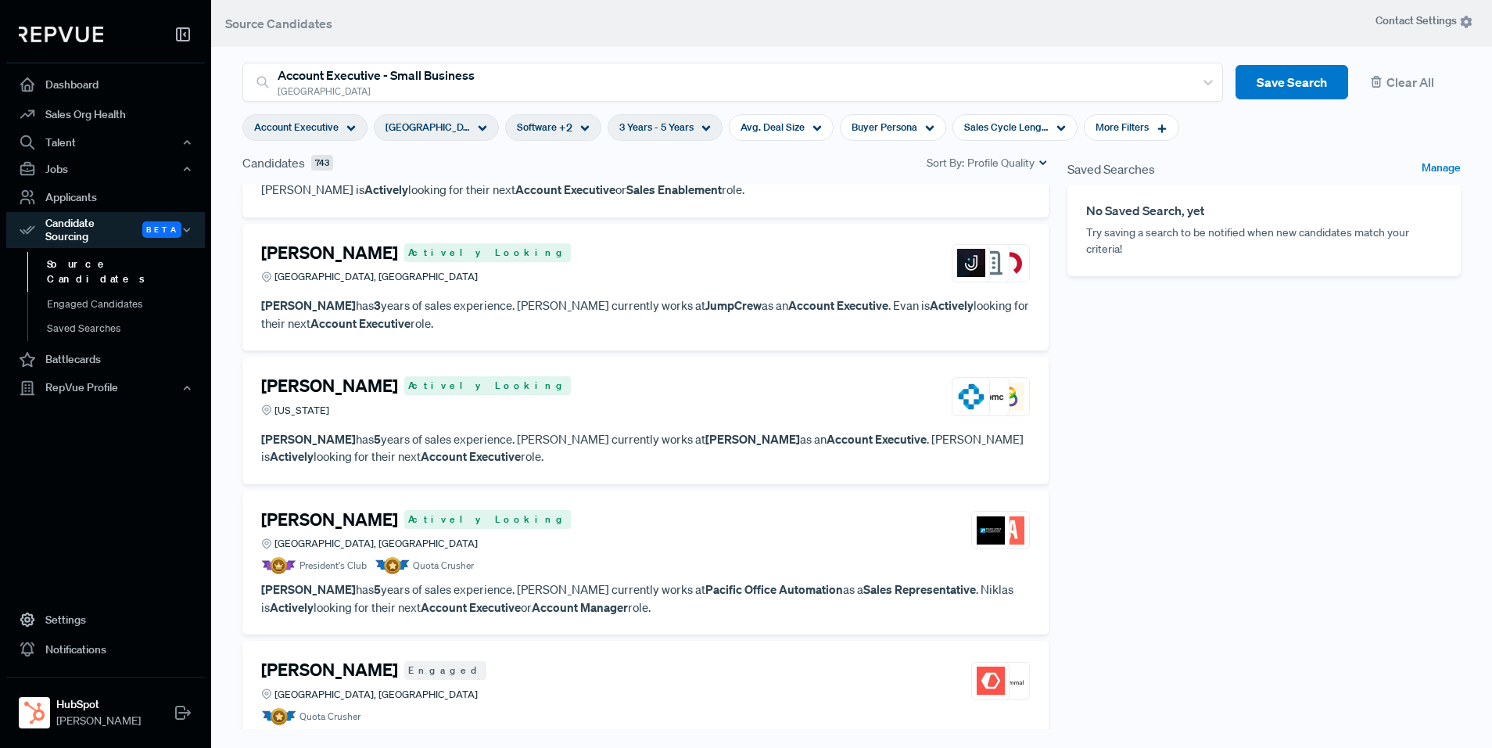
click at [586, 560] on article "President's Club Quota Crusher" at bounding box center [645, 565] width 769 height 17
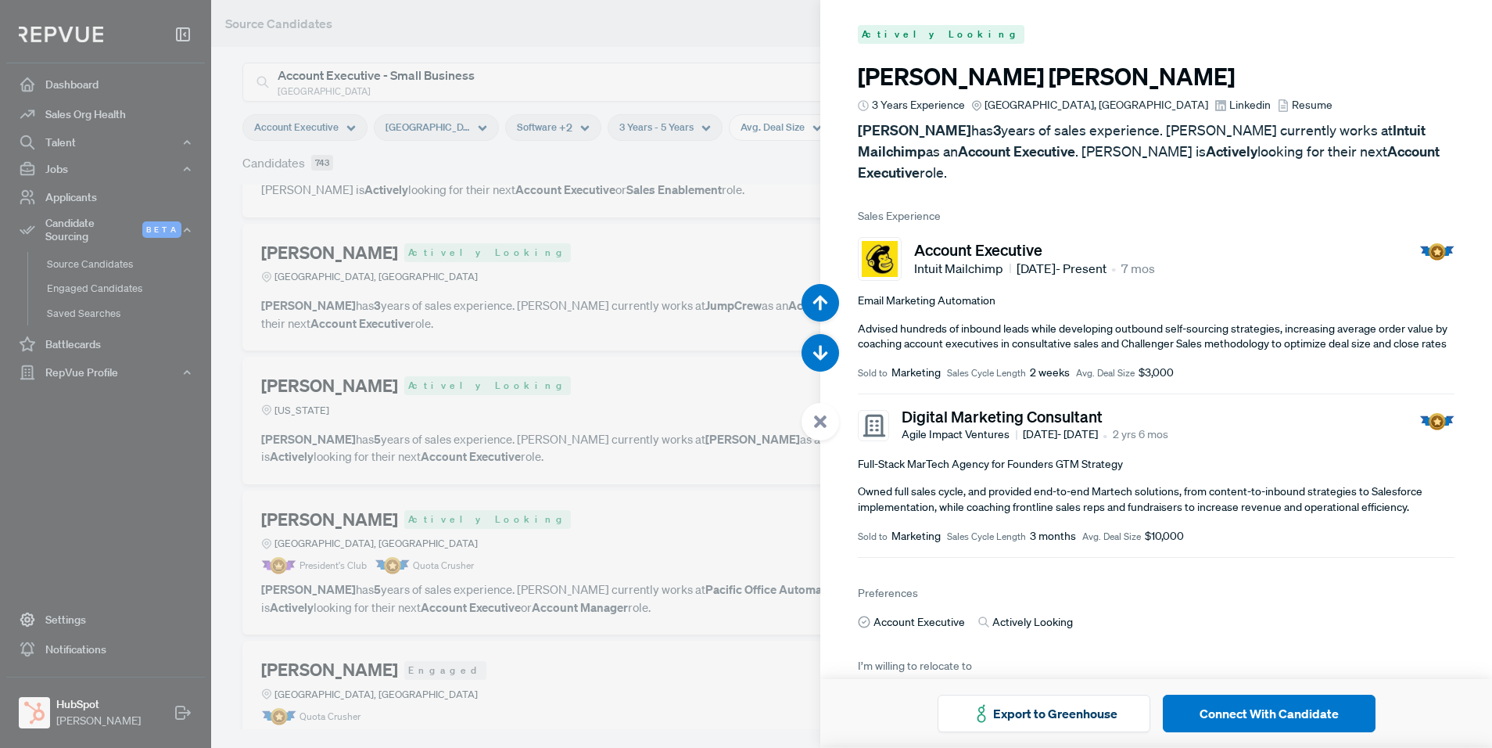
scroll to position [7478, 0]
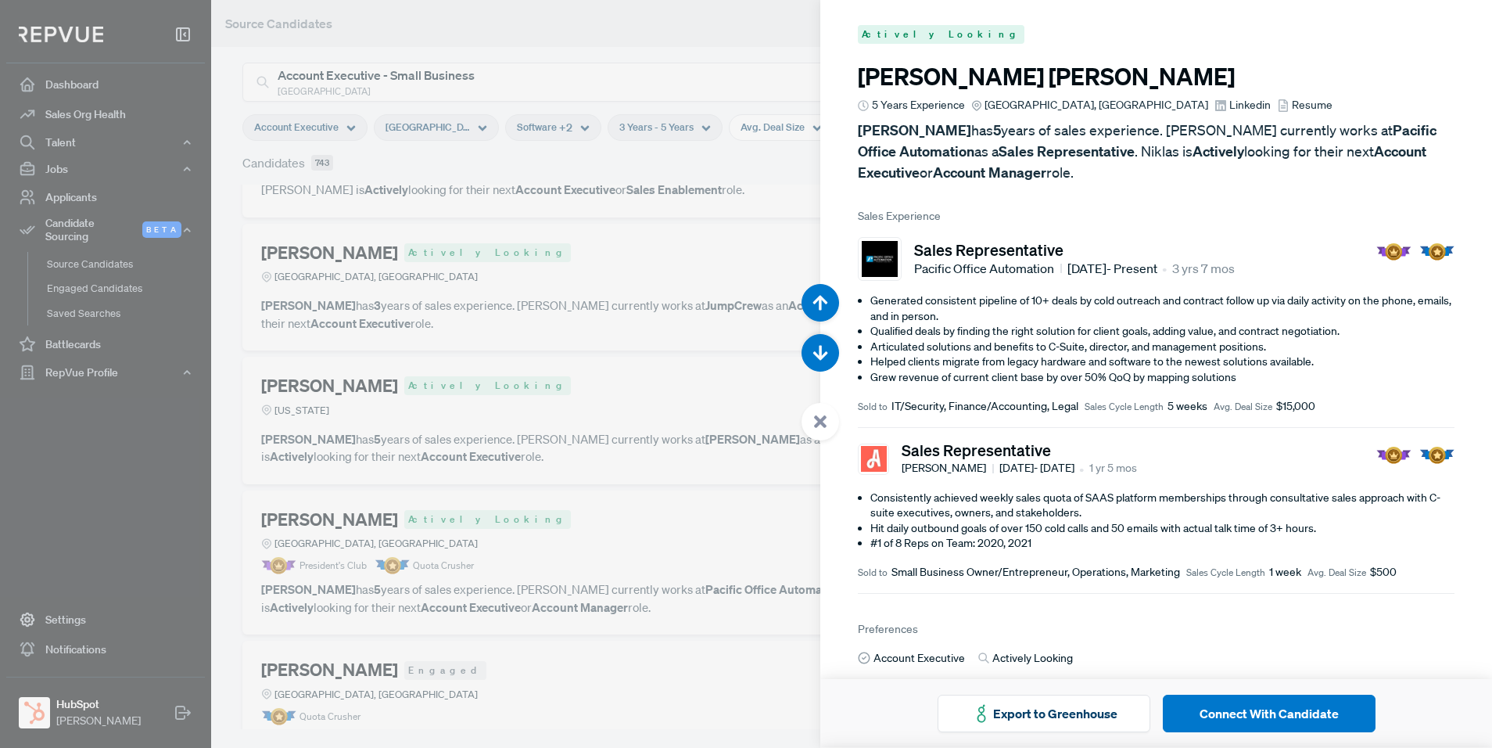
click at [1230, 105] on span "Linkedin" at bounding box center [1250, 105] width 41 height 16
click at [666, 197] on div at bounding box center [746, 374] width 1492 height 748
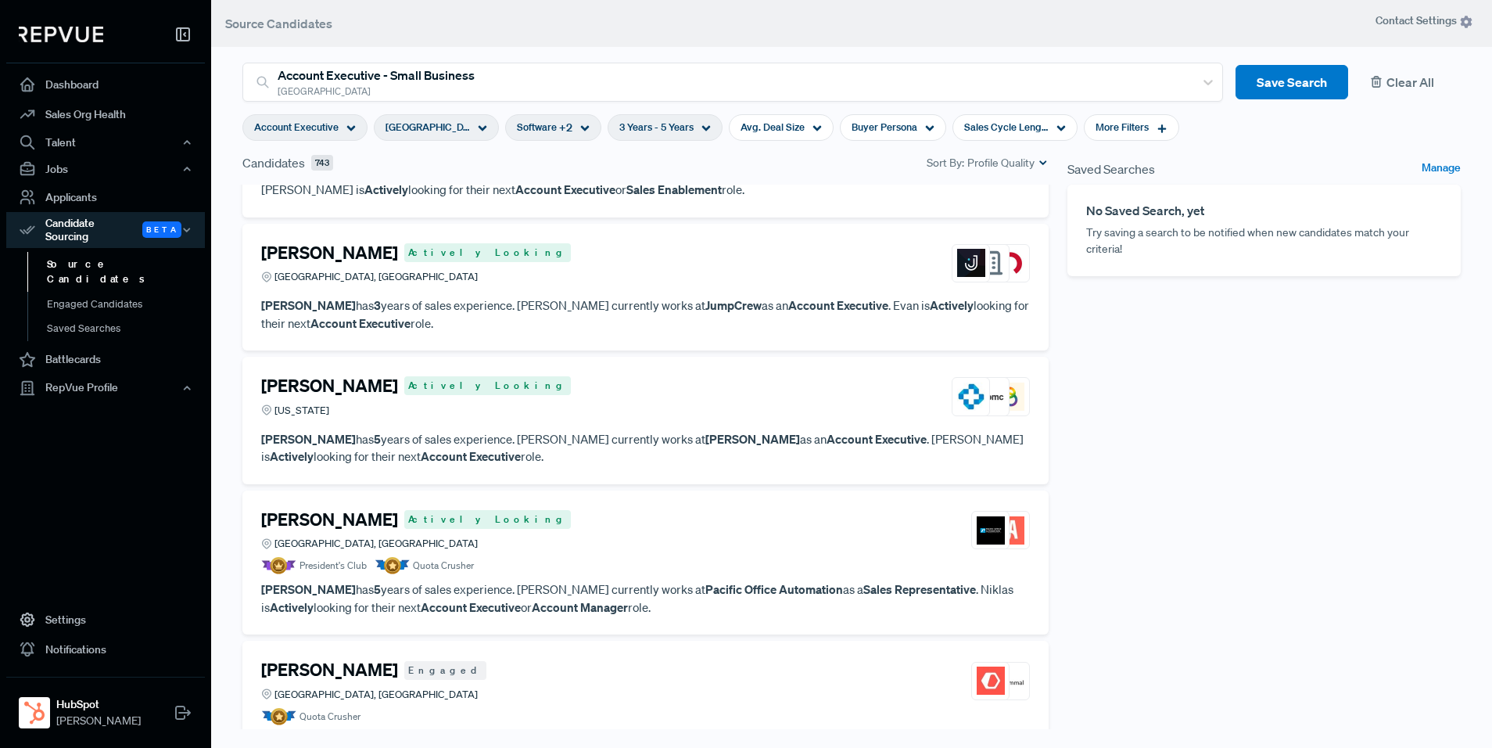
click at [1392, 81] on button "Clear All" at bounding box center [1411, 82] width 100 height 35
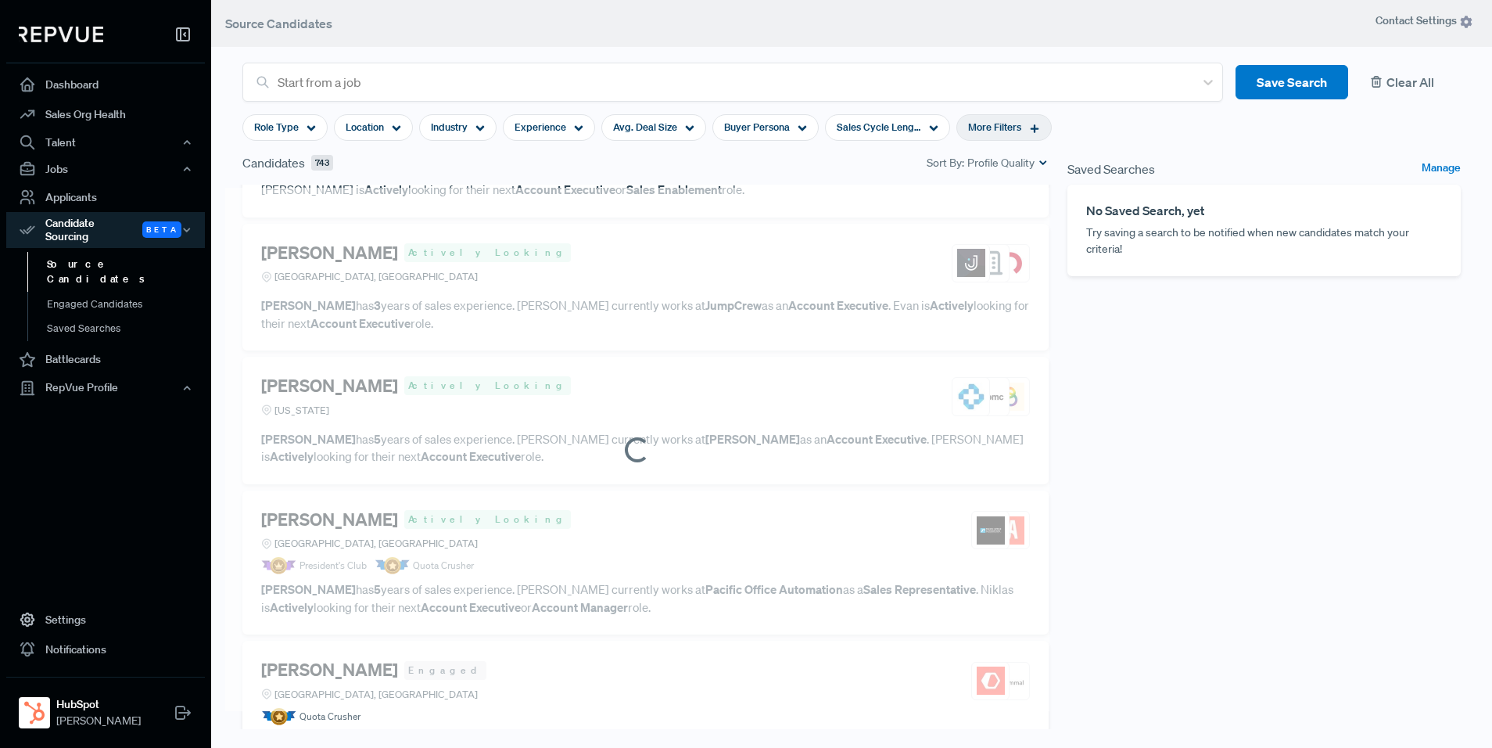
scroll to position [1132, 0]
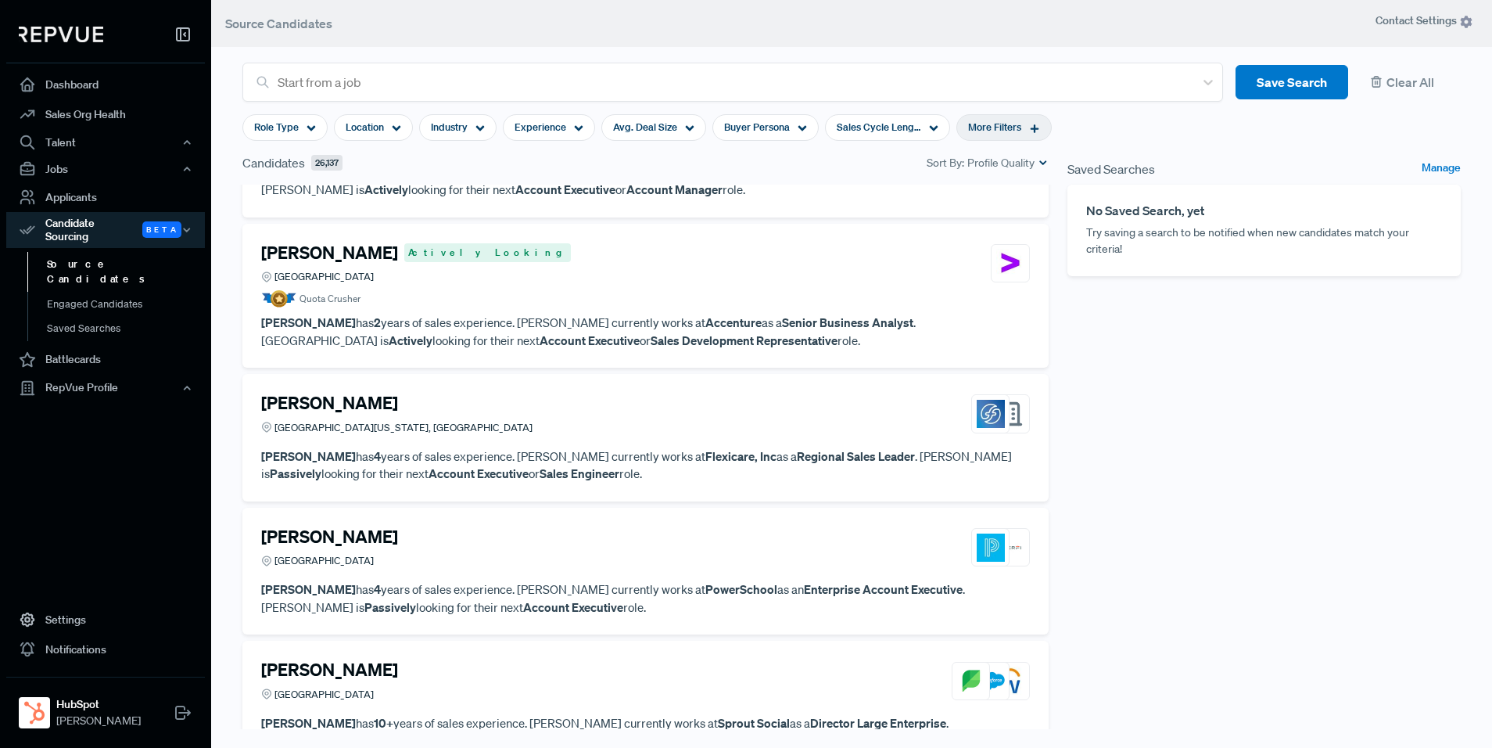
click at [1014, 134] on span "More Filters" at bounding box center [994, 127] width 53 height 15
click at [994, 212] on input "search" at bounding box center [1001, 211] width 219 height 26
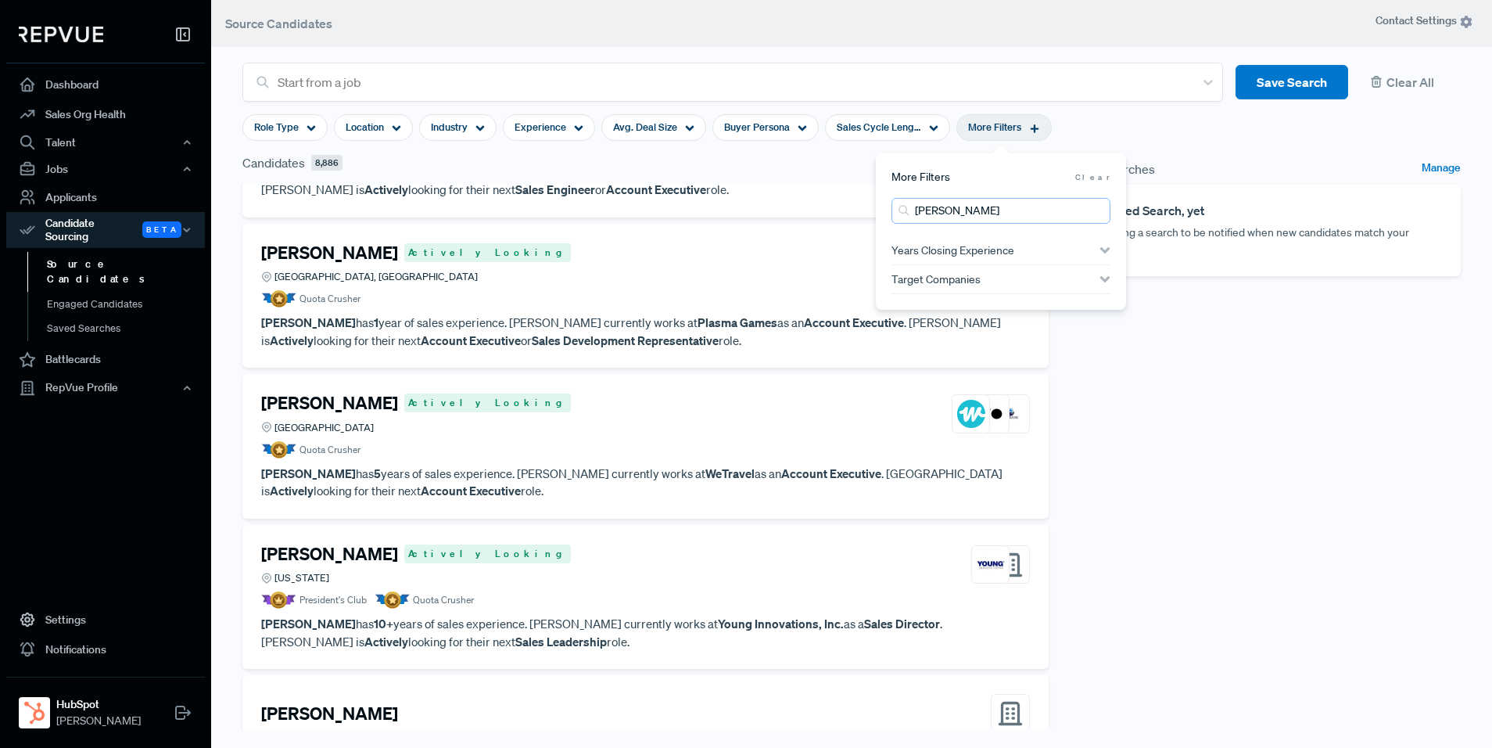
type input "[PERSON_NAME]"
click at [1256, 472] on div "Saved Searches Manage No Saved Search, yet Try saving a search to be notified w…" at bounding box center [1264, 451] width 412 height 596
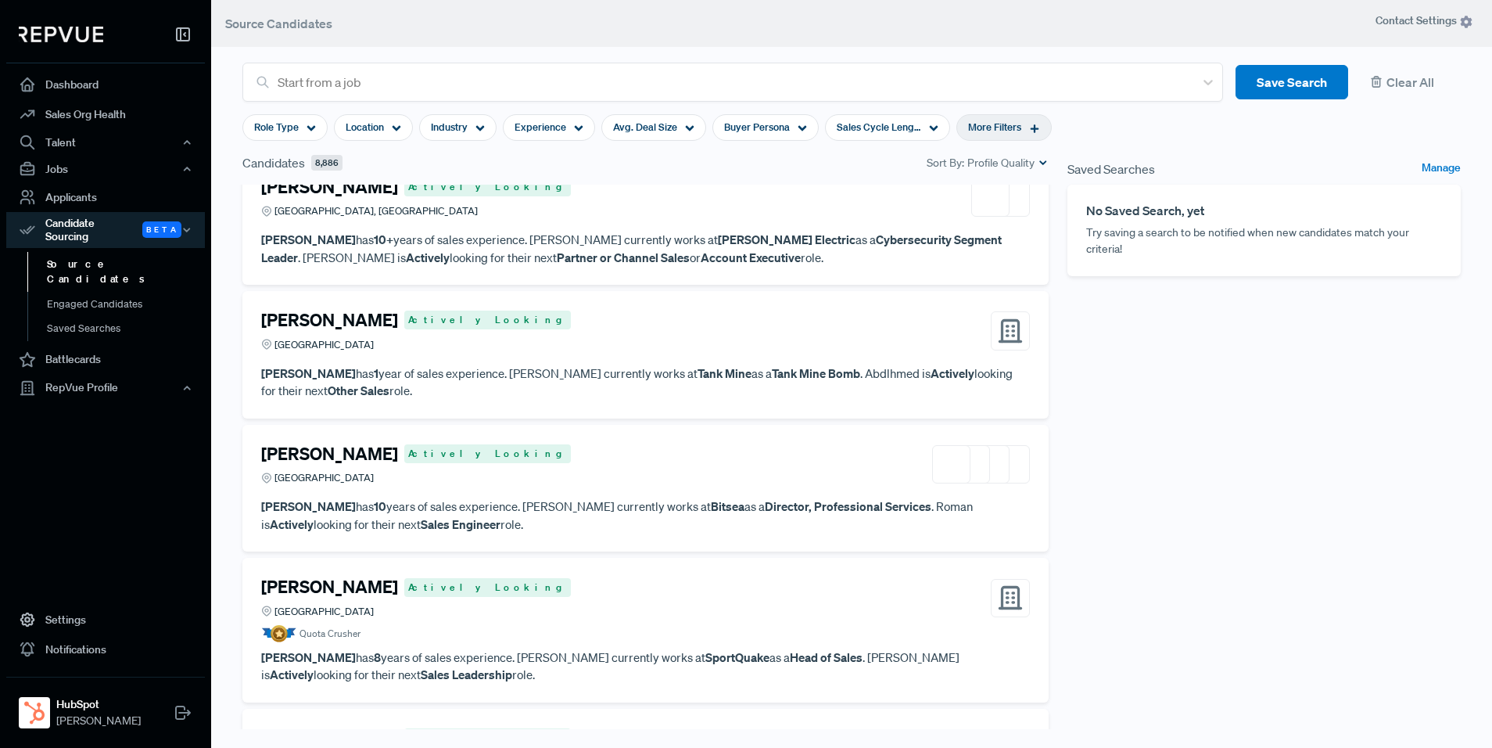
scroll to position [169, 0]
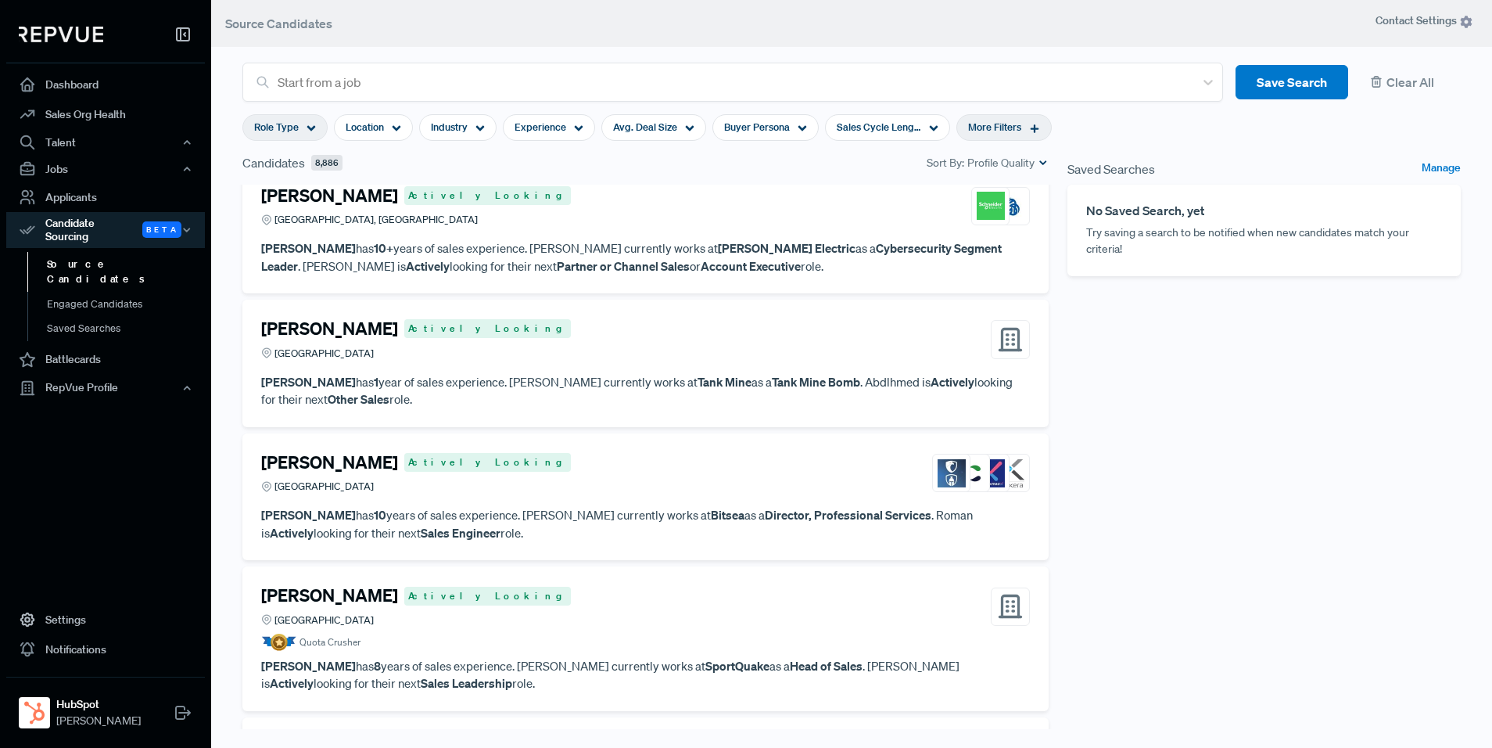
click at [302, 132] on div "Role Type" at bounding box center [284, 127] width 85 height 27
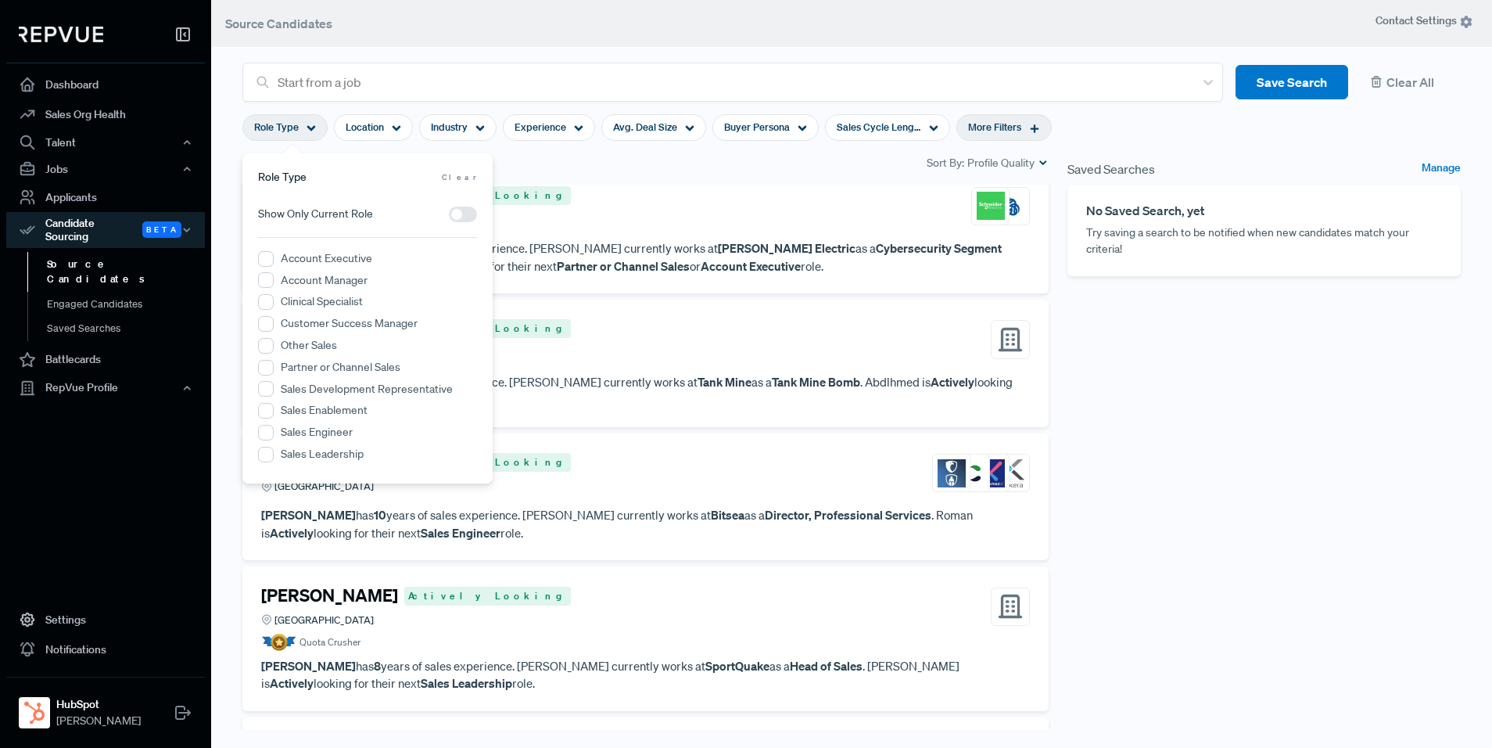
click at [286, 272] on label "Account Manager" at bounding box center [324, 280] width 87 height 16
click at [274, 272] on Manager "Account Manager" at bounding box center [266, 280] width 16 height 16
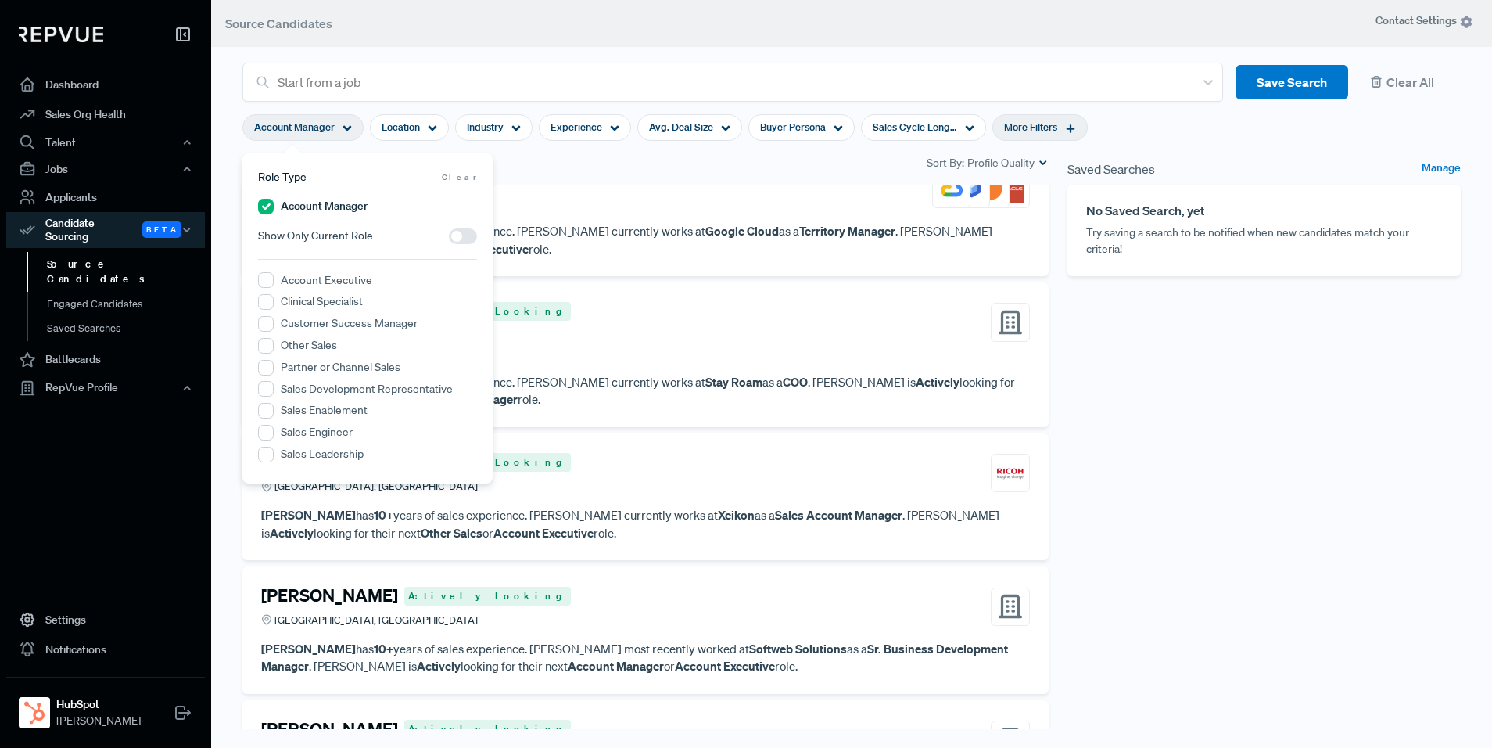
scroll to position [152, 0]
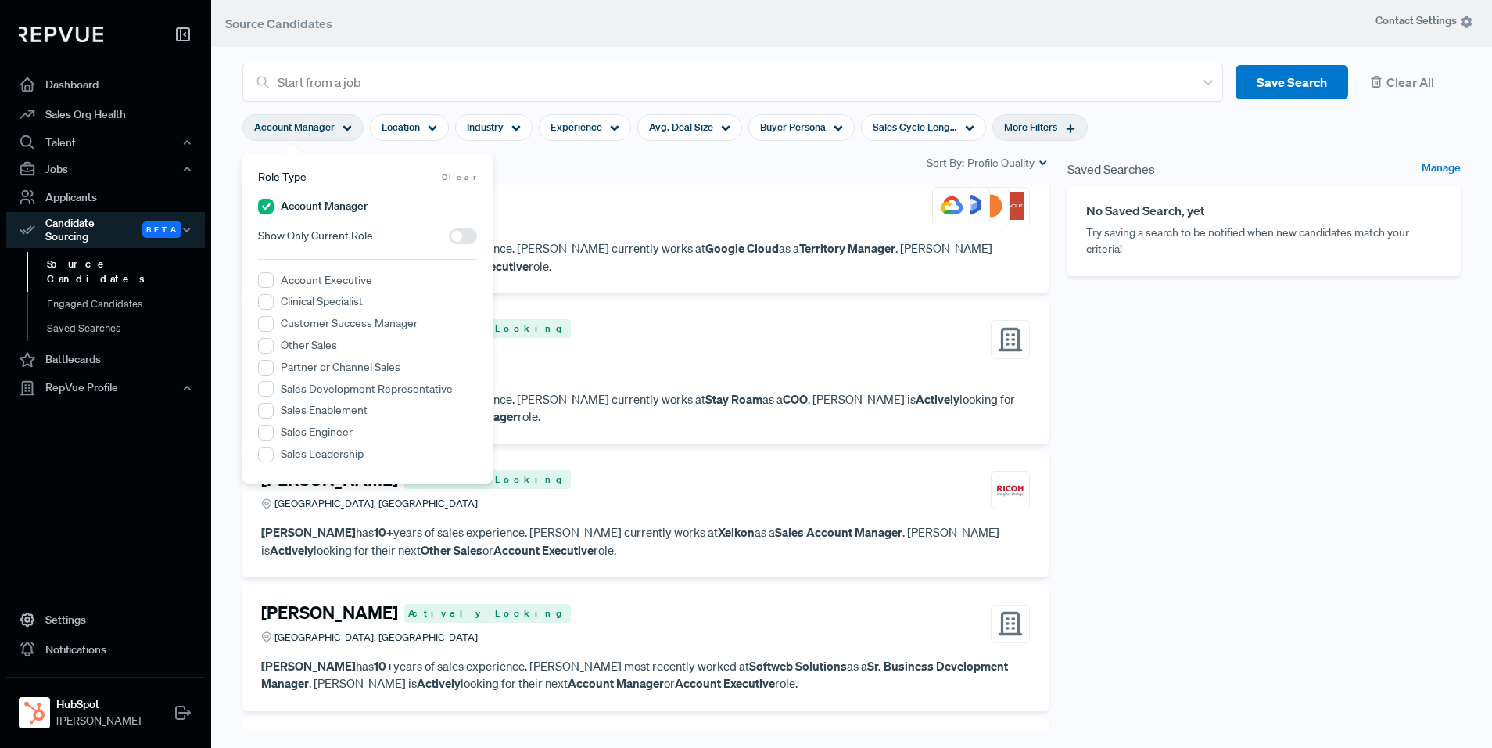
click at [297, 199] on label "Account Manager" at bounding box center [324, 206] width 87 height 16
click at [275, 208] on div "Account Manager" at bounding box center [367, 208] width 219 height 20
click at [267, 209] on Manager "Account Manager" at bounding box center [266, 207] width 16 height 16
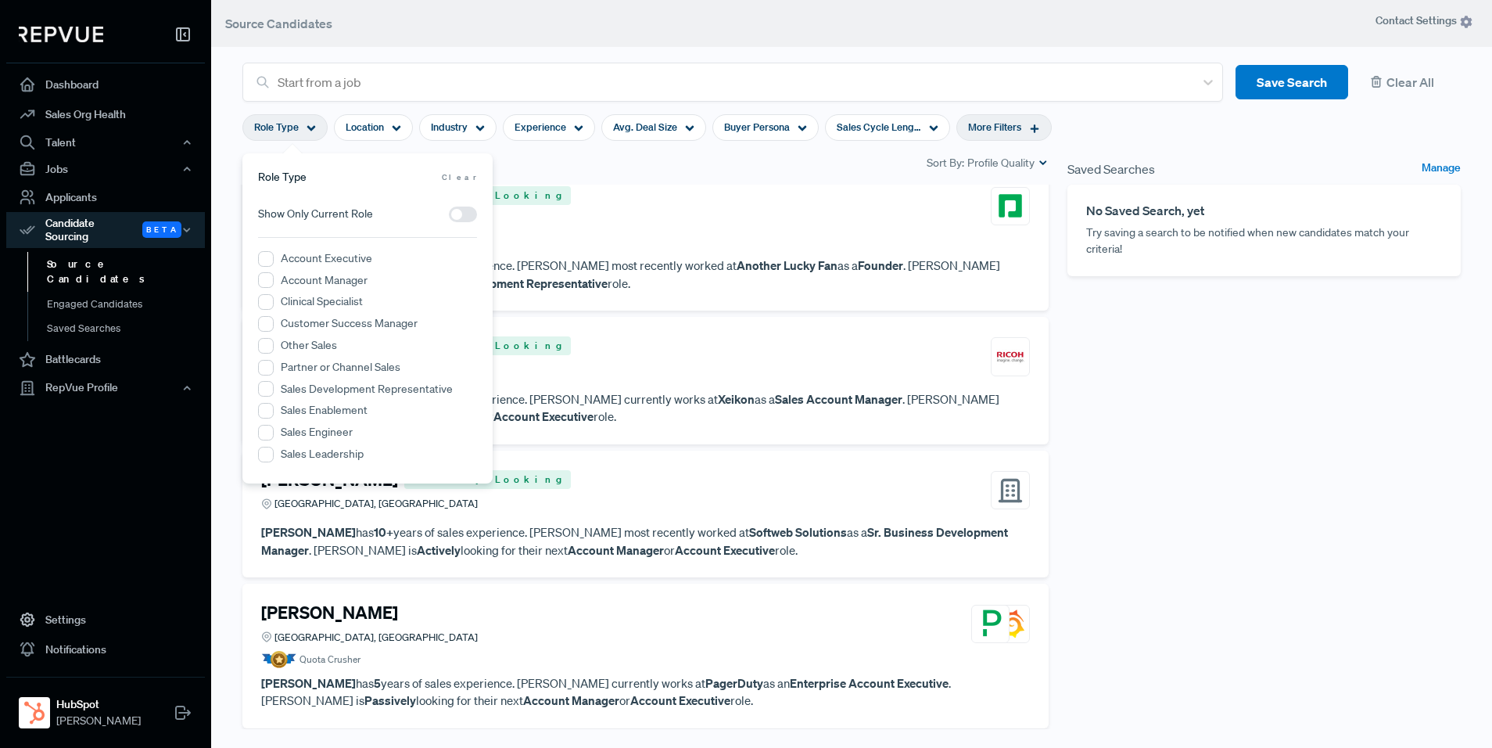
click at [661, 171] on div "Candidates 437 Sort By: Profile Quality" at bounding box center [645, 162] width 806 height 19
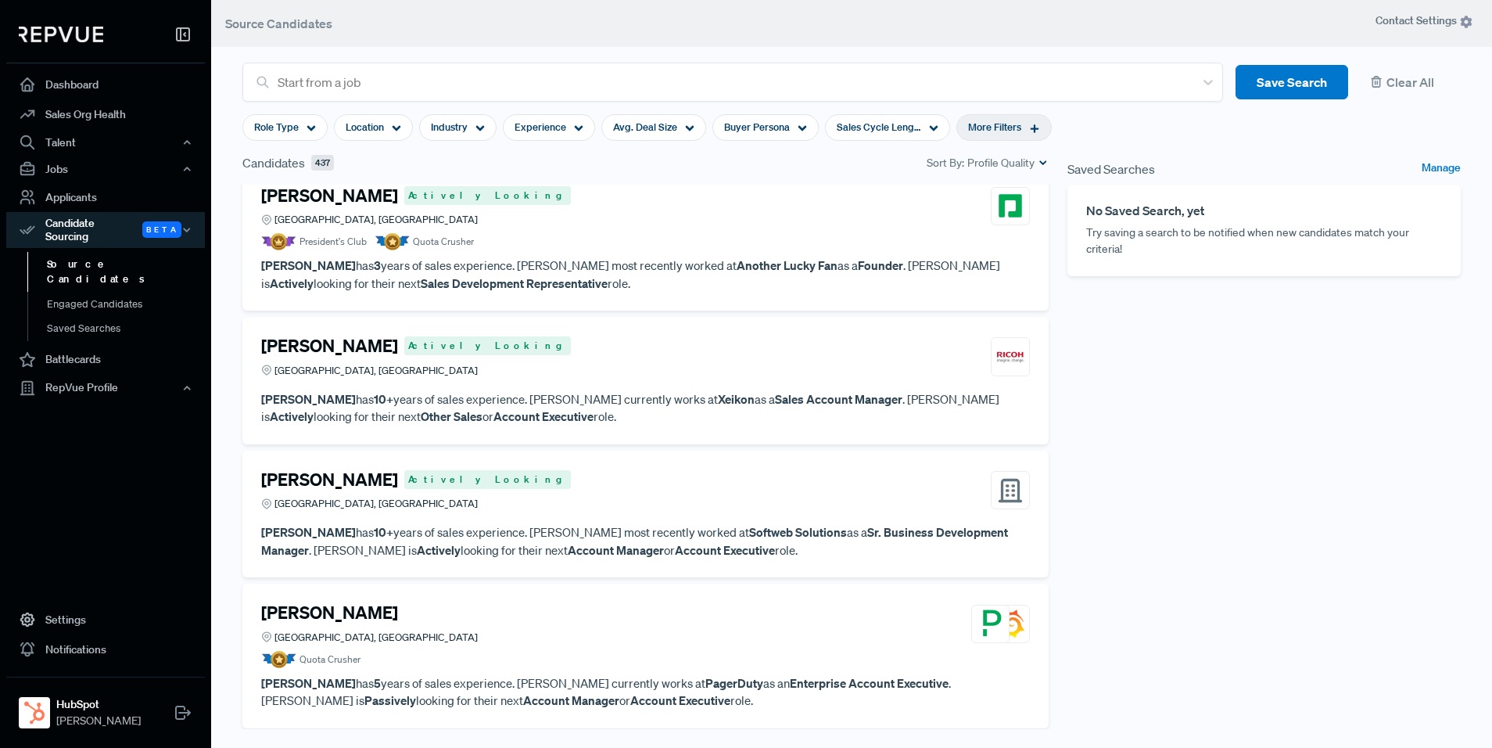
drag, startPoint x: 304, startPoint y: 126, endPoint x: 309, endPoint y: 144, distance: 18.6
click at [304, 126] on div "Role Type" at bounding box center [284, 127] width 85 height 27
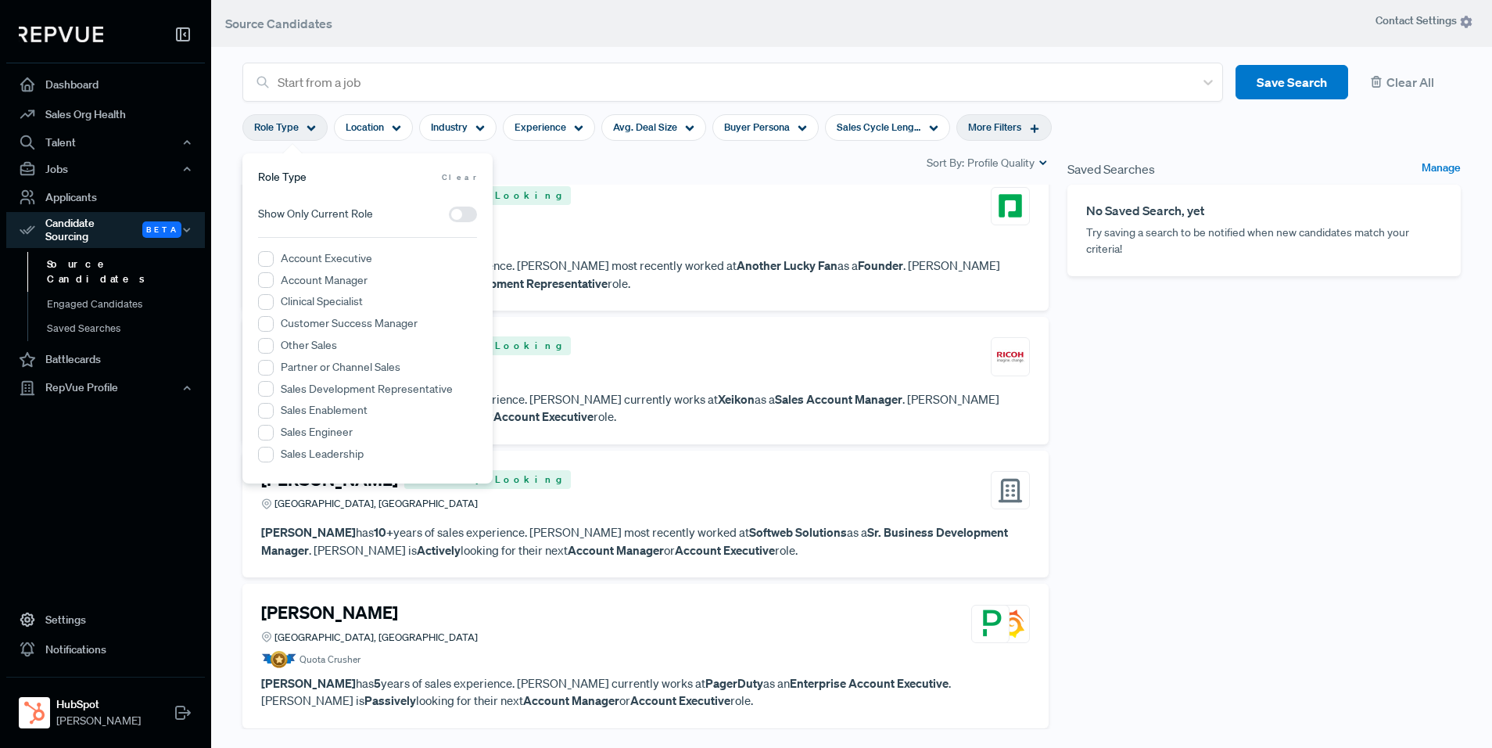
click at [469, 218] on span at bounding box center [463, 214] width 28 height 16
click at [449, 218] on input "checkbox" at bounding box center [449, 218] width 0 height 0
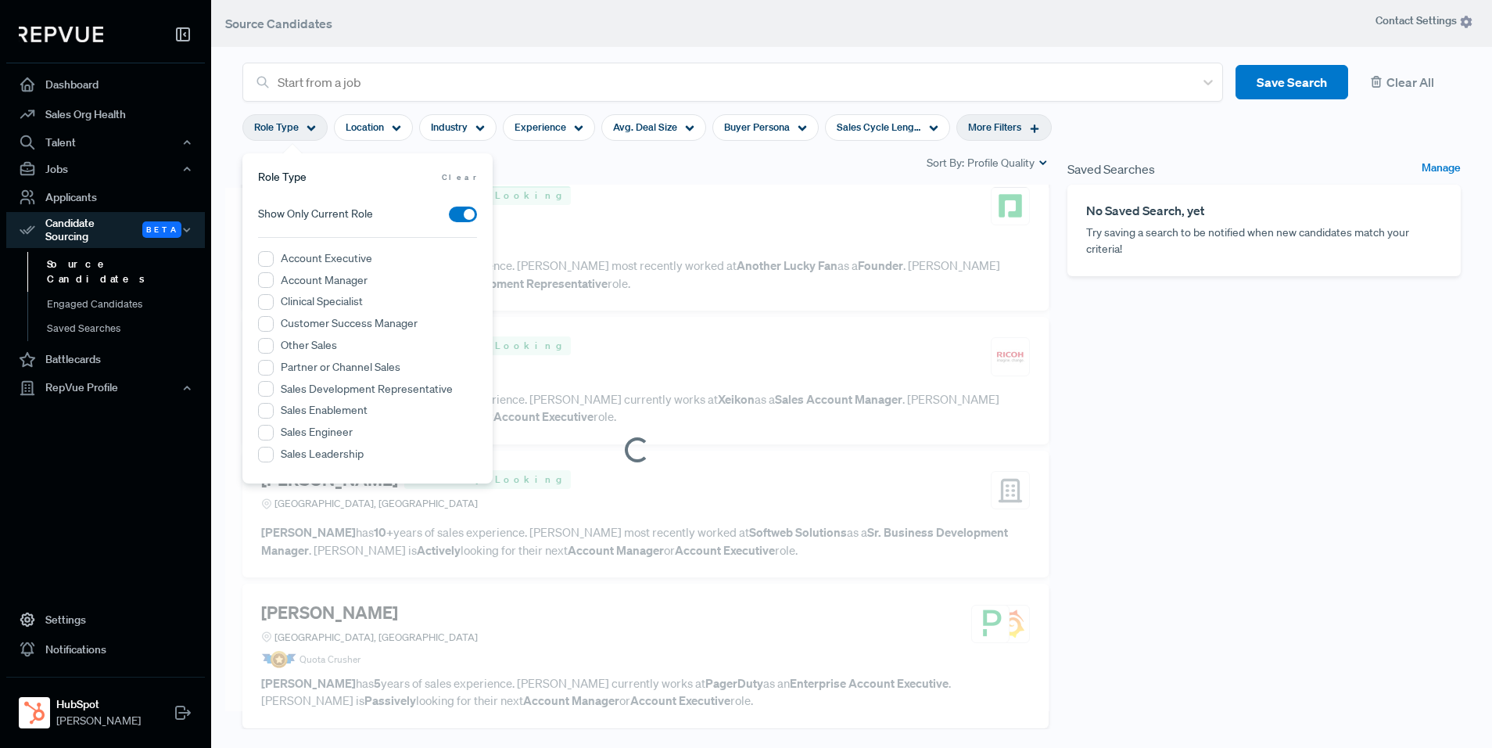
click at [728, 155] on div "Candidates 437 Sort By: Profile Quality" at bounding box center [645, 162] width 806 height 19
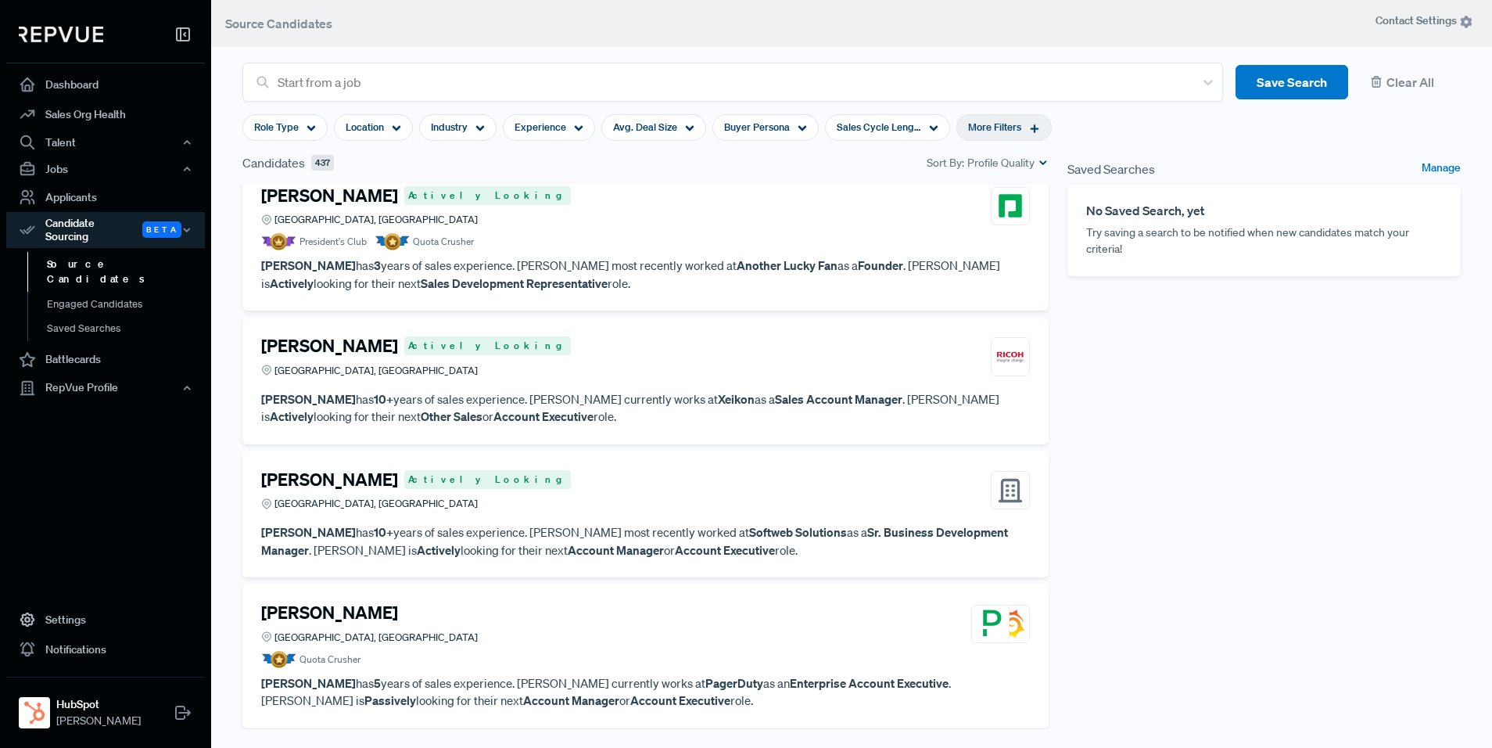
click at [1022, 136] on div "More Filters" at bounding box center [1004, 127] width 95 height 27
click at [1005, 217] on input "[PERSON_NAME]" at bounding box center [1001, 211] width 219 height 26
drag, startPoint x: 1005, startPoint y: 217, endPoint x: 1025, endPoint y: 216, distance: 19.6
click at [1007, 217] on input "[PERSON_NAME]" at bounding box center [1001, 211] width 219 height 26
click at [1090, 209] on input "[PERSON_NAME]" at bounding box center [1001, 211] width 219 height 26
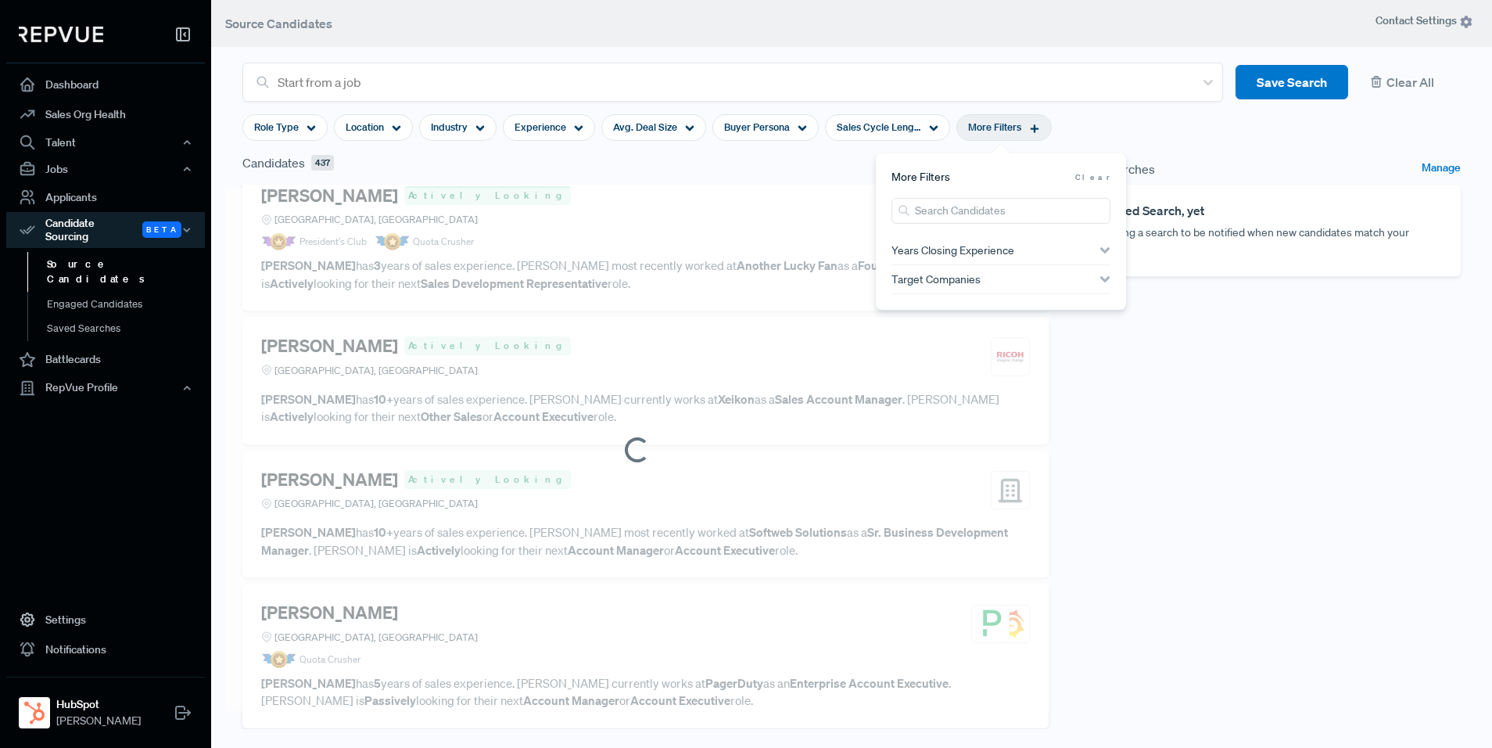
click at [1138, 373] on div "Saved Searches Manage No Saved Search, yet Try saving a search to be notified w…" at bounding box center [1264, 451] width 412 height 596
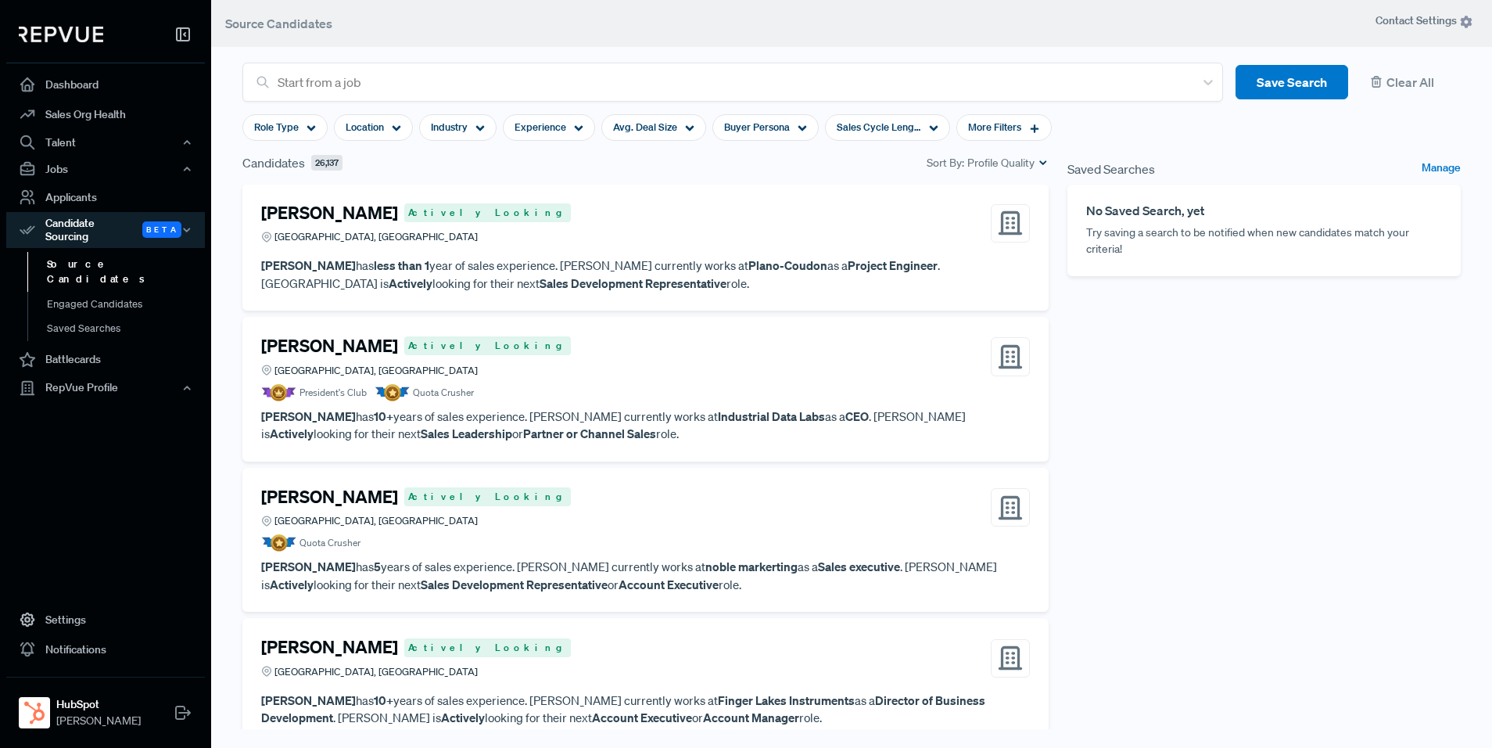
scroll to position [169, 0]
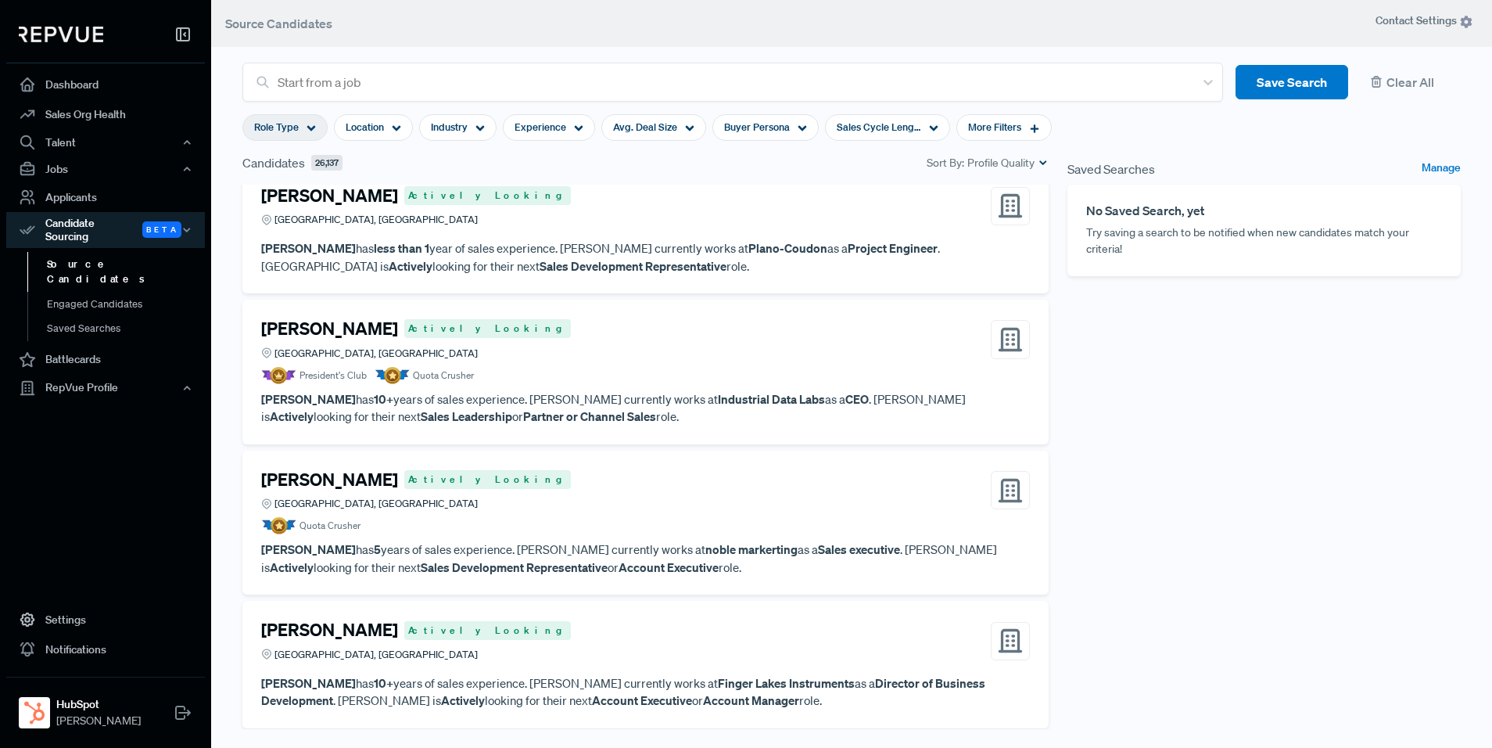
click at [275, 132] on span "Role Type" at bounding box center [276, 127] width 45 height 15
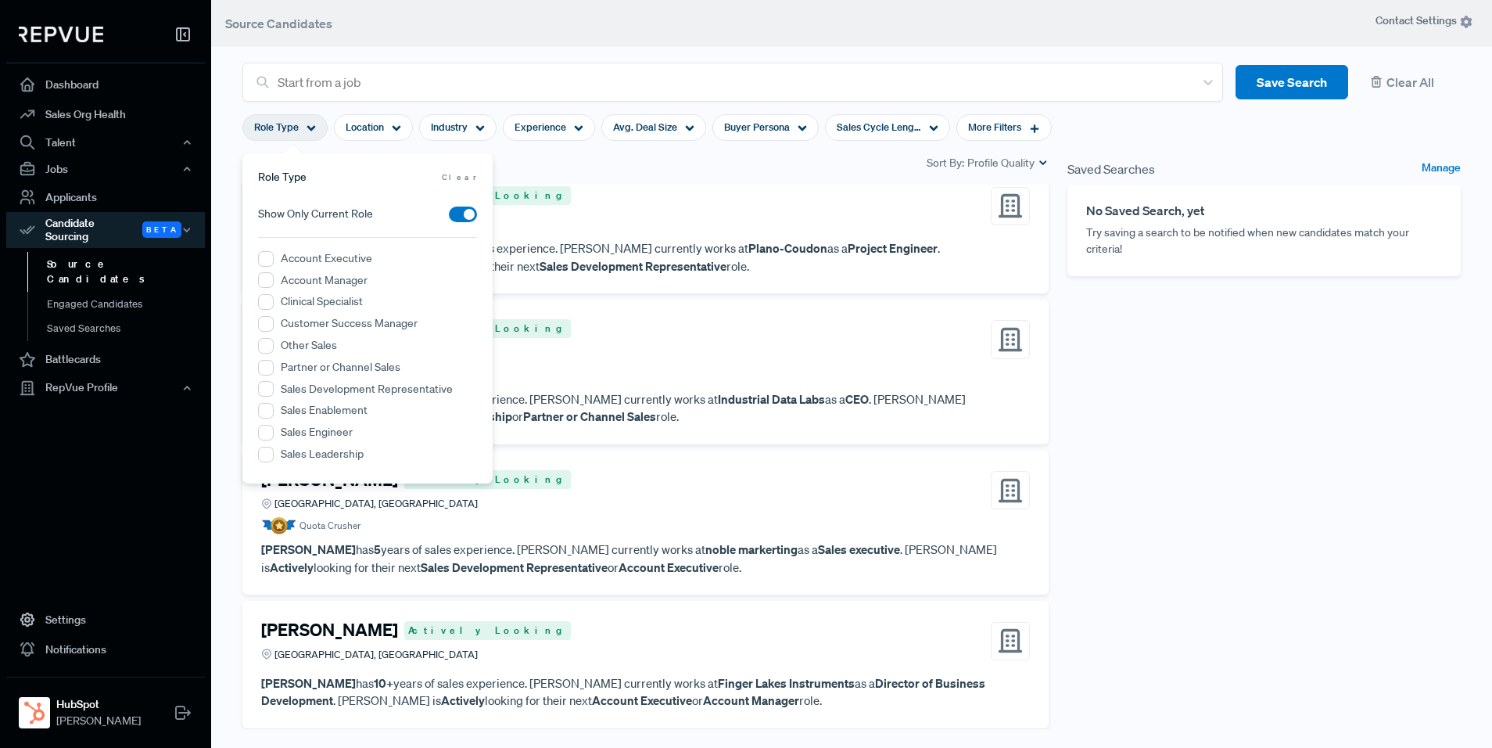
click at [335, 259] on label "Account Executive" at bounding box center [327, 258] width 92 height 16
click at [274, 259] on Executive "Account Executive" at bounding box center [266, 259] width 16 height 16
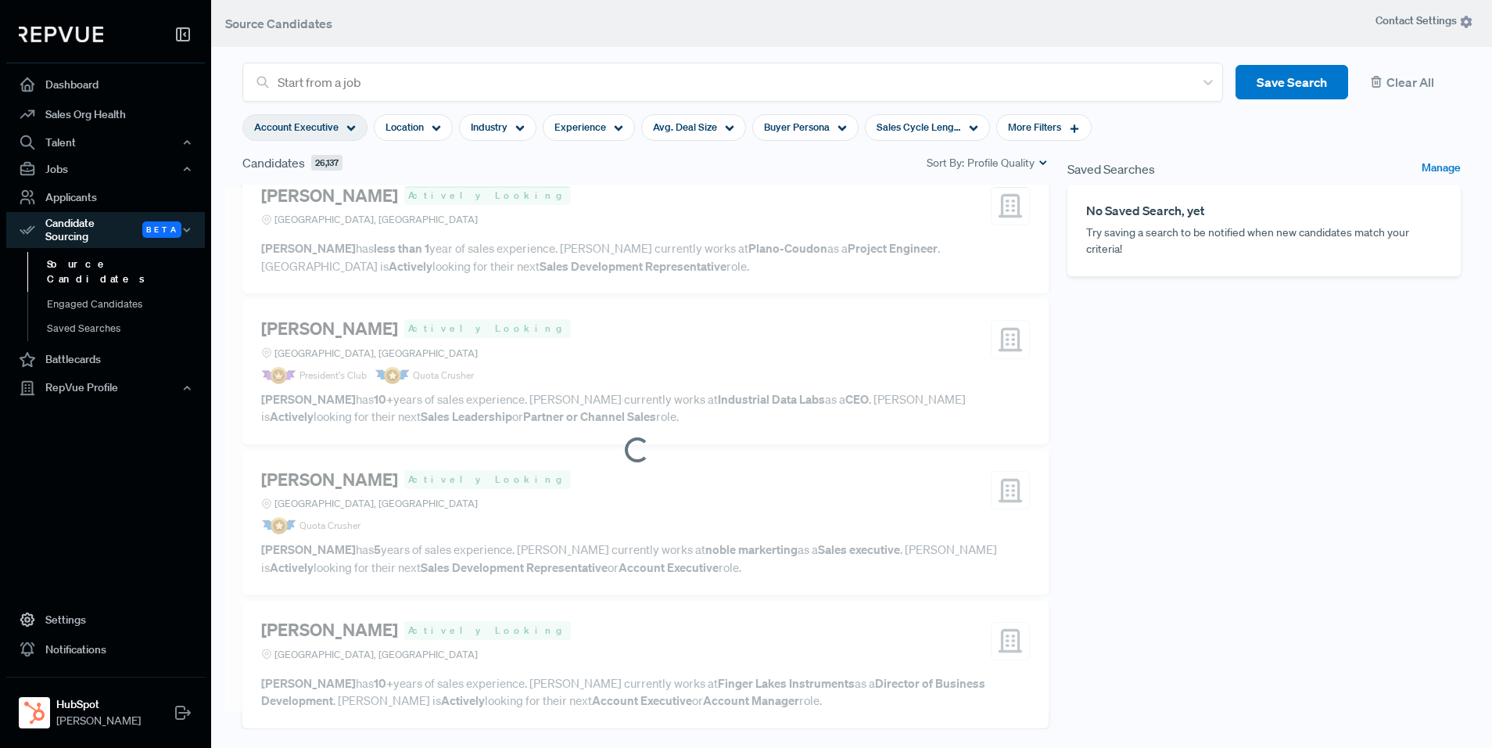
click at [683, 189] on article at bounding box center [637, 449] width 824 height 523
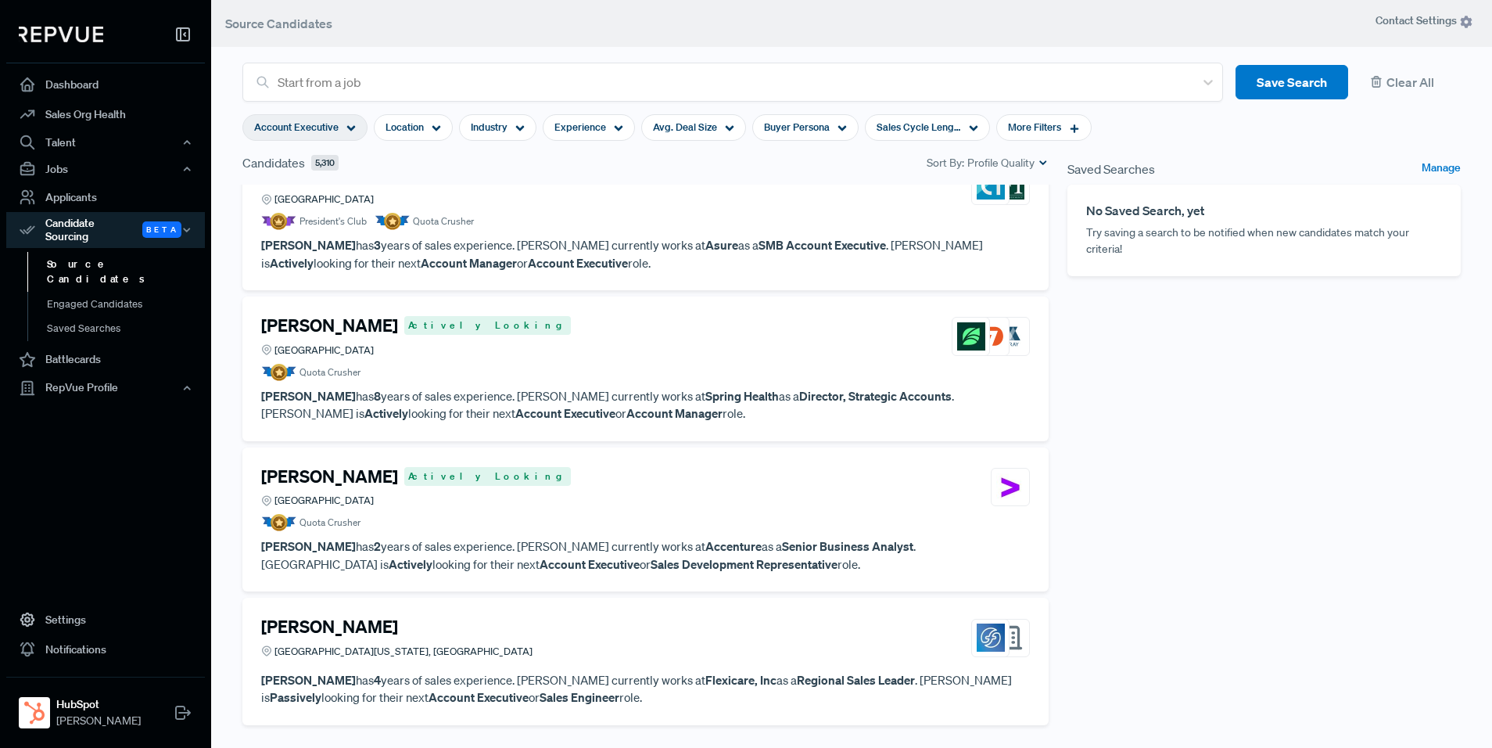
scroll to position [193, 0]
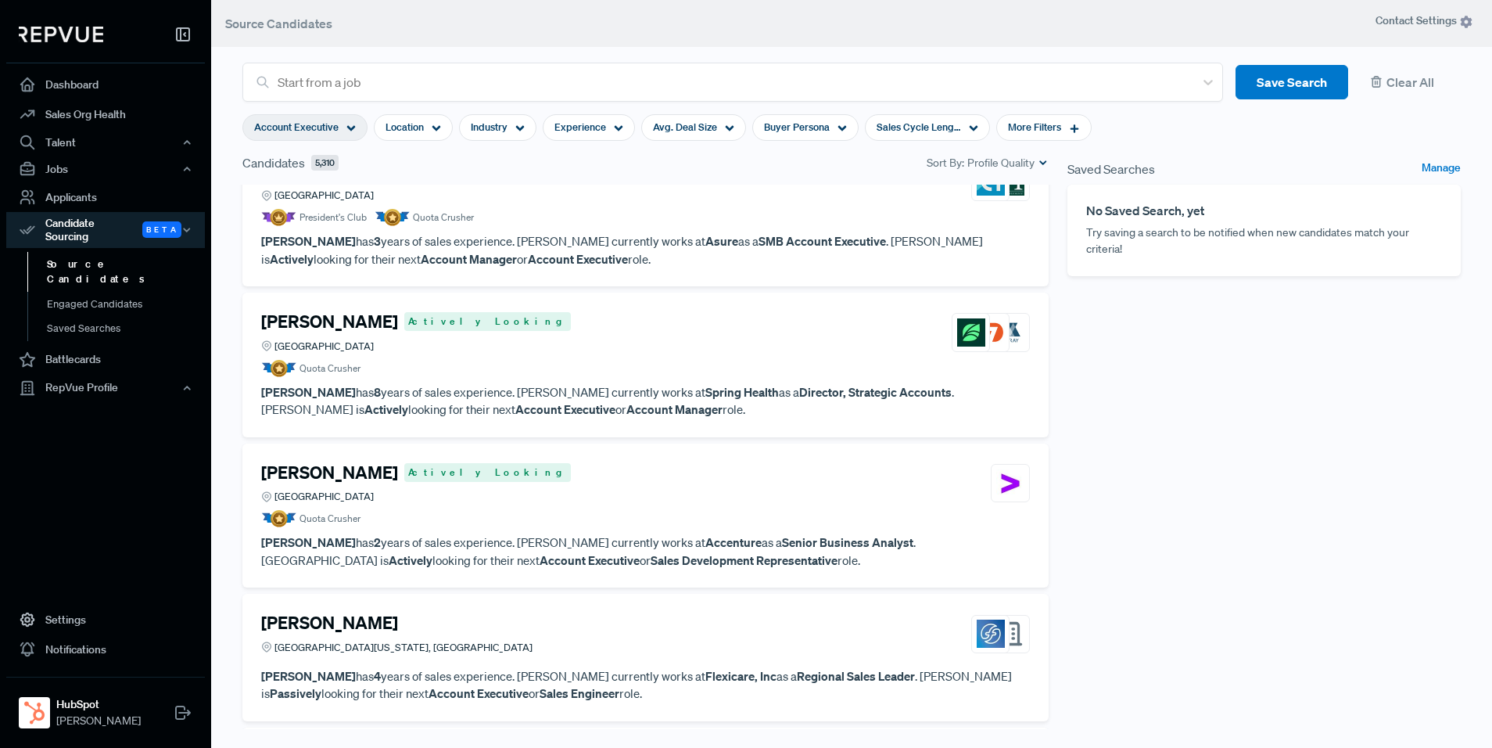
click at [580, 368] on article "Quota Crusher" at bounding box center [645, 368] width 769 height 17
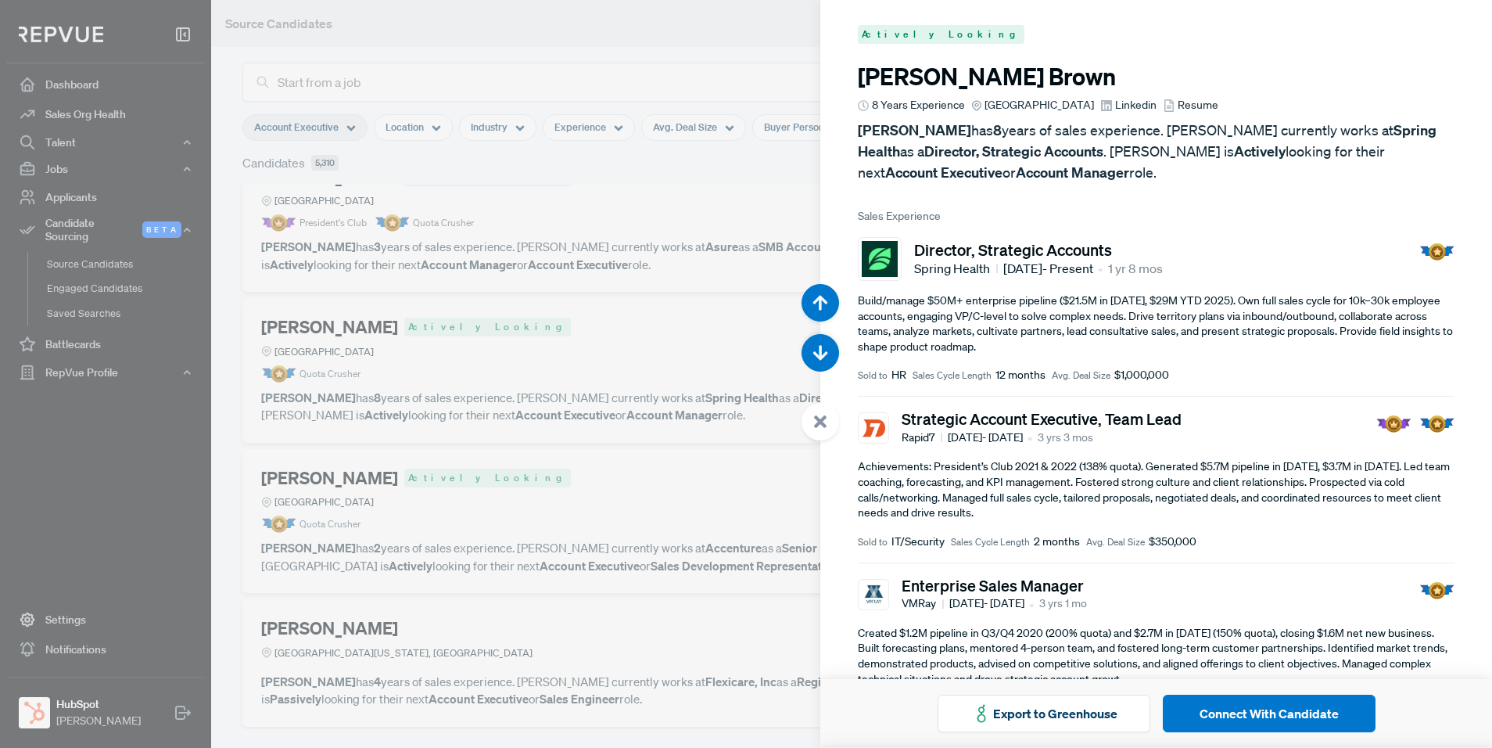
scroll to position [192, 0]
click at [580, 368] on div at bounding box center [746, 374] width 1492 height 748
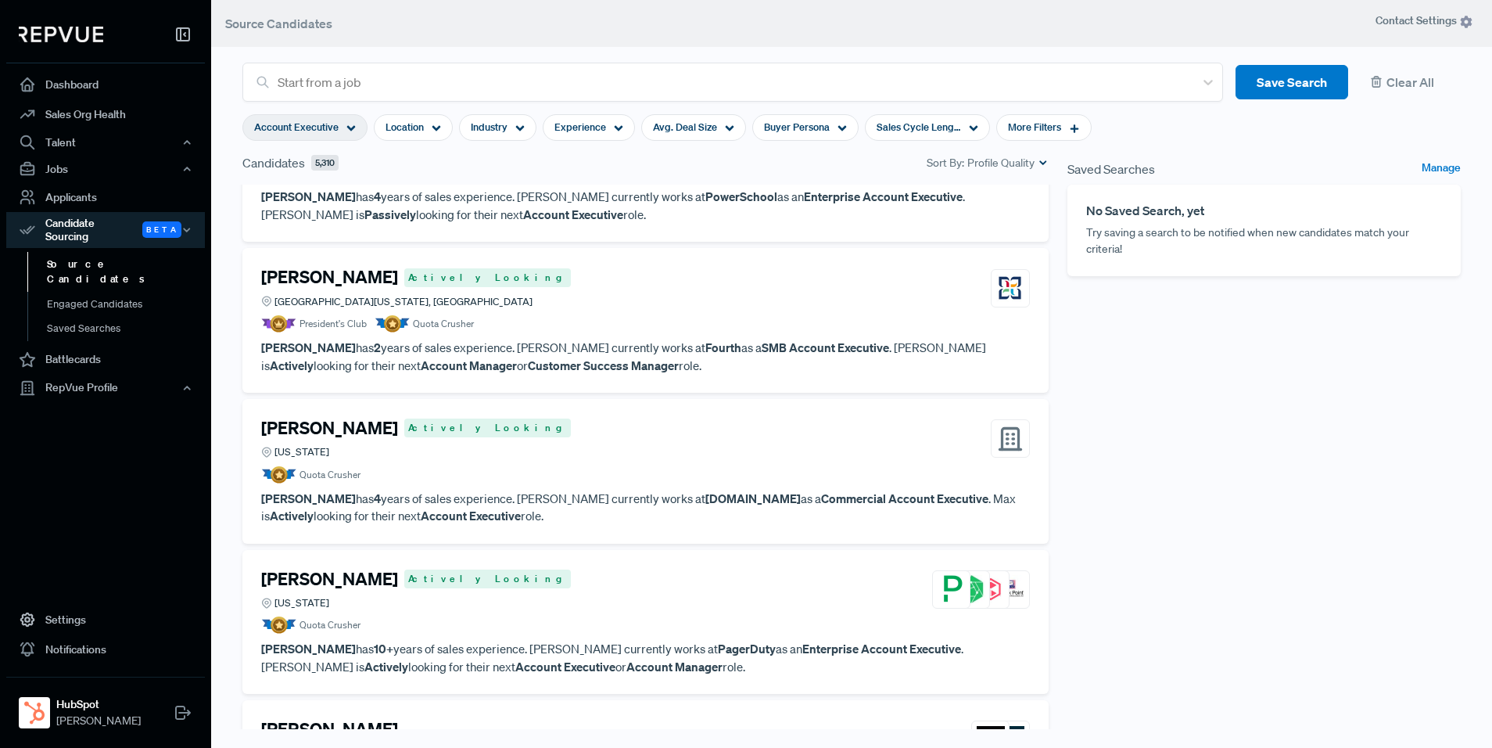
scroll to position [809, 0]
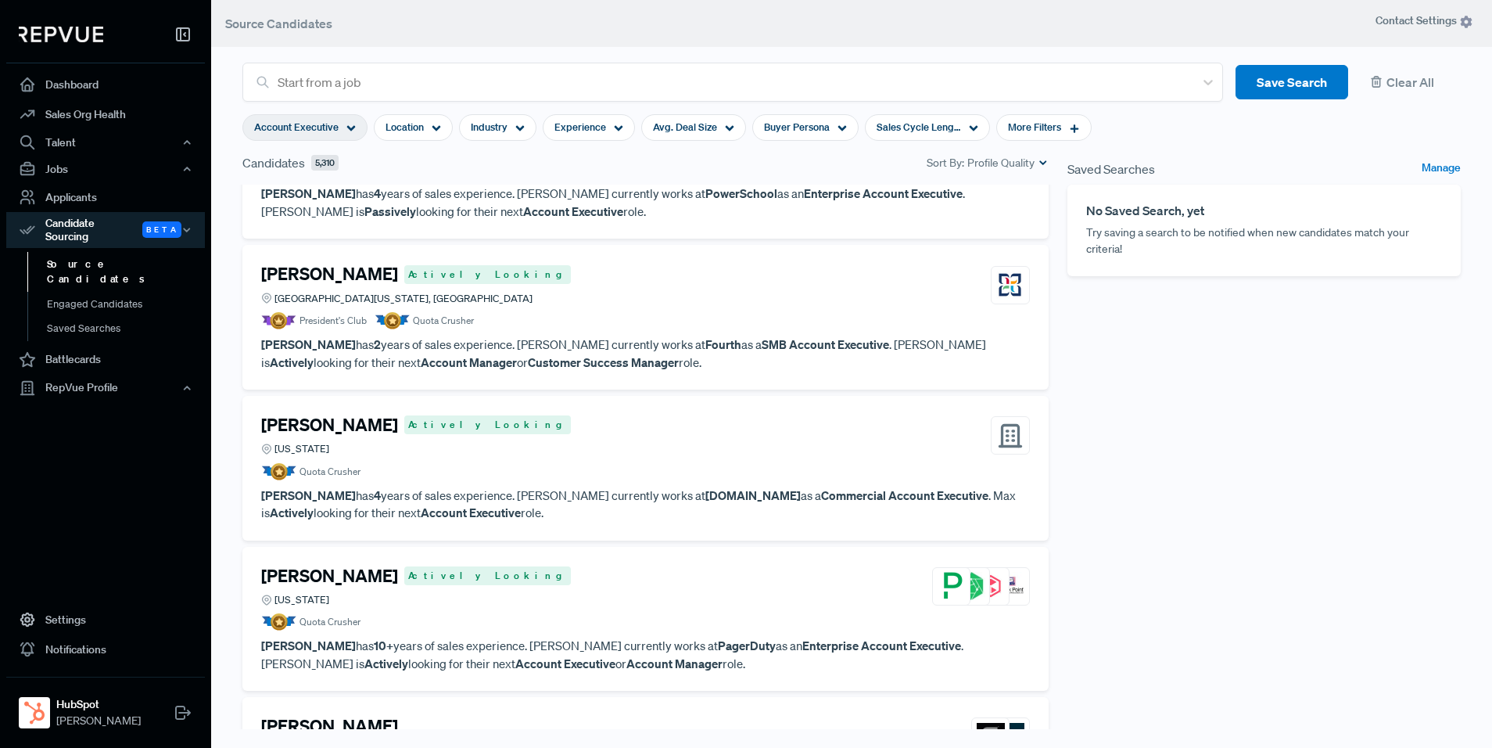
click at [634, 354] on p "[PERSON_NAME] has 2 years of sales experience. [PERSON_NAME] currently works at…" at bounding box center [645, 353] width 769 height 35
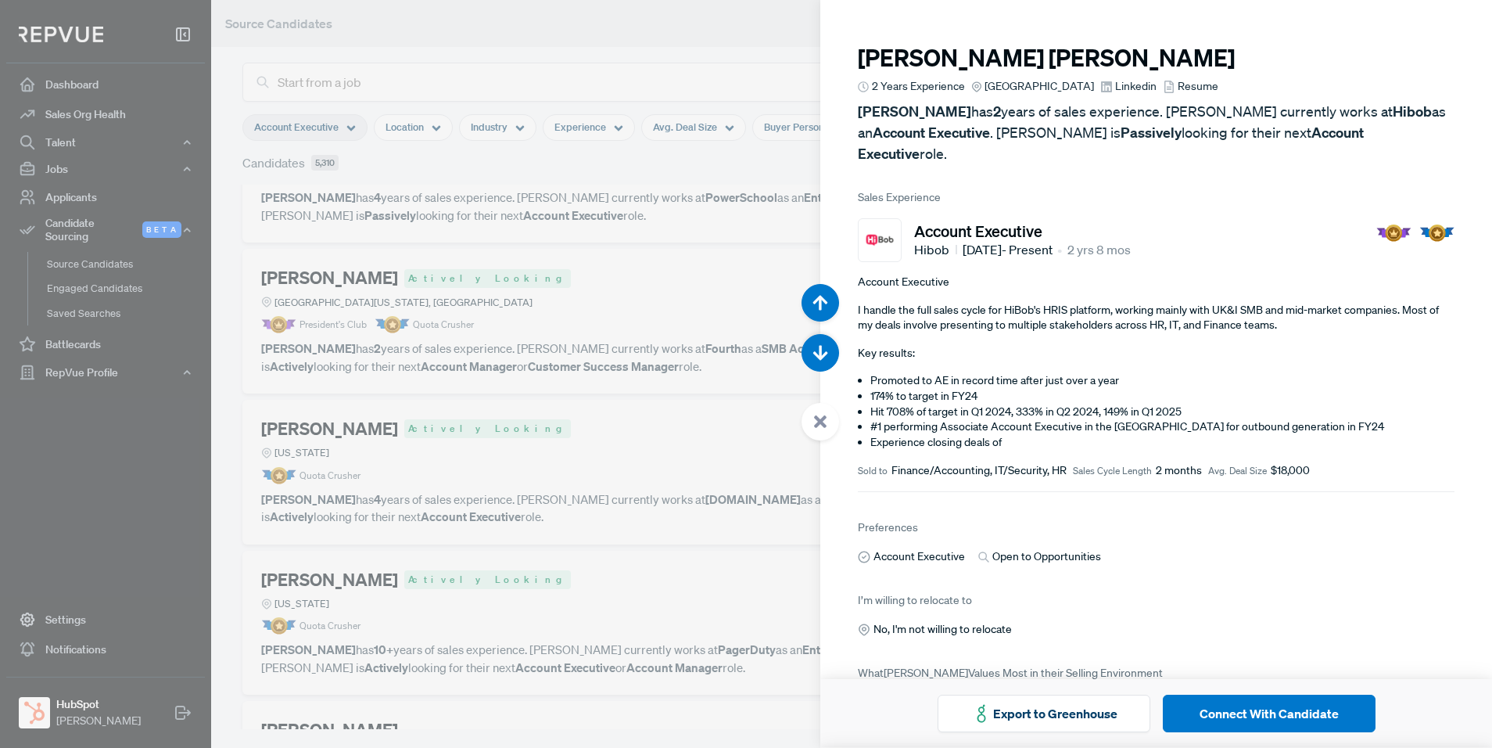
scroll to position [4487, 0]
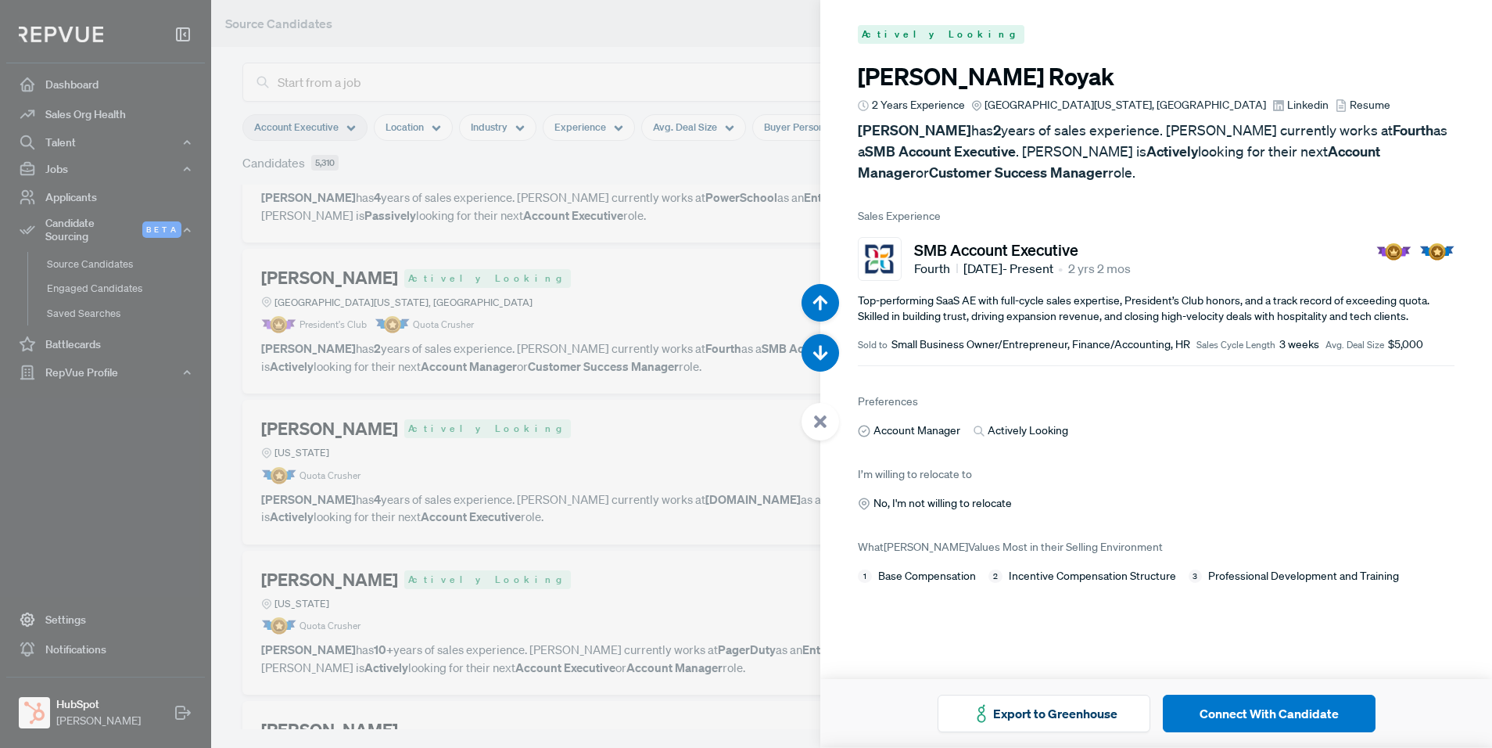
click at [1287, 99] on span "Linkedin" at bounding box center [1307, 105] width 41 height 16
click at [627, 263] on div at bounding box center [746, 374] width 1492 height 748
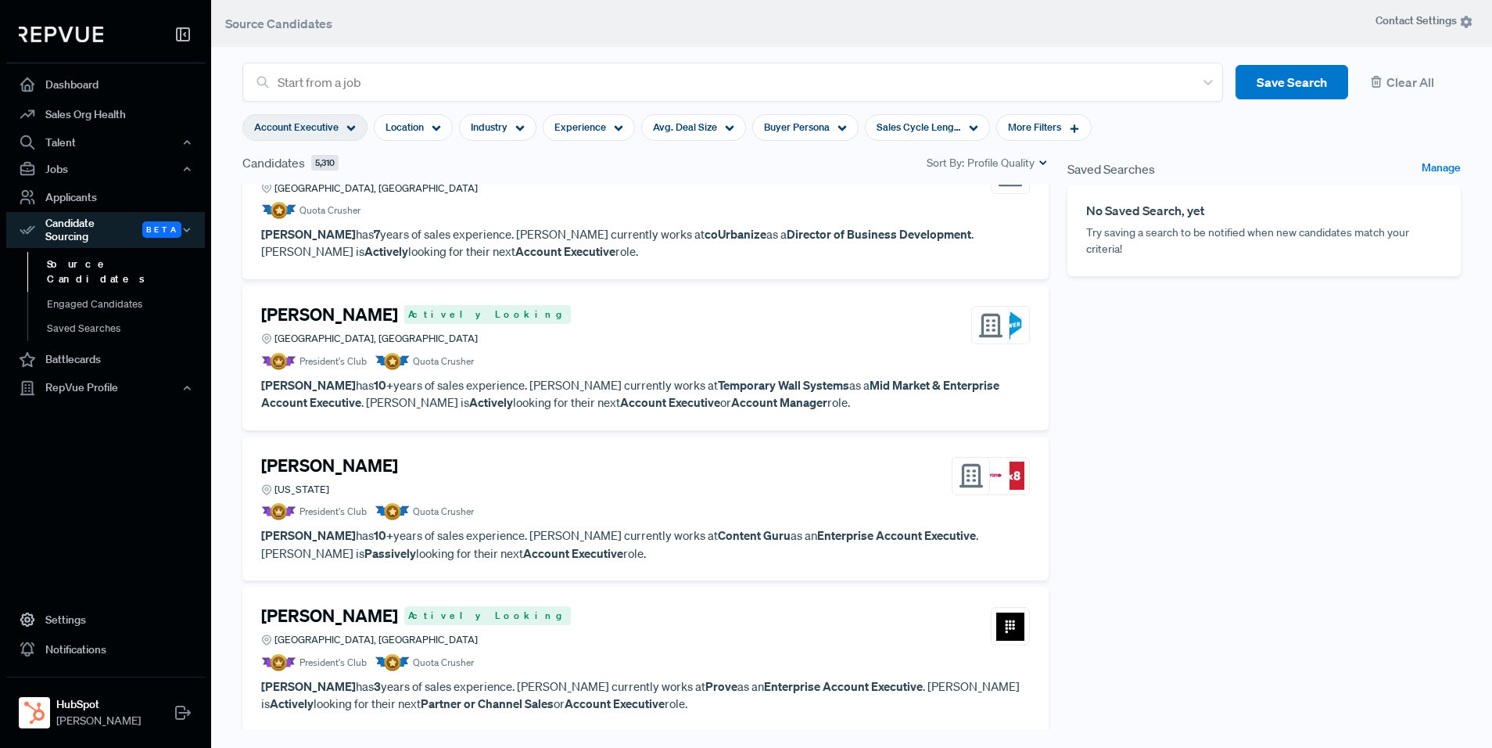
scroll to position [1765, 0]
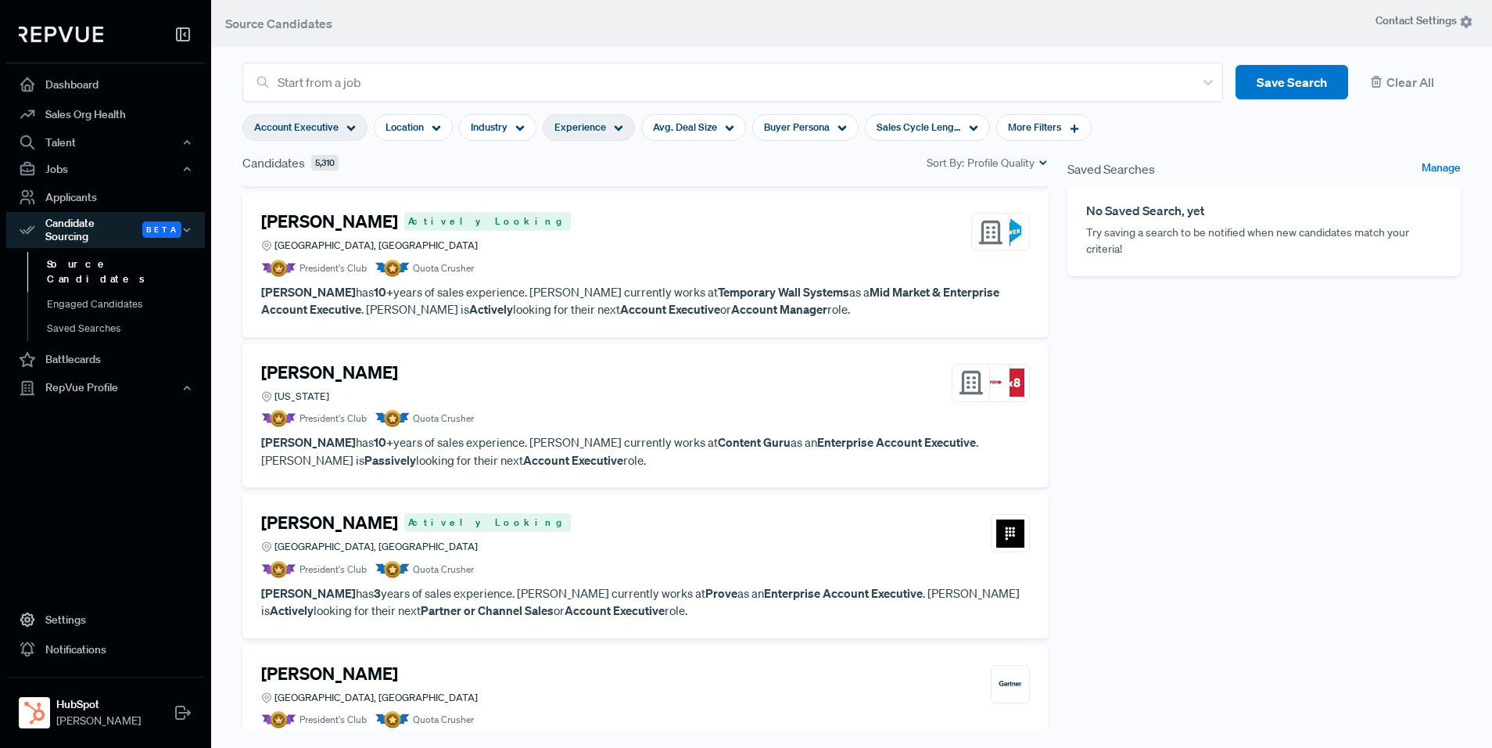
click at [591, 128] on span "Experience" at bounding box center [581, 127] width 52 height 15
type input "7 Years"
drag, startPoint x: 653, startPoint y: 204, endPoint x: 598, endPoint y: 208, distance: 54.9
click at [598, 208] on div at bounding box center [603, 206] width 11 height 11
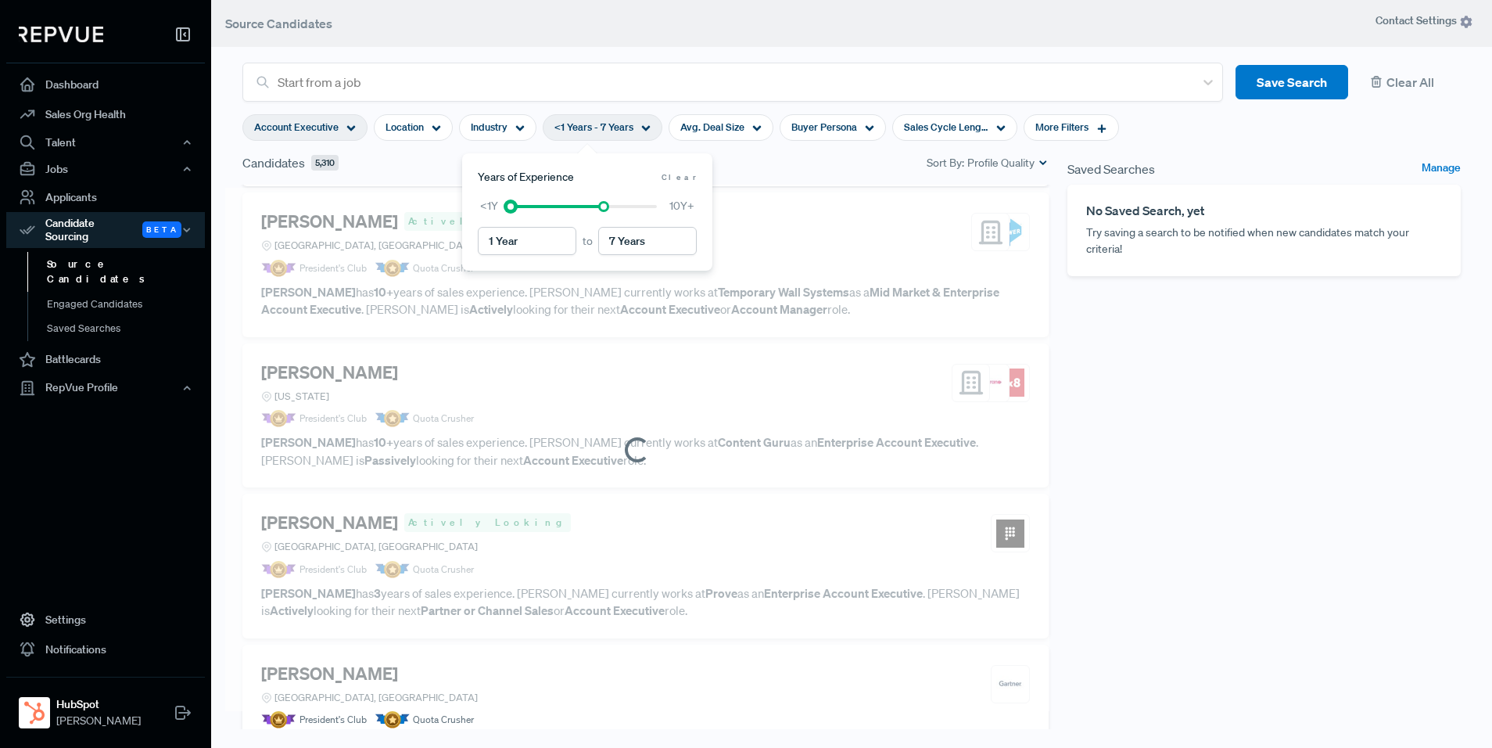
type input "2 Years"
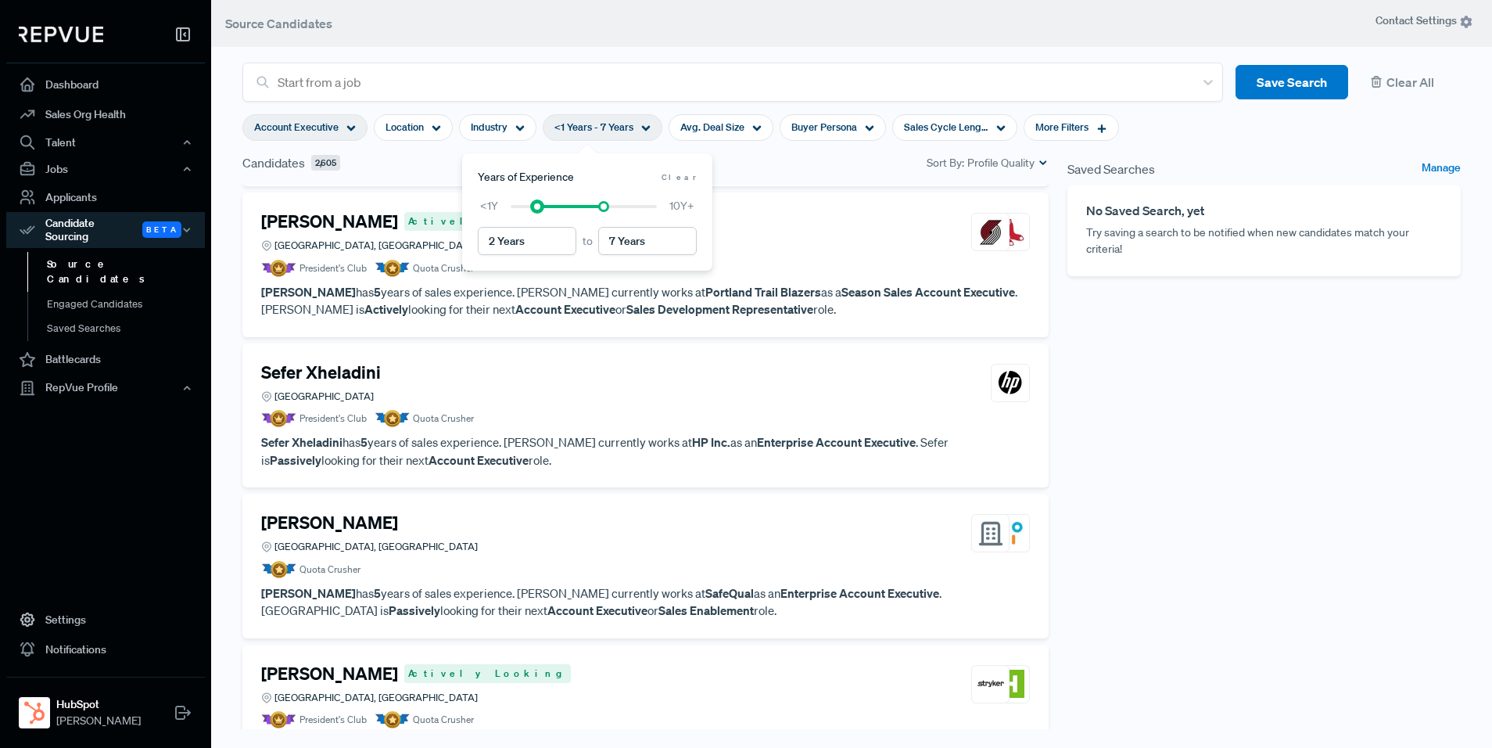
drag, startPoint x: 513, startPoint y: 208, endPoint x: 538, endPoint y: 208, distance: 25.0
click at [538, 208] on div at bounding box center [537, 206] width 11 height 11
drag, startPoint x: 1280, startPoint y: 594, endPoint x: 1233, endPoint y: 598, distance: 47.8
click at [1280, 594] on div "Saved Searches Manage No Saved Search, yet Try saving a search to be notified w…" at bounding box center [1264, 451] width 412 height 596
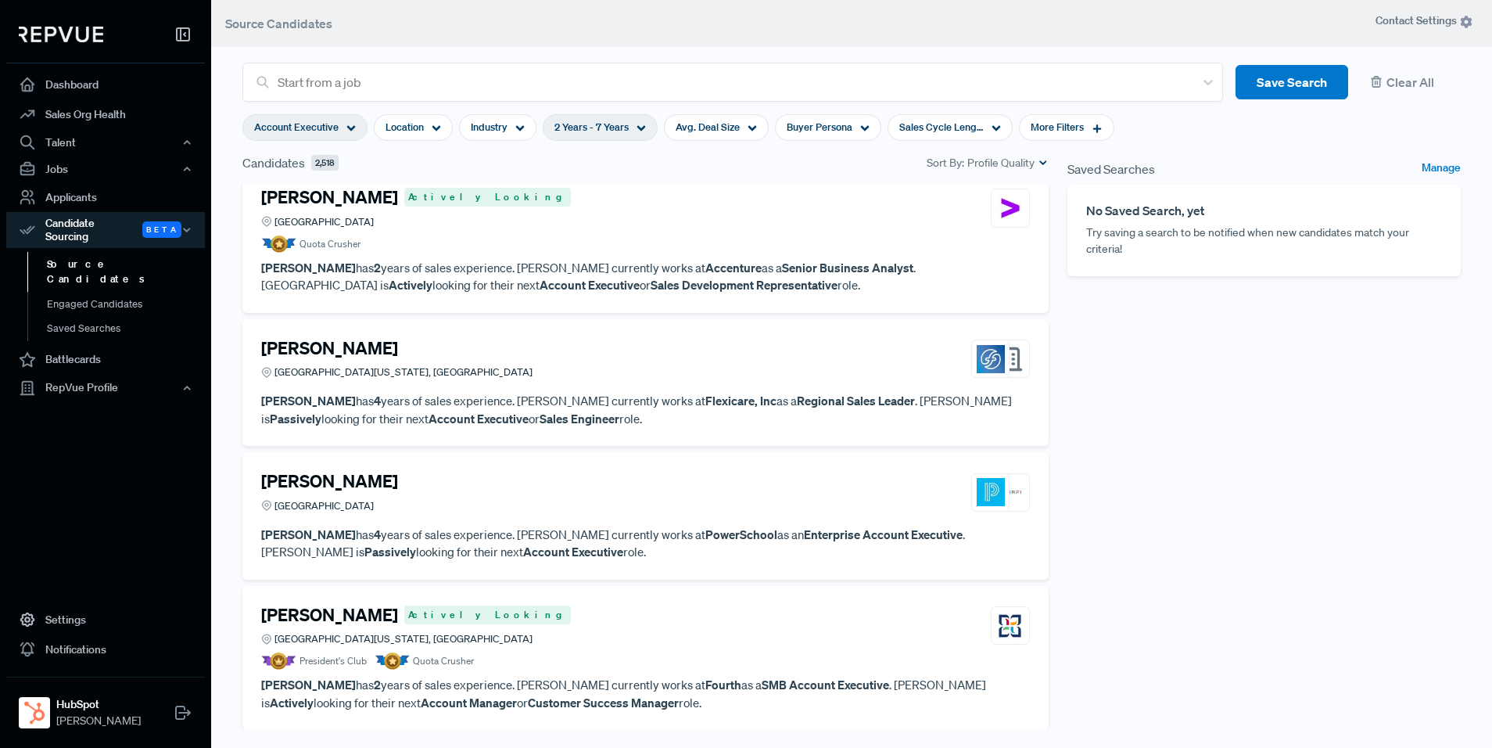
scroll to position [0, 0]
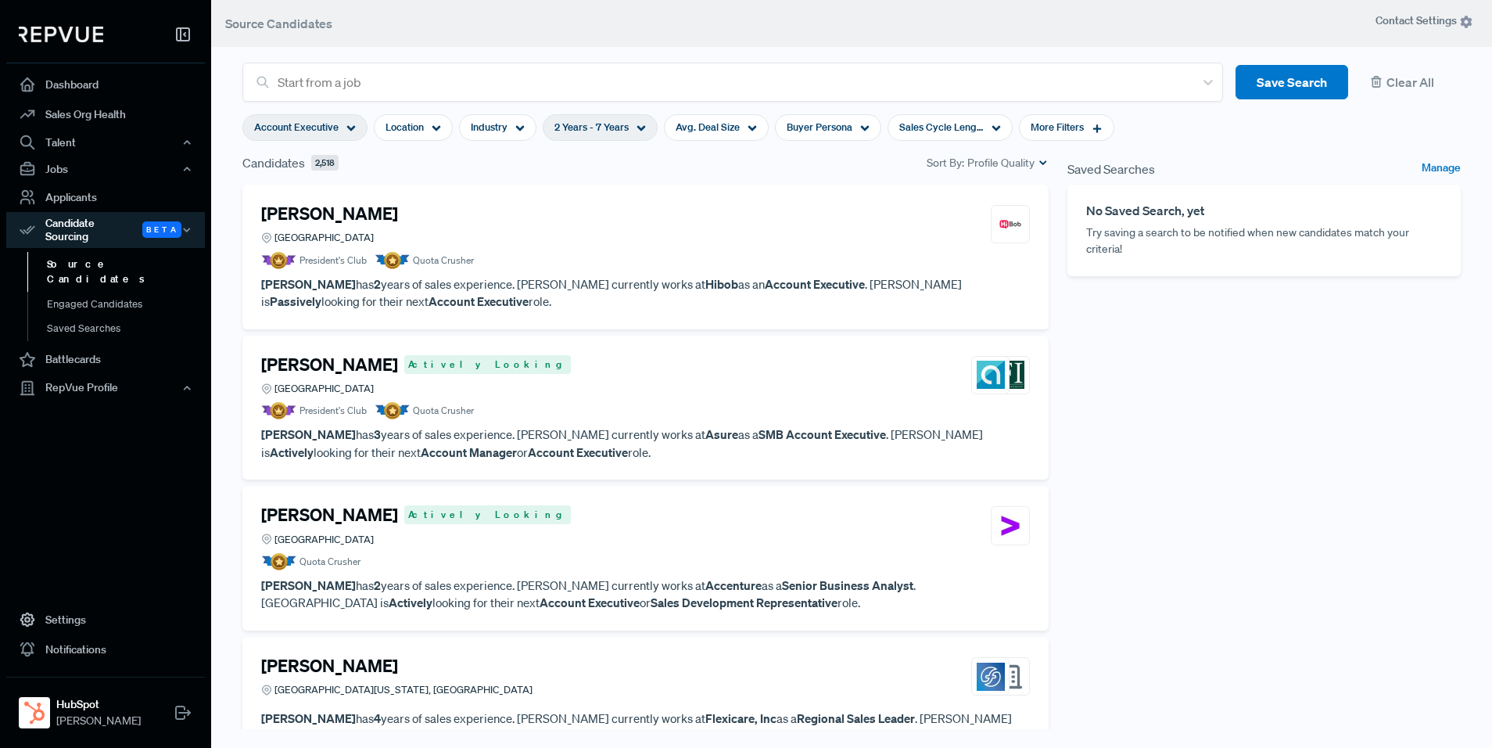
click at [588, 441] on p "[PERSON_NAME] has 3 years of sales experience. [PERSON_NAME] currently works at…" at bounding box center [645, 443] width 769 height 35
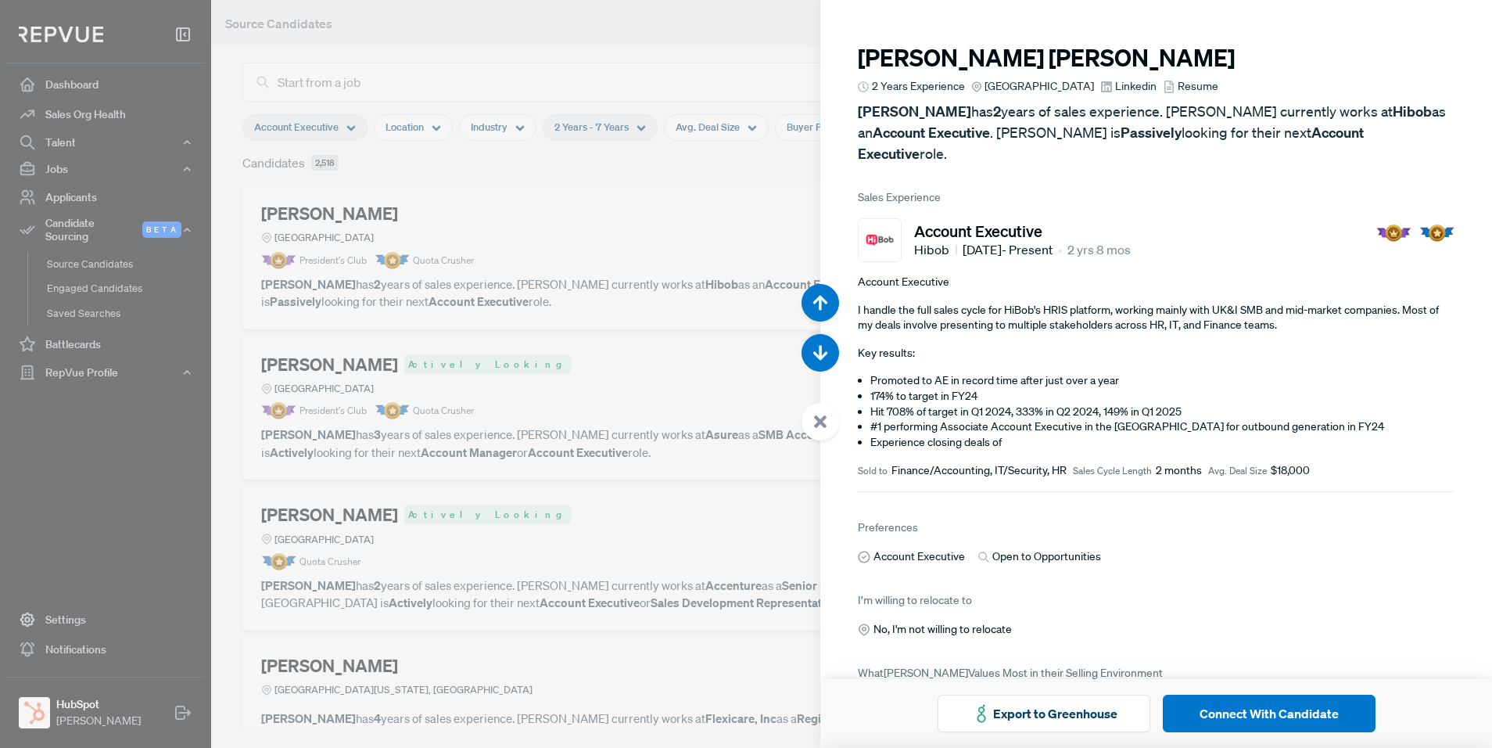
scroll to position [748, 0]
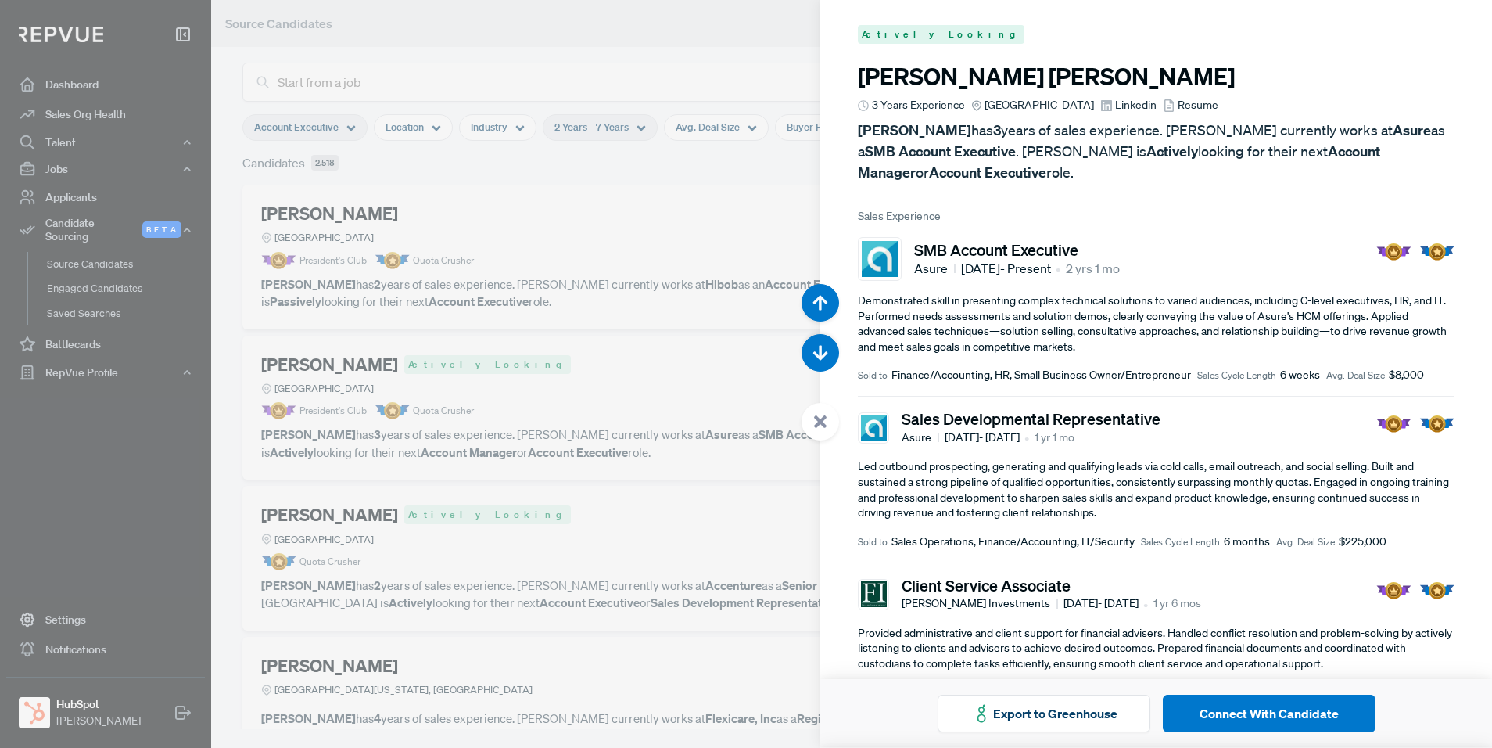
click at [1115, 109] on span "Linkedin" at bounding box center [1135, 105] width 41 height 16
click at [727, 164] on div at bounding box center [746, 374] width 1492 height 748
